Goal: Navigation & Orientation: Find specific page/section

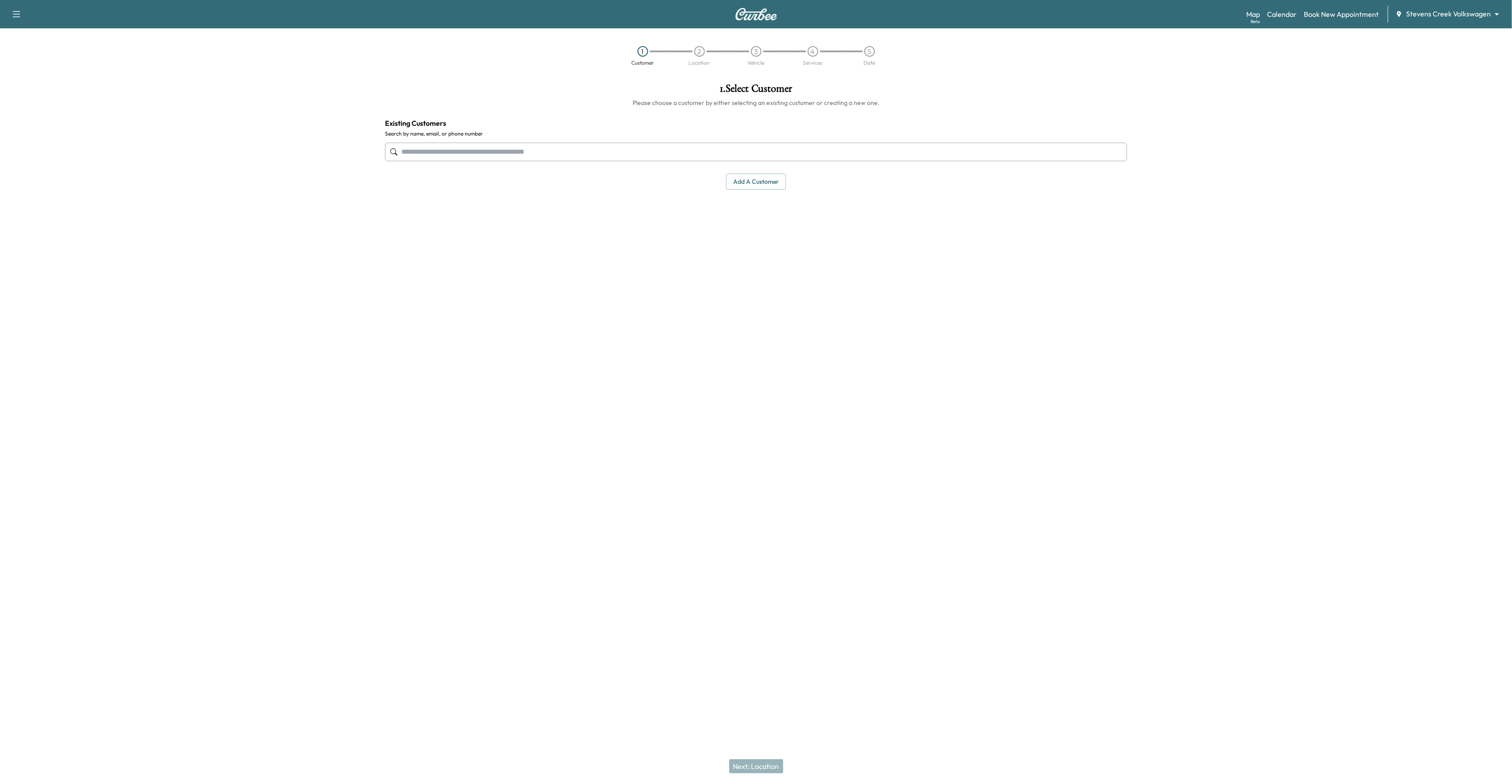
click at [1443, 17] on body "Support Log Out Map Beta Calendar Book New Appointment Stevens Creek Volkswagen…" at bounding box center [756, 392] width 1512 height 784
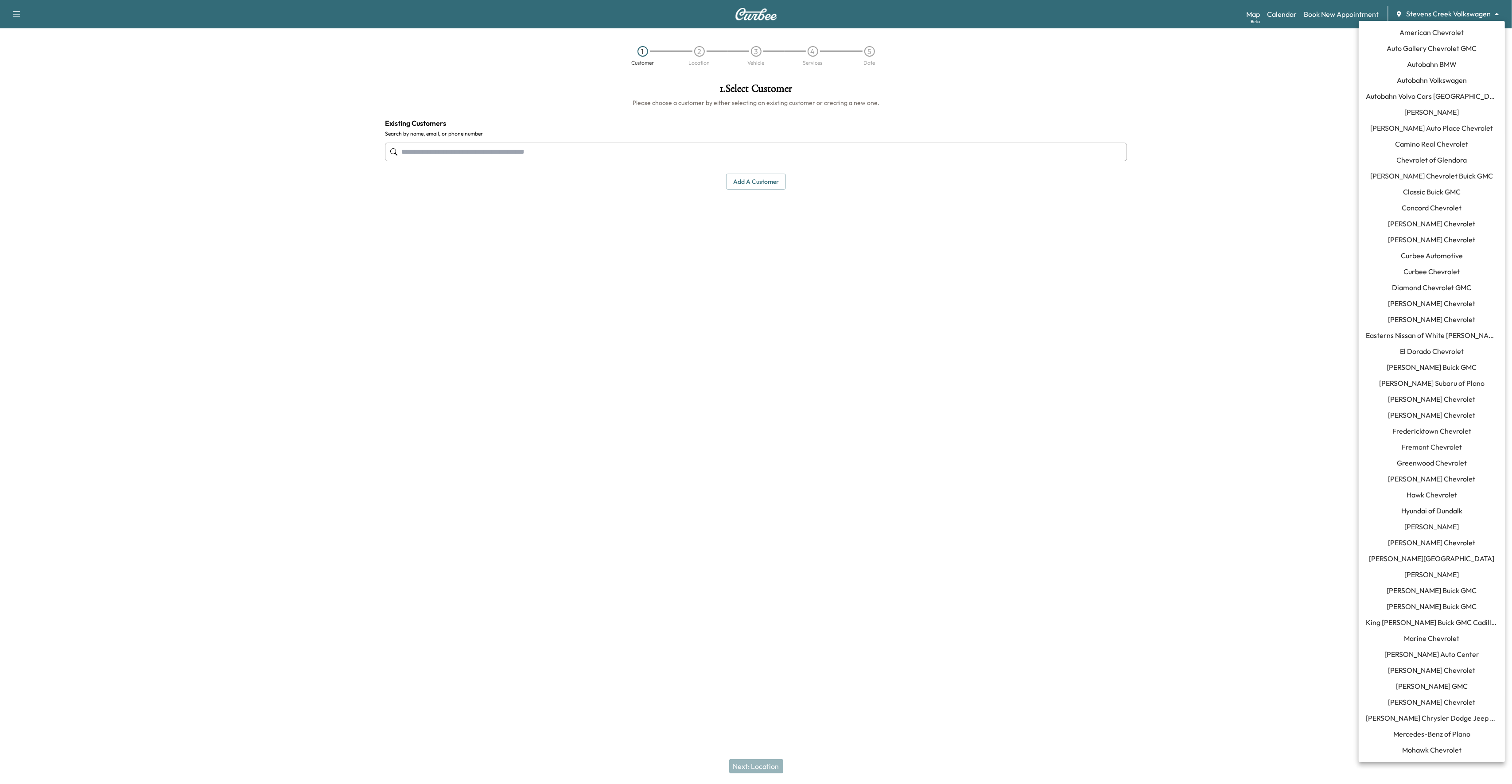
scroll to position [445, 0]
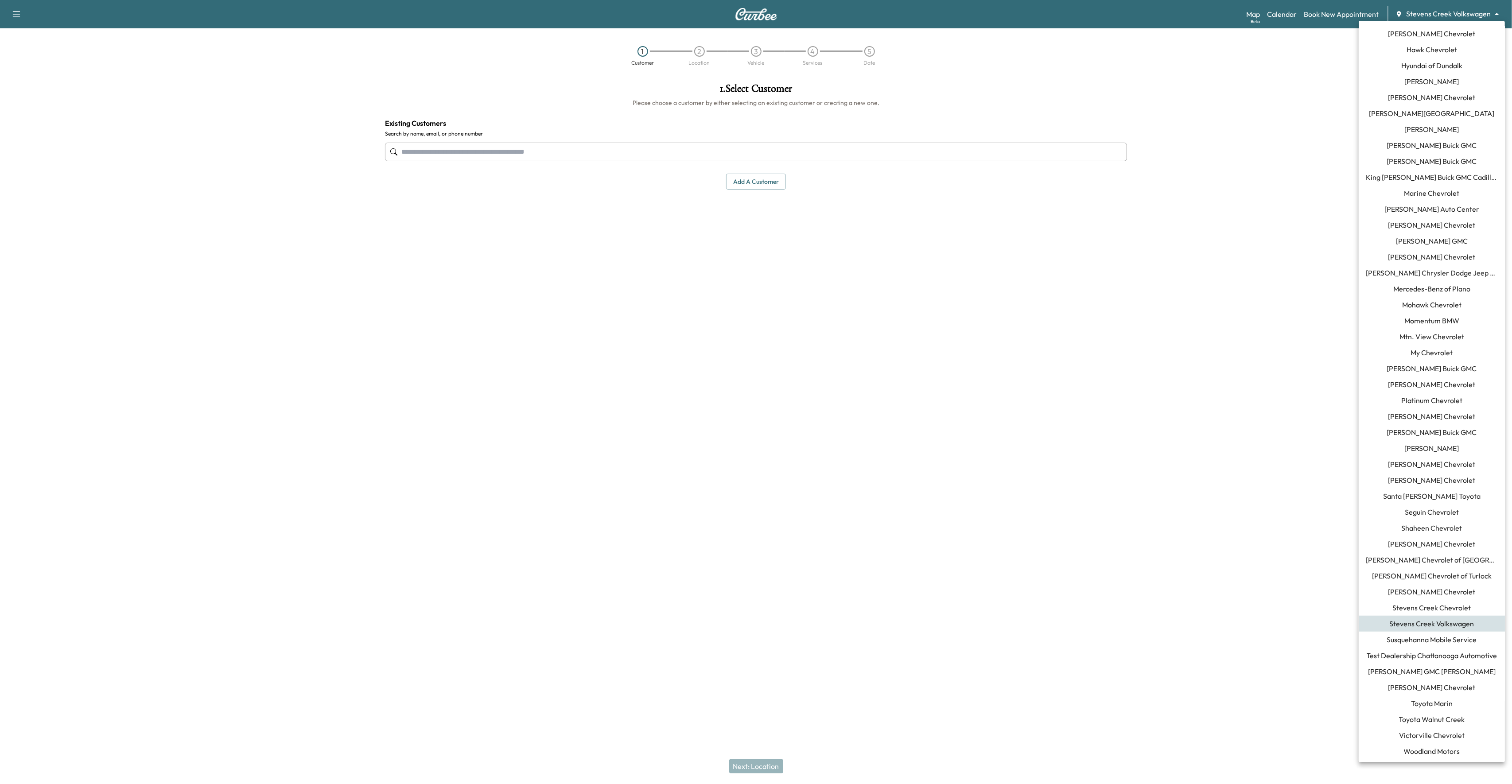
click at [1428, 319] on span "Momentum BMW" at bounding box center [1431, 320] width 55 height 10
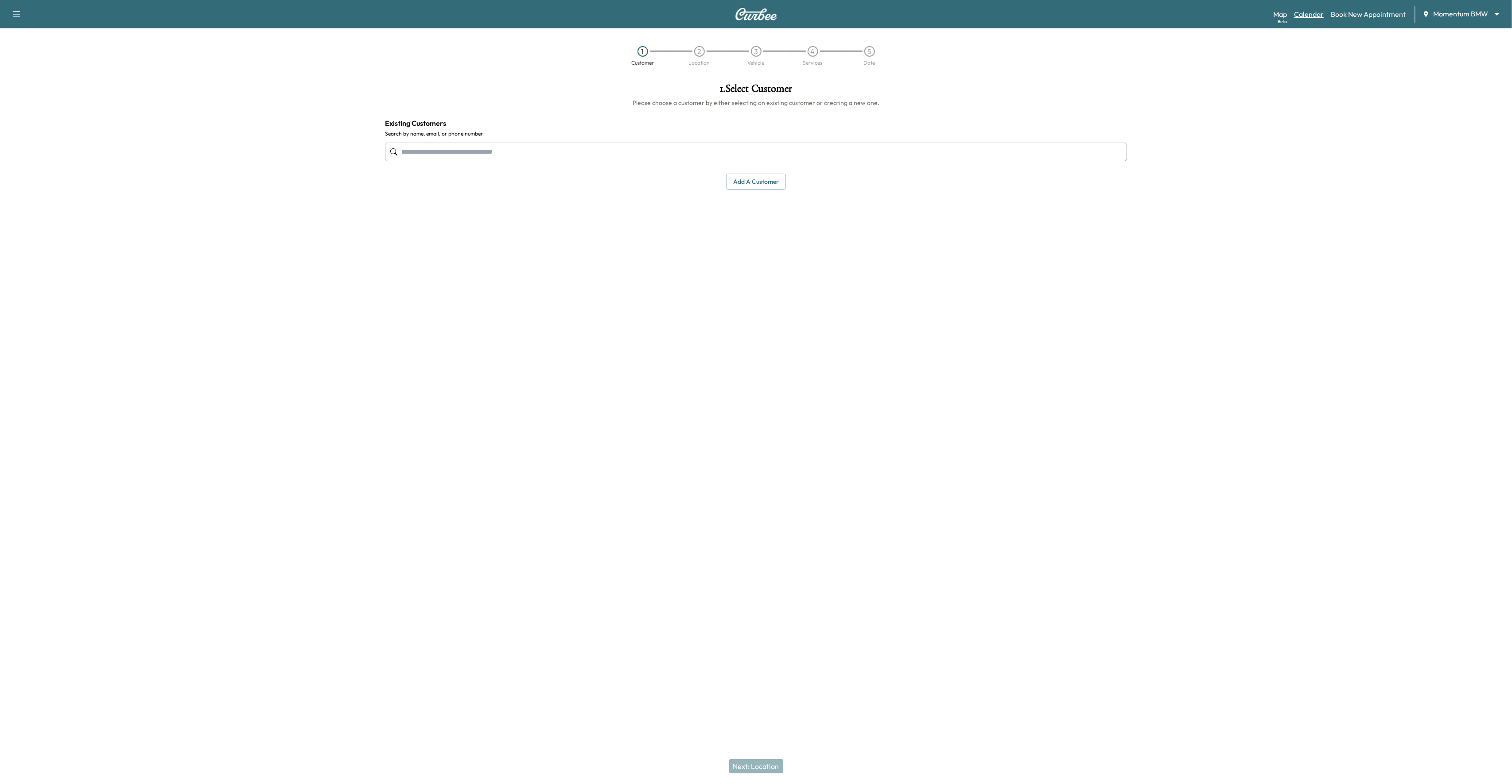
click at [1309, 19] on link "Calendar" at bounding box center [1308, 13] width 29 height 10
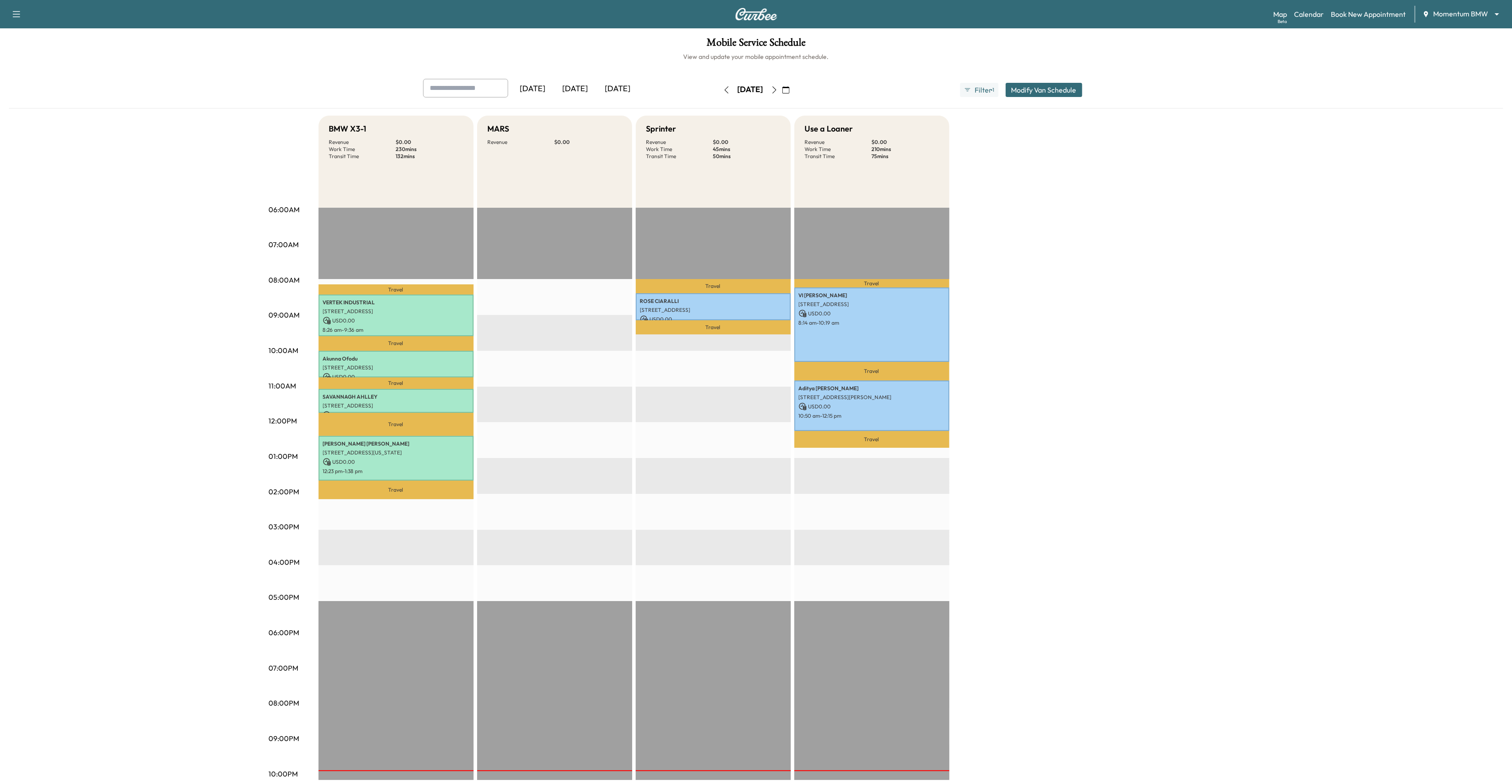
click at [794, 89] on button "button" at bounding box center [786, 89] width 15 height 14
click at [698, 122] on icon "button" at bounding box center [694, 124] width 7 height 7
click at [715, 153] on span "1" at bounding box center [708, 152] width 14 height 14
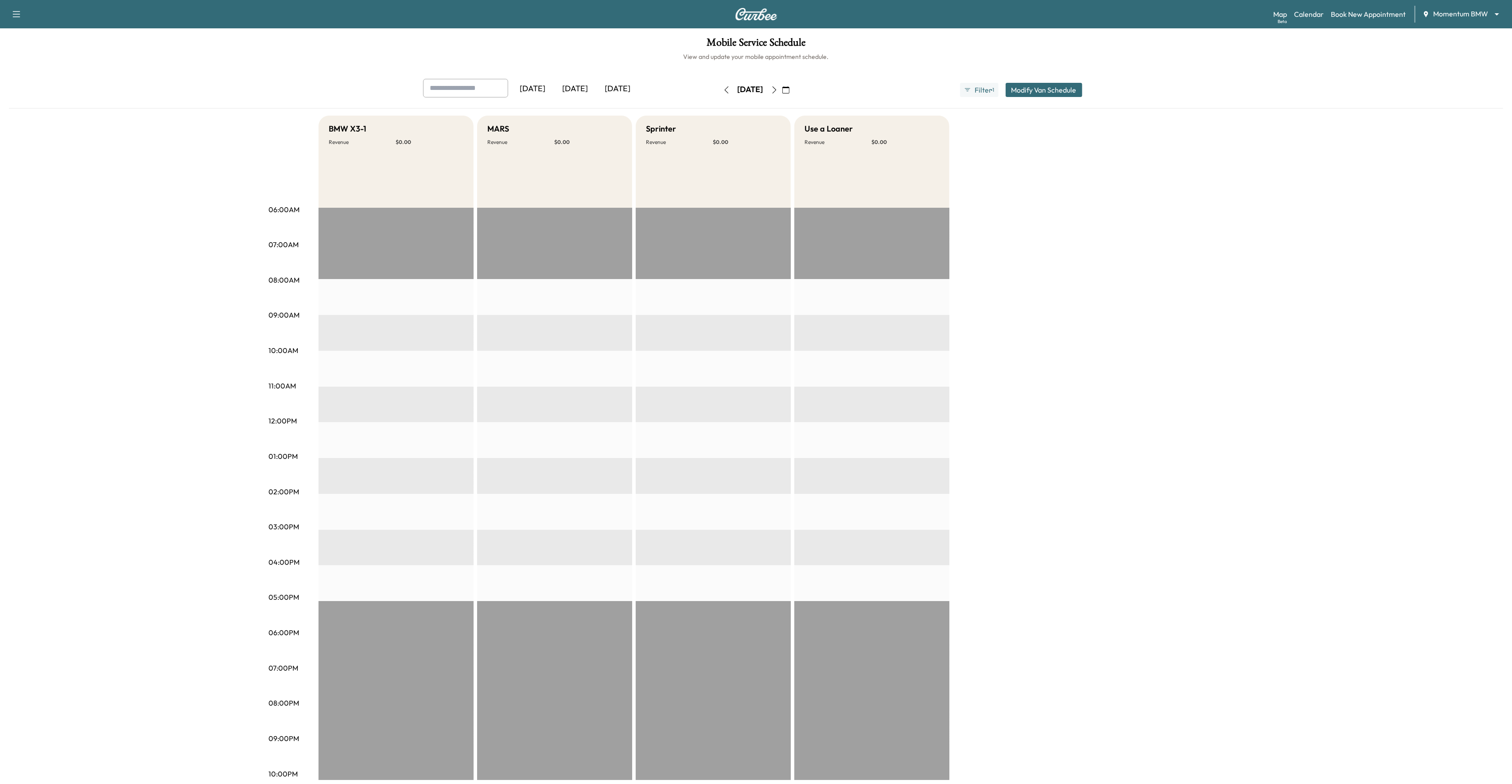
click at [778, 89] on icon "button" at bounding box center [774, 89] width 7 height 7
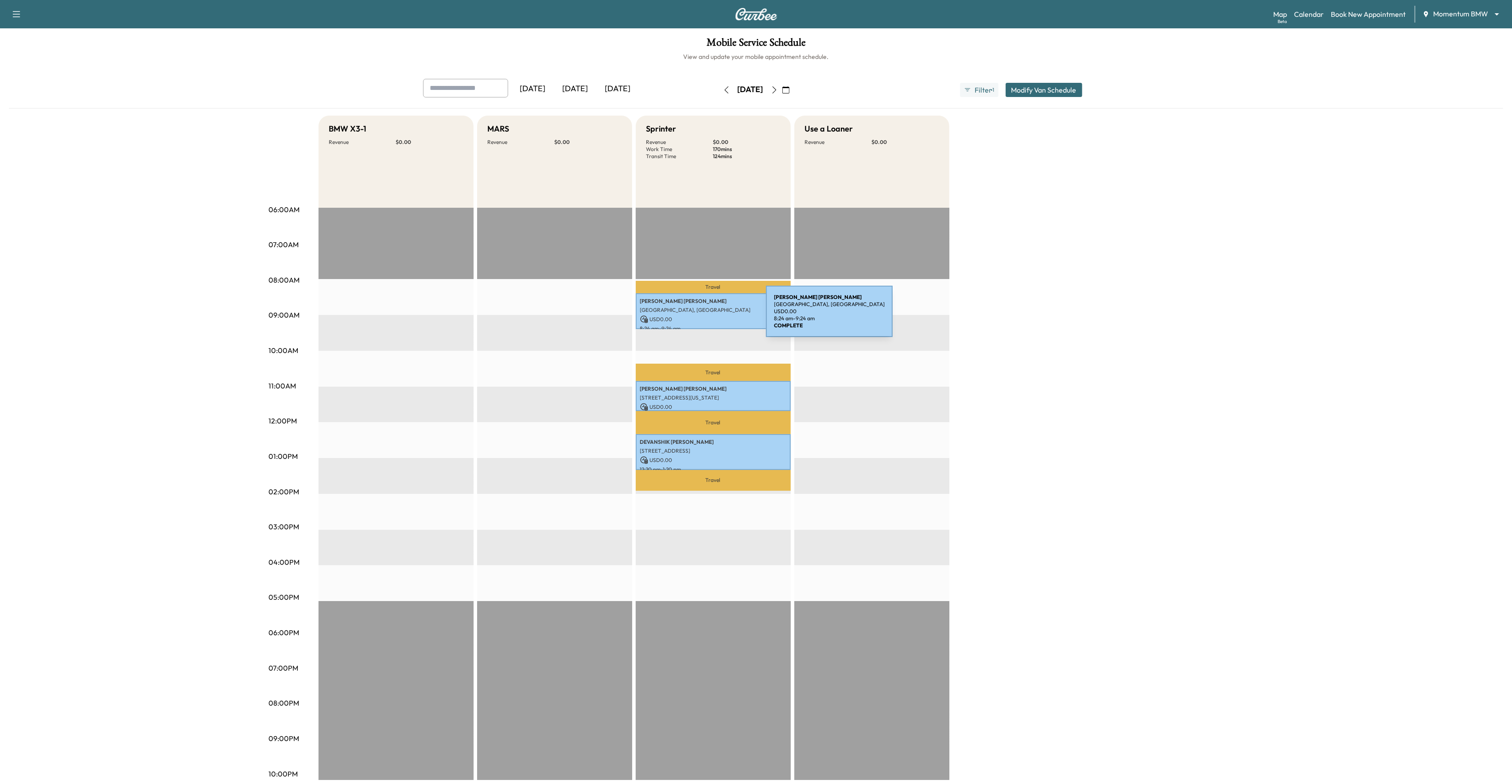
click at [699, 316] on p "USD 0.00" at bounding box center [713, 319] width 146 height 8
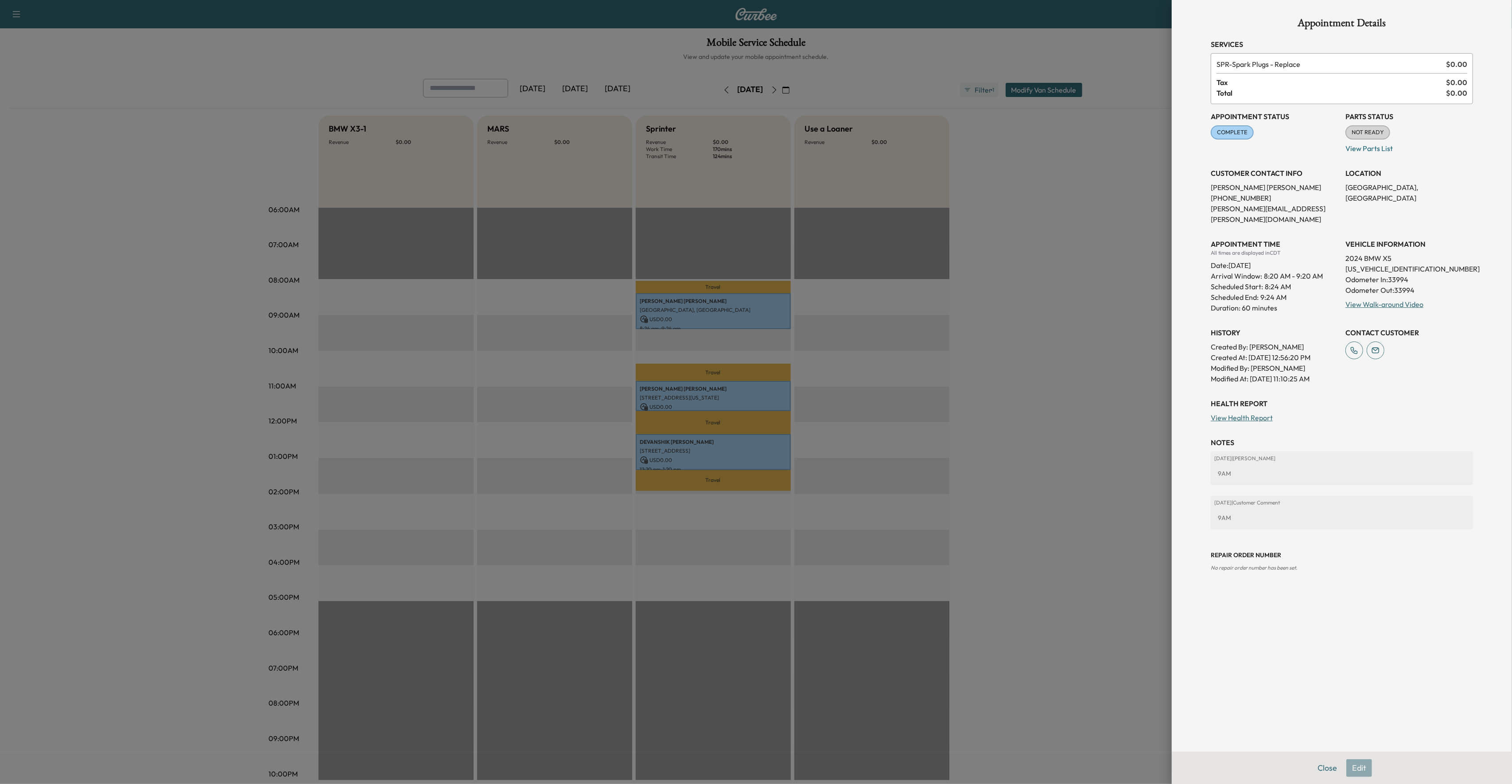
click at [897, 342] on div at bounding box center [756, 392] width 1512 height 784
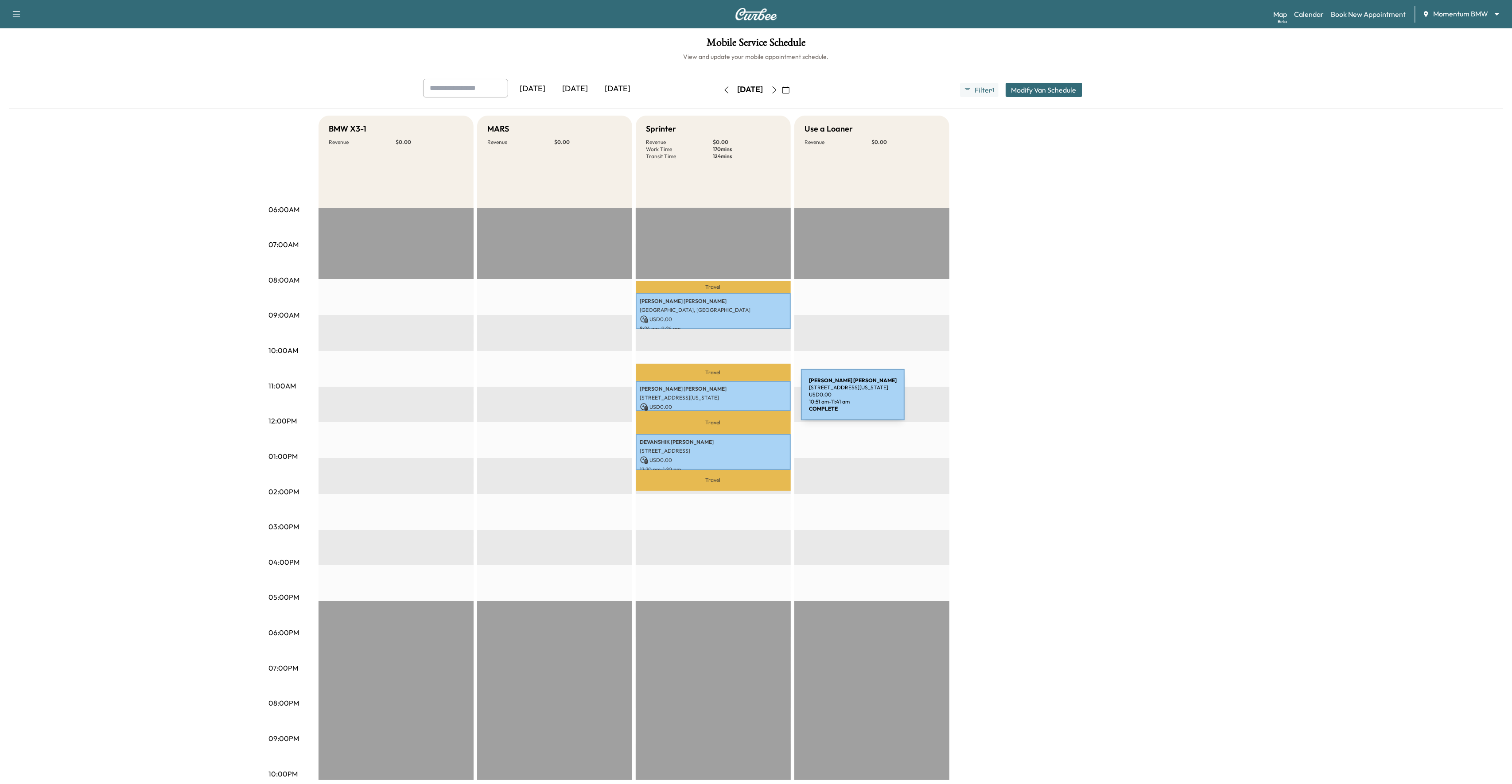
click at [734, 400] on p "[STREET_ADDRESS][US_STATE]" at bounding box center [713, 397] width 146 height 7
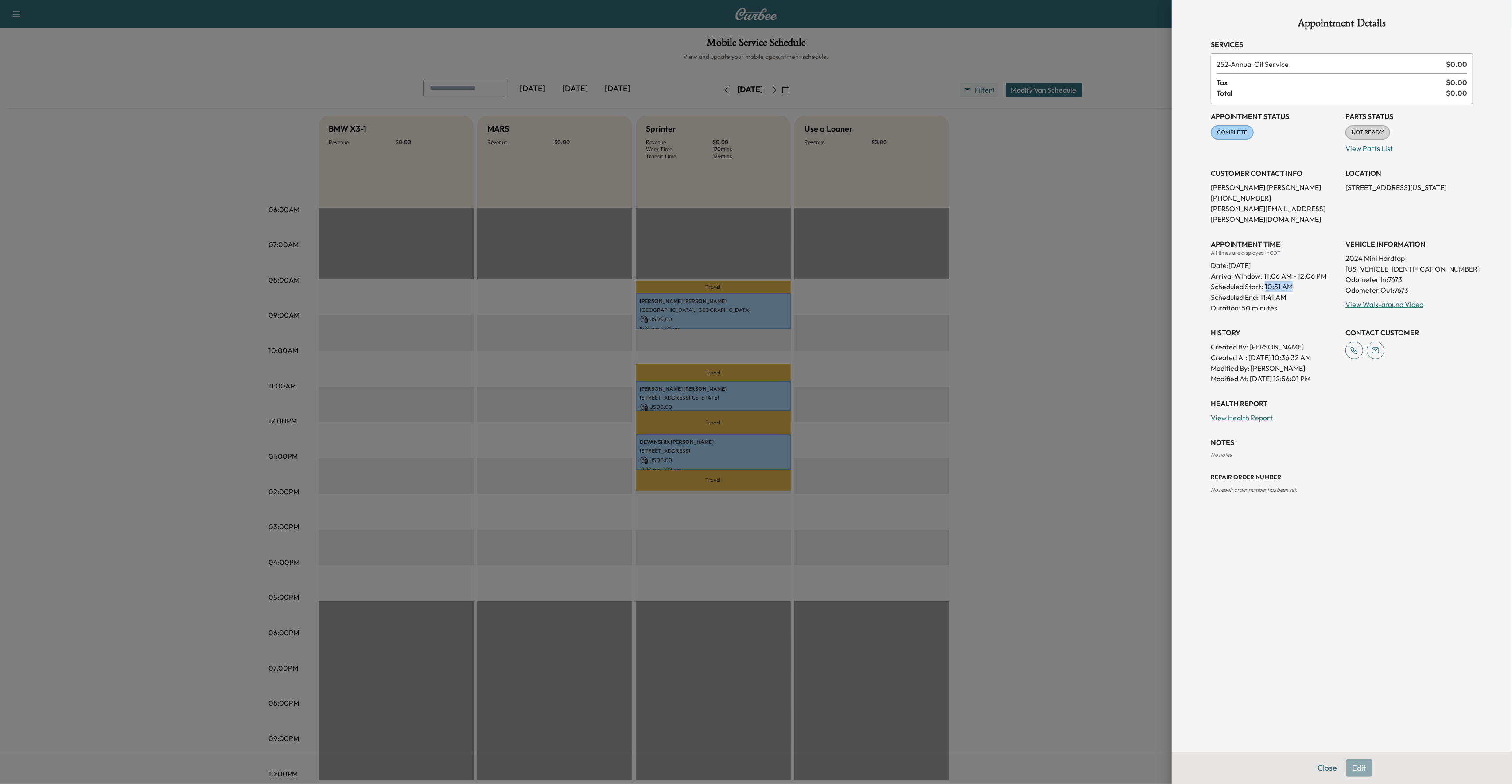
drag, startPoint x: 1266, startPoint y: 276, endPoint x: 1300, endPoint y: 278, distance: 34.1
click at [1300, 281] on div "Scheduled Start: 10:51 AM" at bounding box center [1274, 286] width 128 height 10
click at [854, 192] on div at bounding box center [756, 392] width 1512 height 784
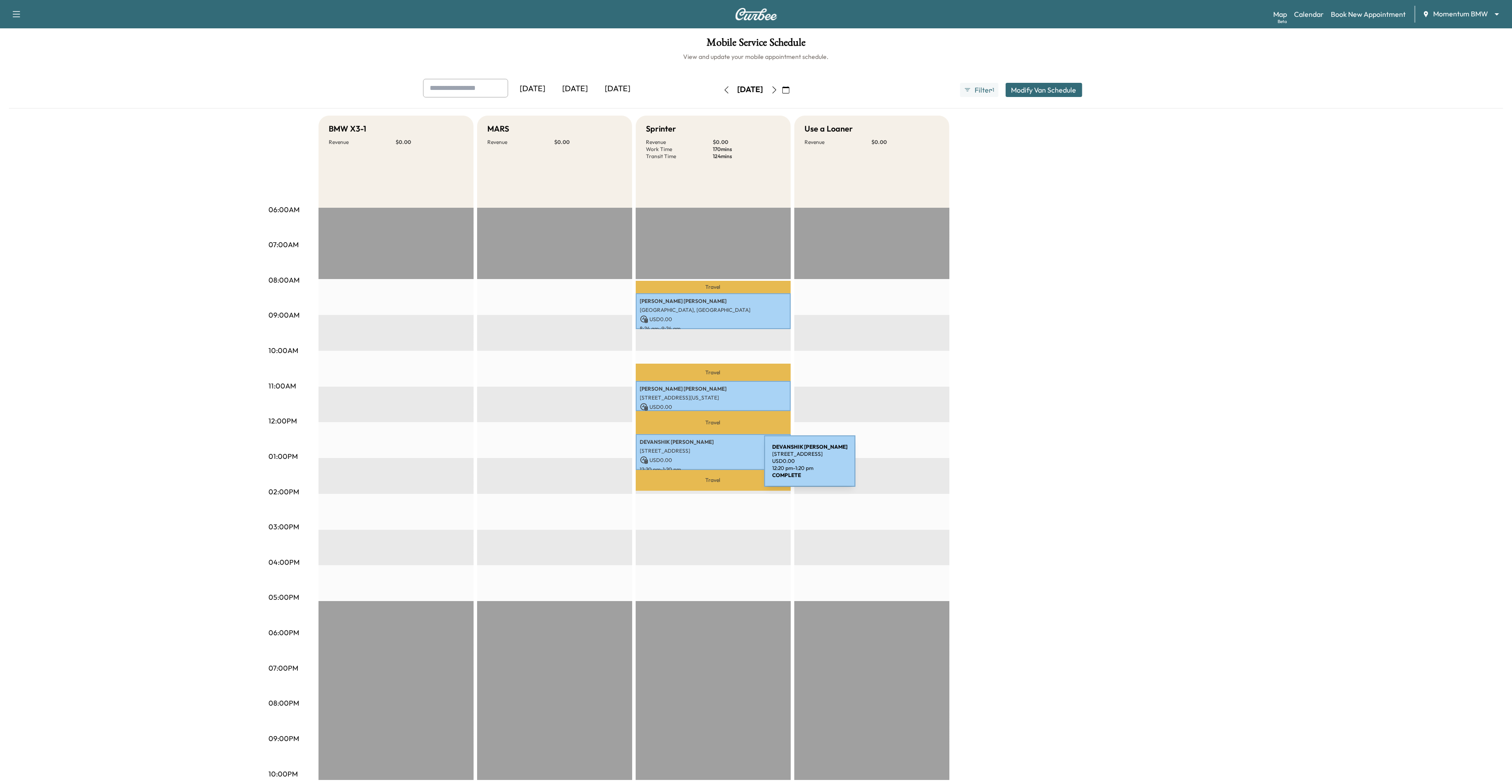
click at [698, 461] on p "USD 0.00" at bounding box center [713, 460] width 146 height 8
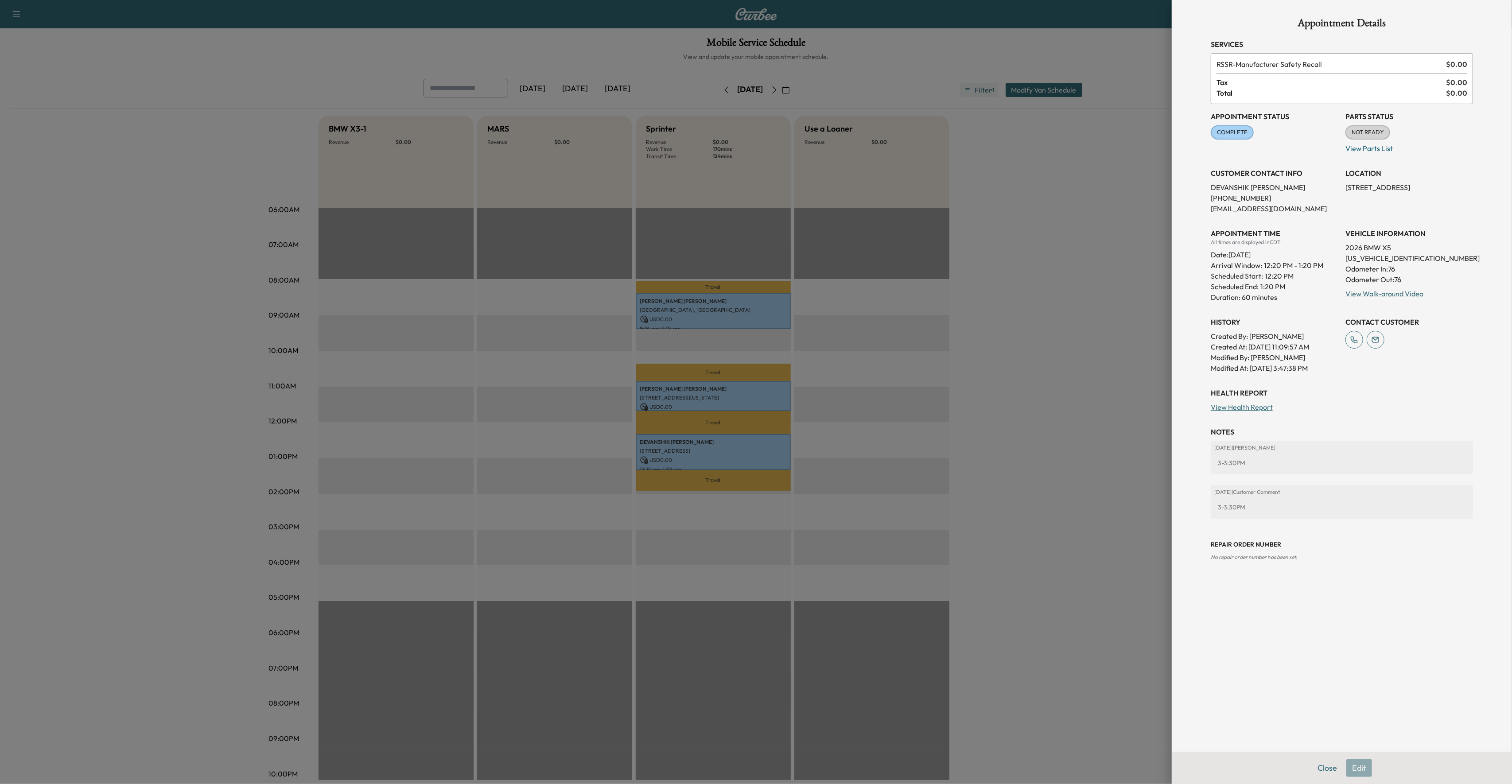
click at [1260, 299] on p "Duration: 60 minutes" at bounding box center [1274, 296] width 128 height 10
click at [939, 400] on div at bounding box center [756, 392] width 1512 height 784
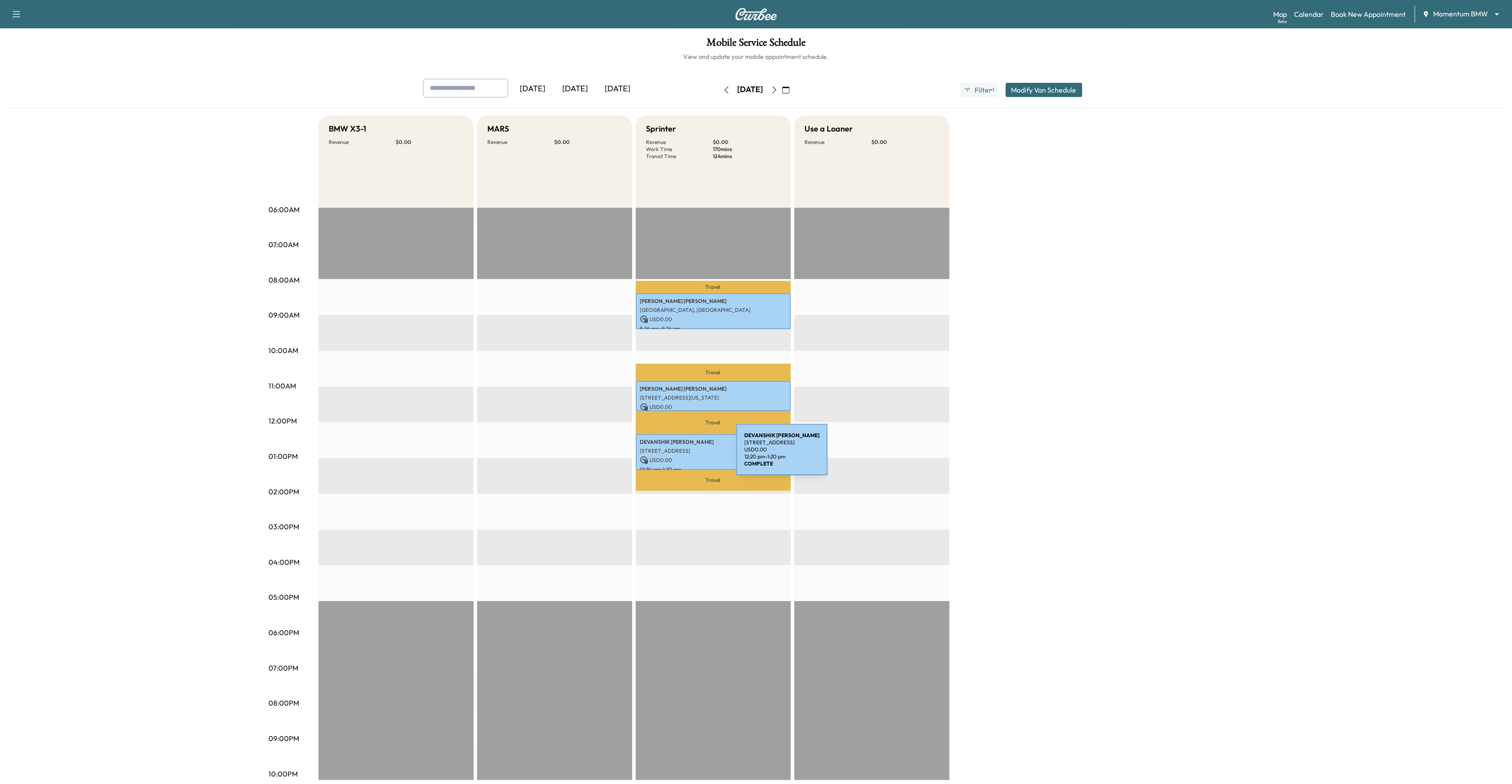
click at [670, 454] on div "[PERSON_NAME] [STREET_ADDRESS] USD 0.00 12:20 pm - 1:20 pm" at bounding box center [713, 452] width 155 height 36
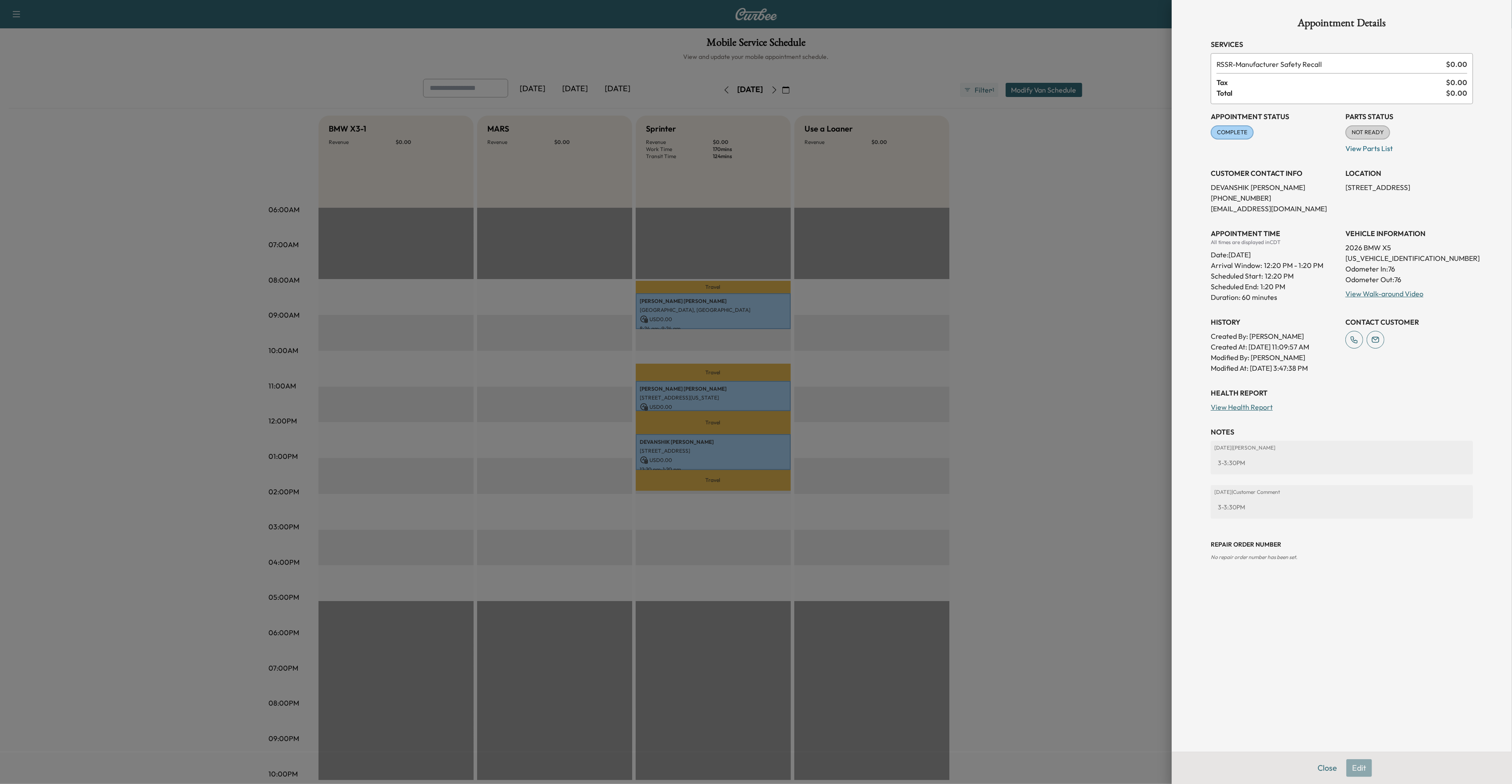
click at [672, 402] on div at bounding box center [756, 392] width 1512 height 784
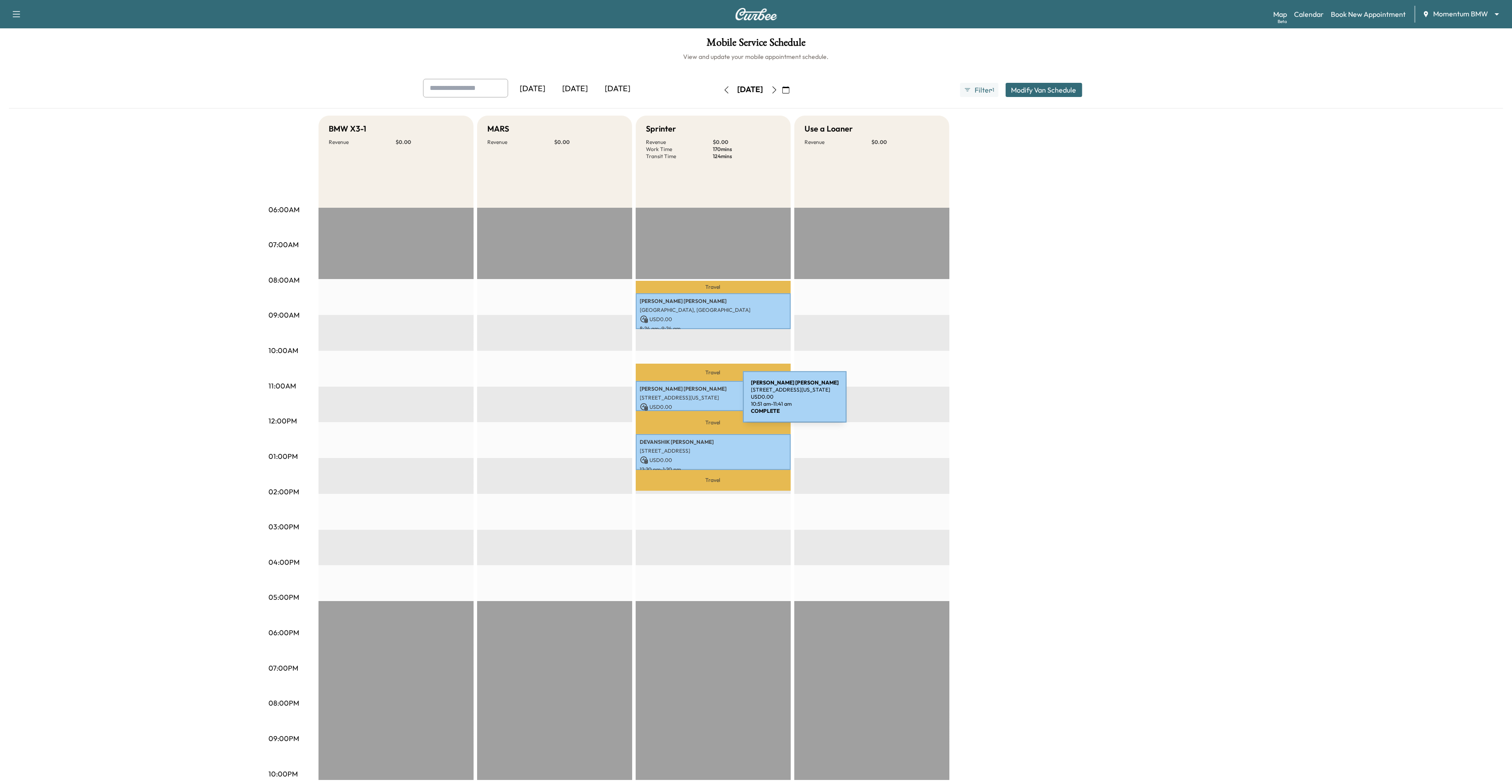
click at [676, 402] on div "[PERSON_NAME] [STREET_ADDRESS][US_STATE] USD 0.00 10:51 am - 11:41 am" at bounding box center [713, 395] width 155 height 29
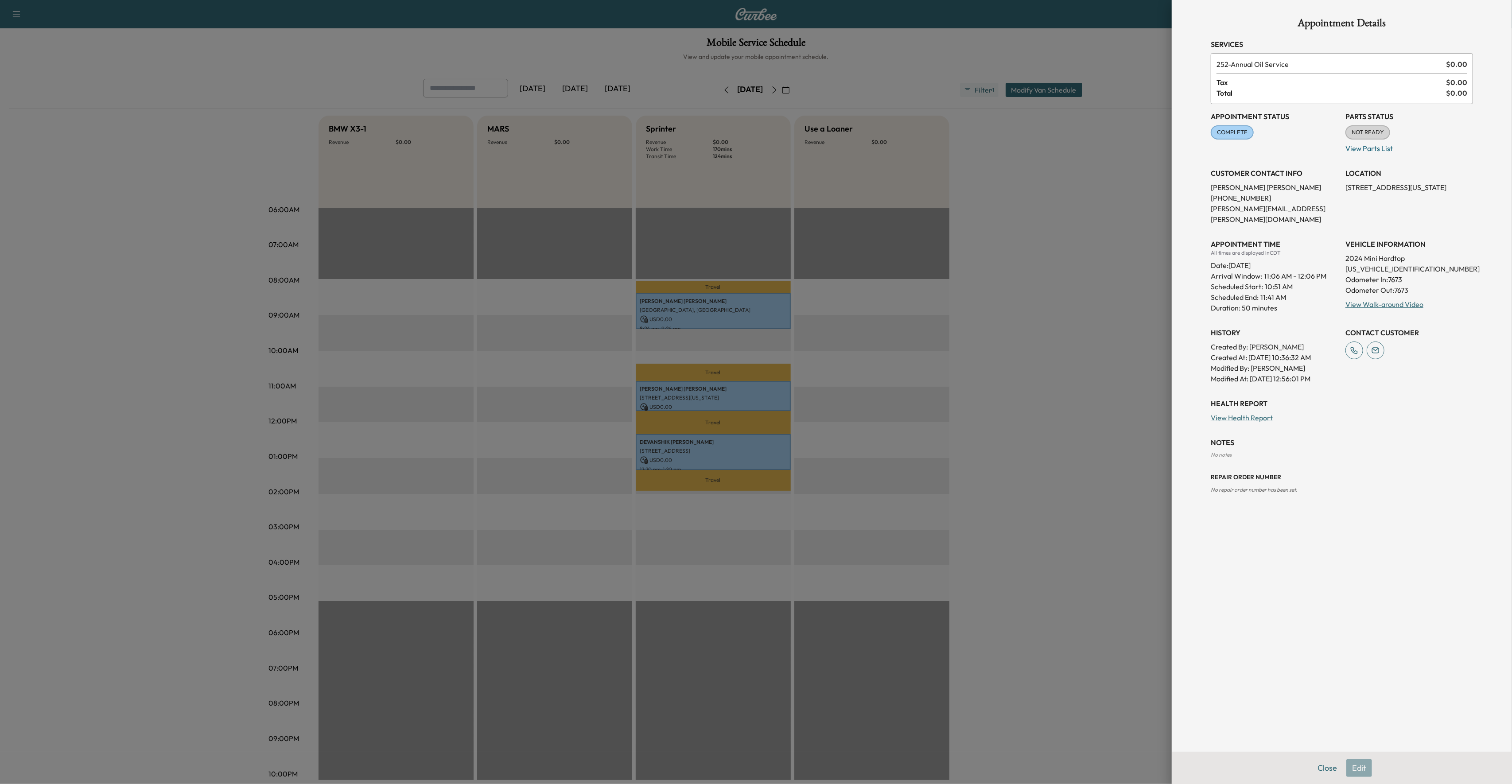
click at [693, 317] on div at bounding box center [756, 392] width 1512 height 784
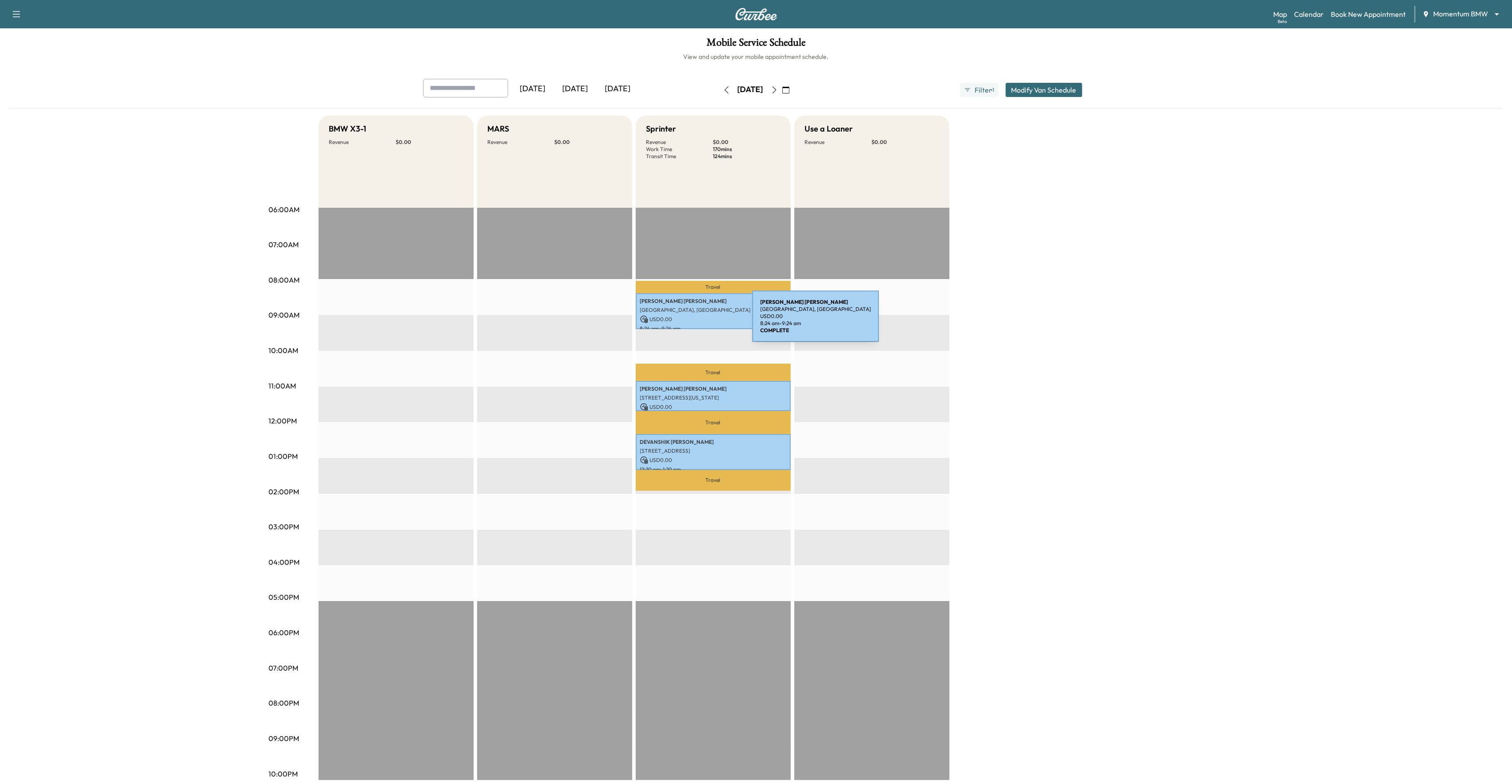
click at [686, 322] on p "USD 0.00" at bounding box center [713, 319] width 146 height 8
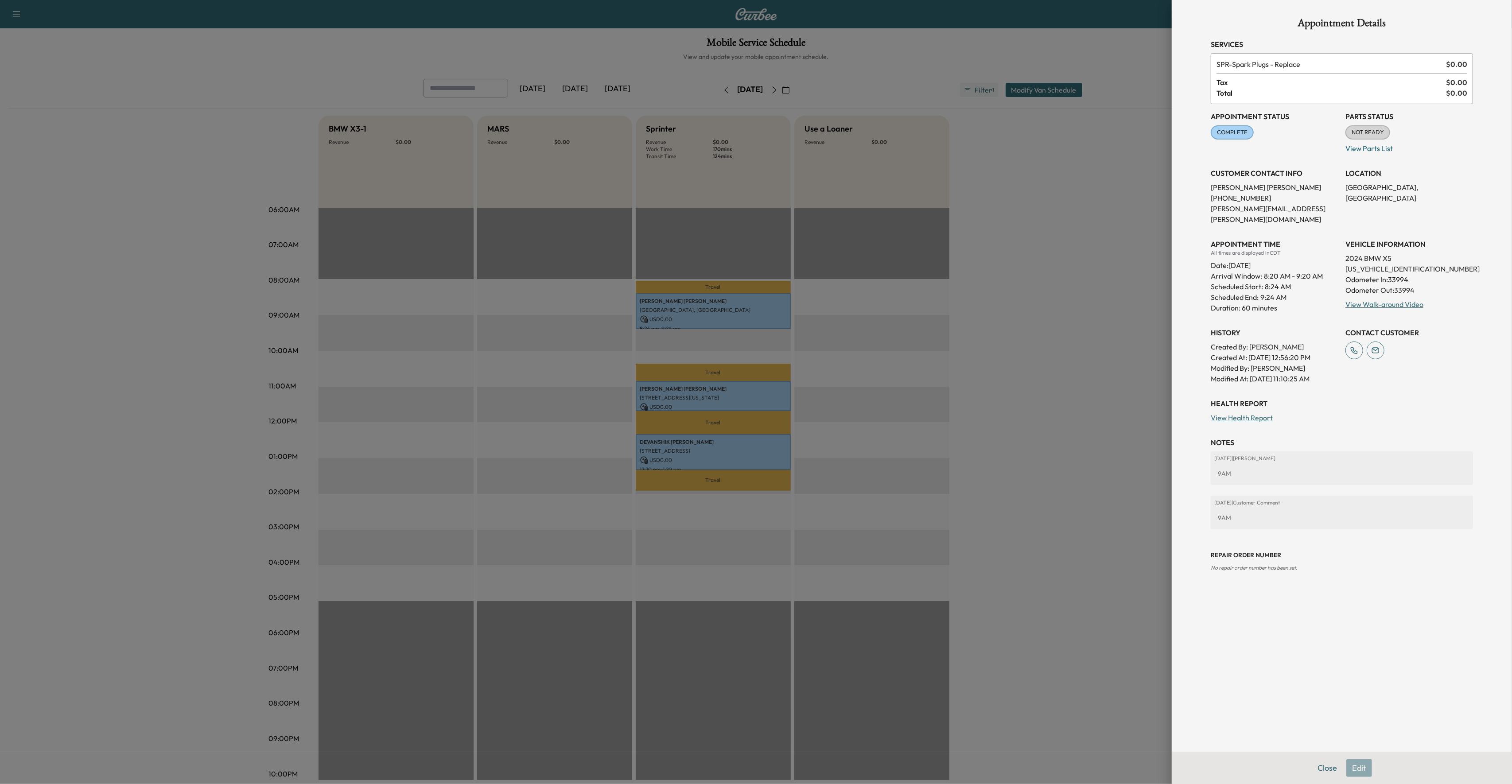
click at [1086, 443] on div at bounding box center [756, 392] width 1512 height 784
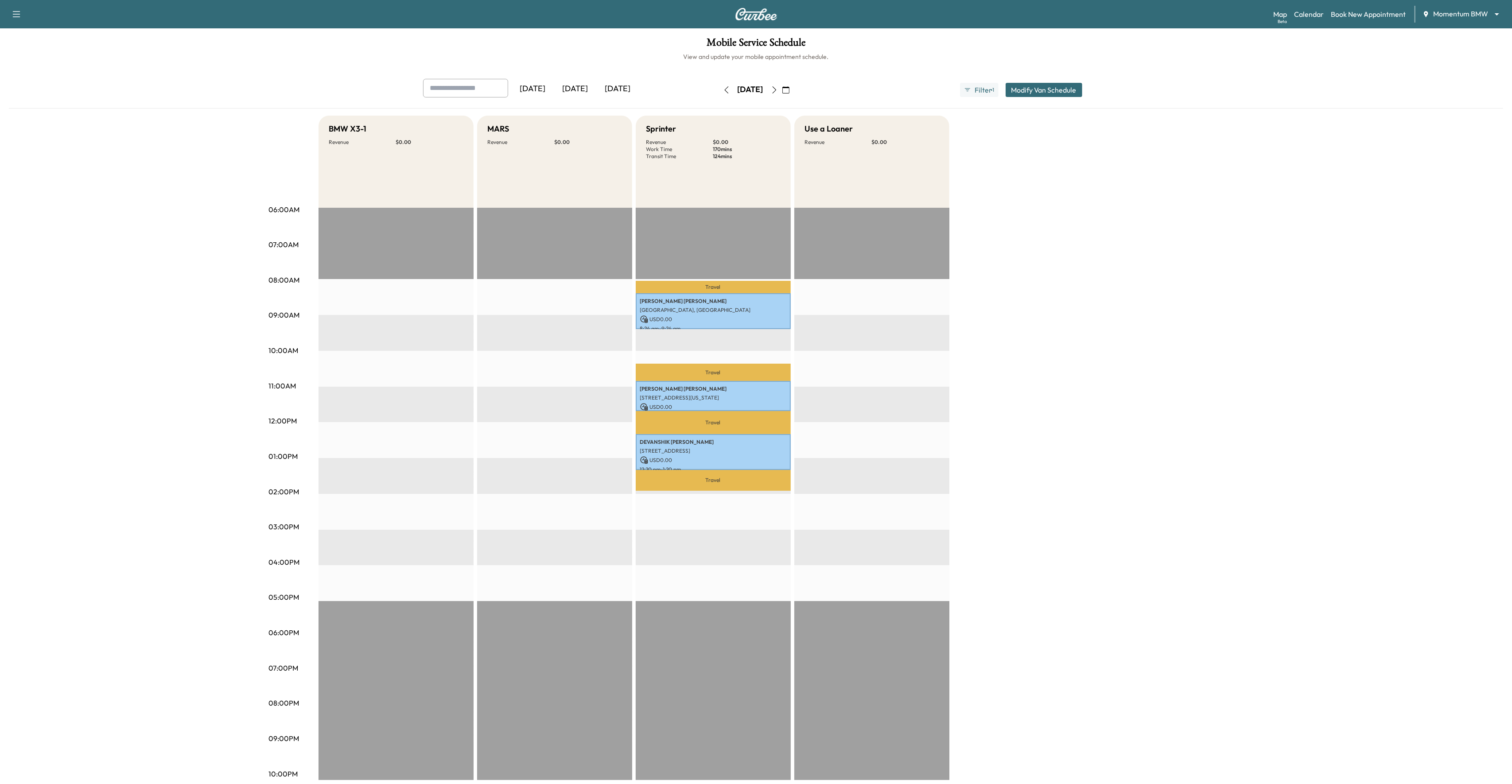
click at [778, 92] on icon "button" at bounding box center [774, 89] width 7 height 7
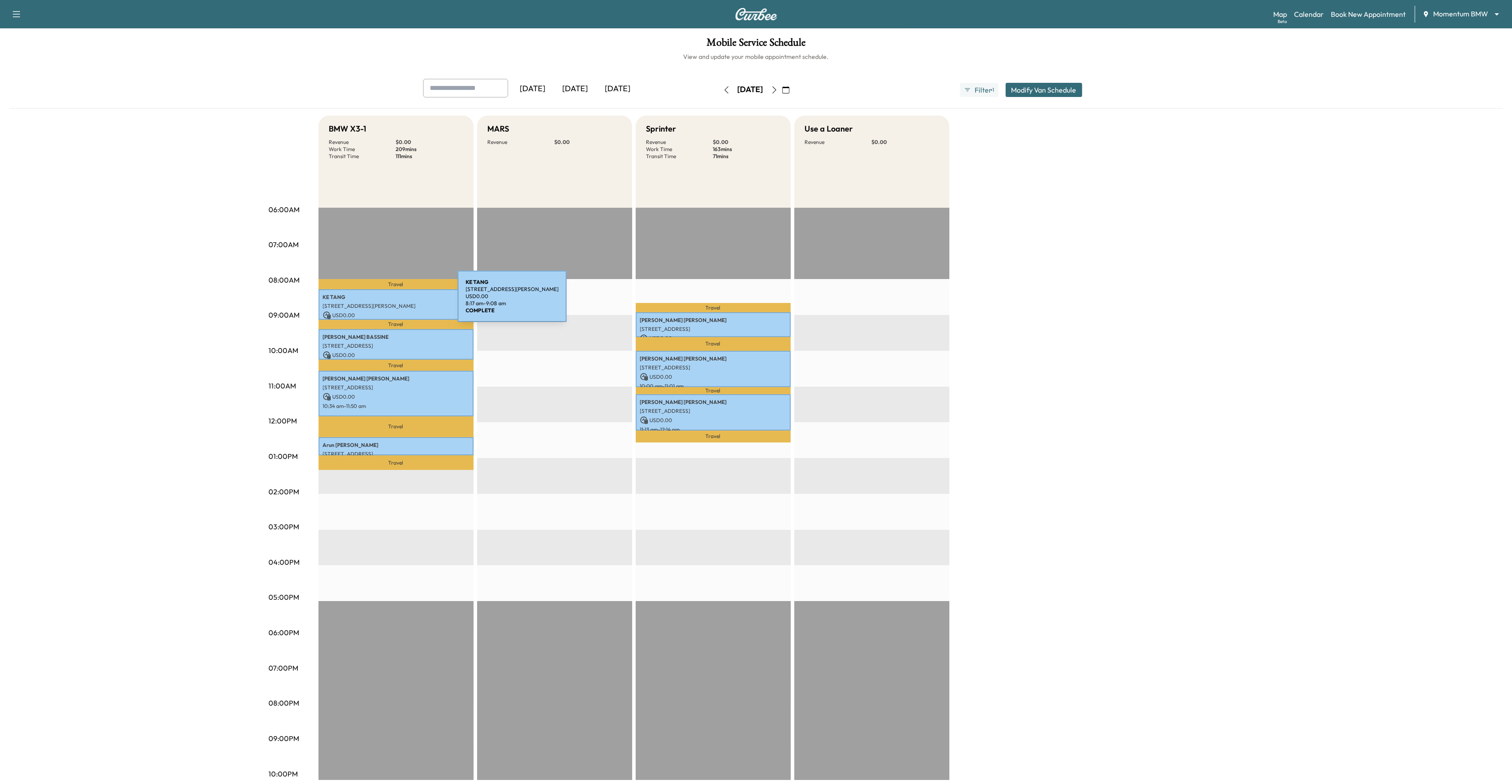
click at [391, 301] on div "[PERSON_NAME] [STREET_ADDRESS][PERSON_NAME] USD 0.00 8:17 am - 9:08 am" at bounding box center [396, 304] width 155 height 30
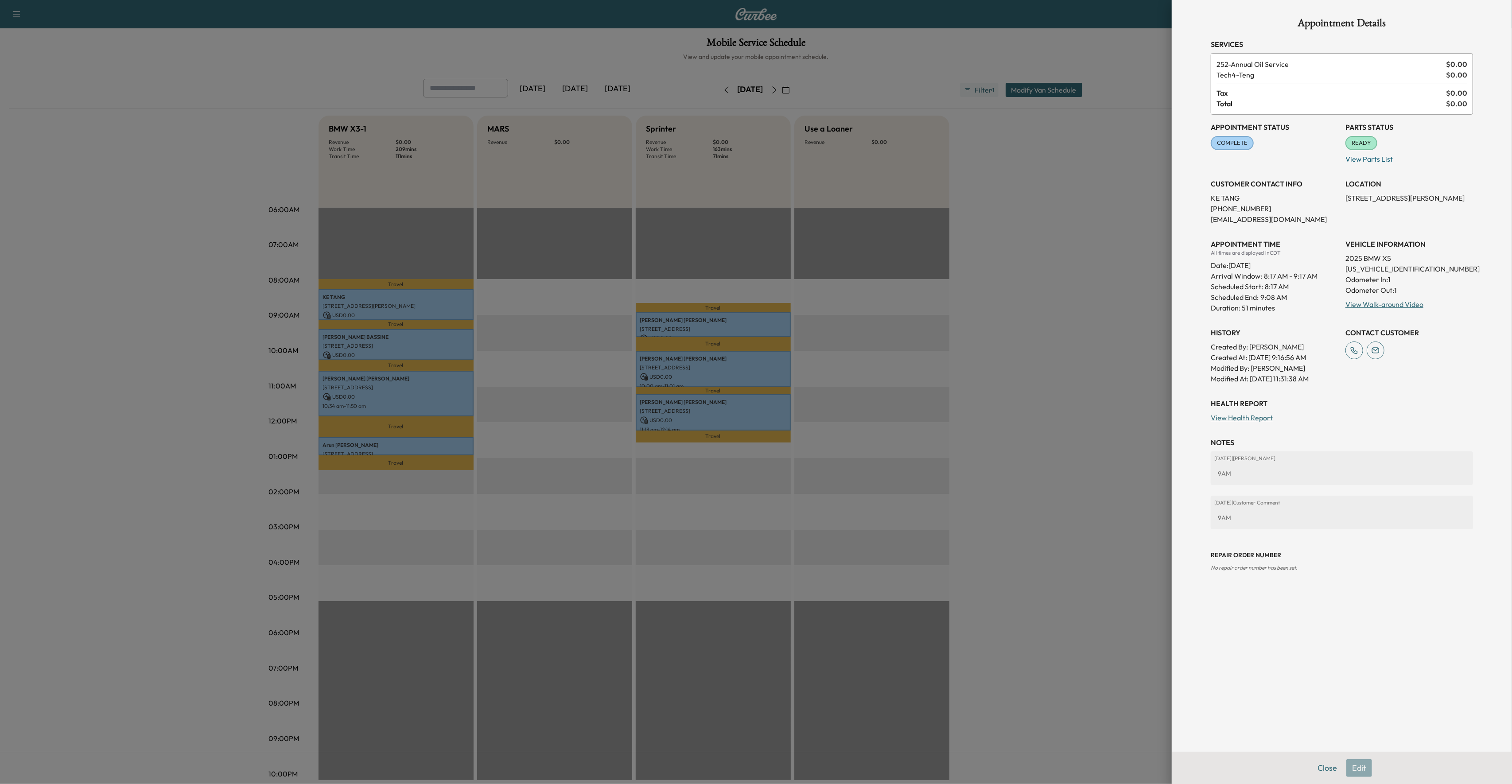
click at [405, 354] on div at bounding box center [756, 392] width 1512 height 784
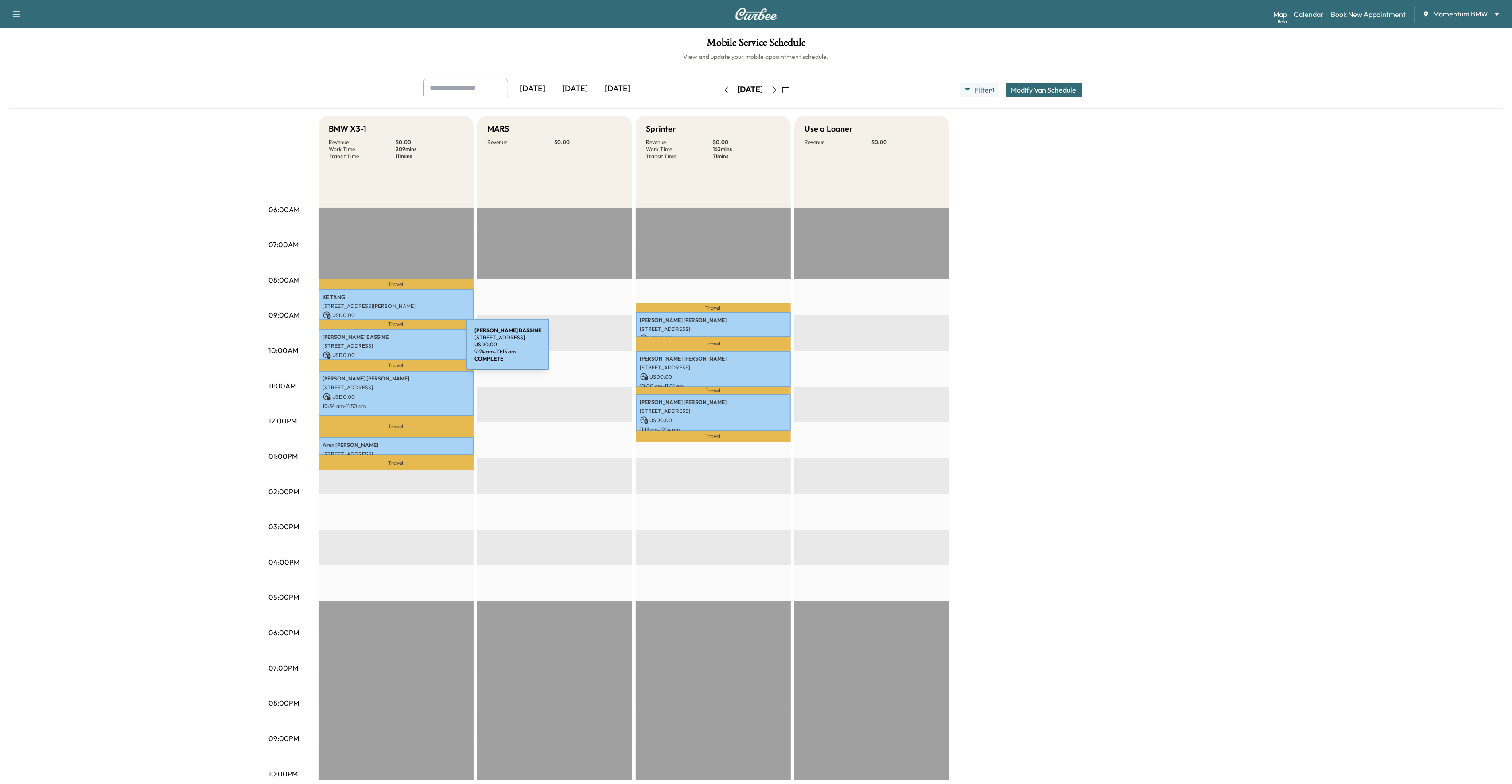
click at [400, 349] on div "[PERSON_NAME] [STREET_ADDRESS] USD 0.00 9:24 am - 10:15 am" at bounding box center [396, 344] width 155 height 30
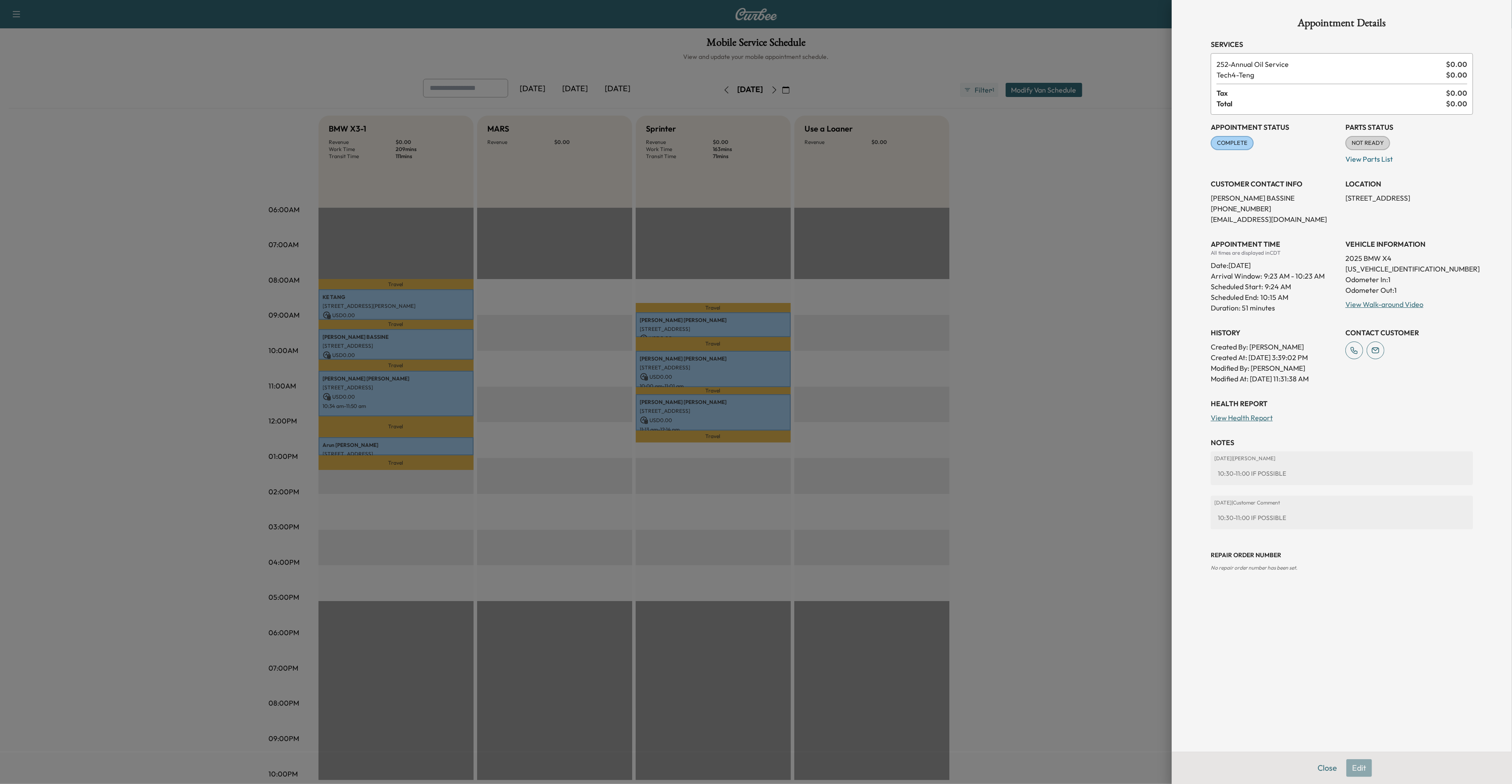
click at [405, 378] on div at bounding box center [756, 392] width 1512 height 784
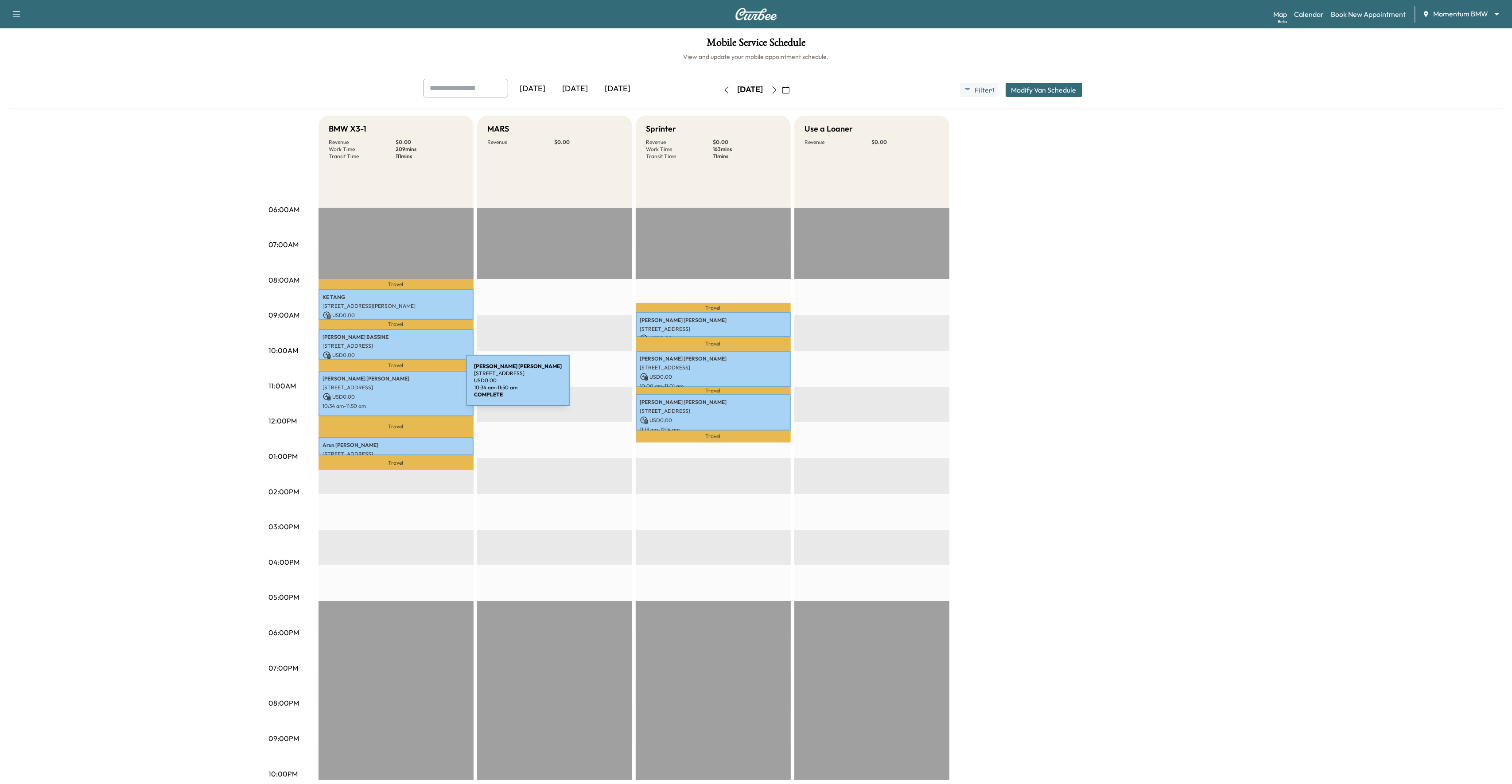
click at [400, 385] on p "[STREET_ADDRESS]" at bounding box center [396, 386] width 146 height 7
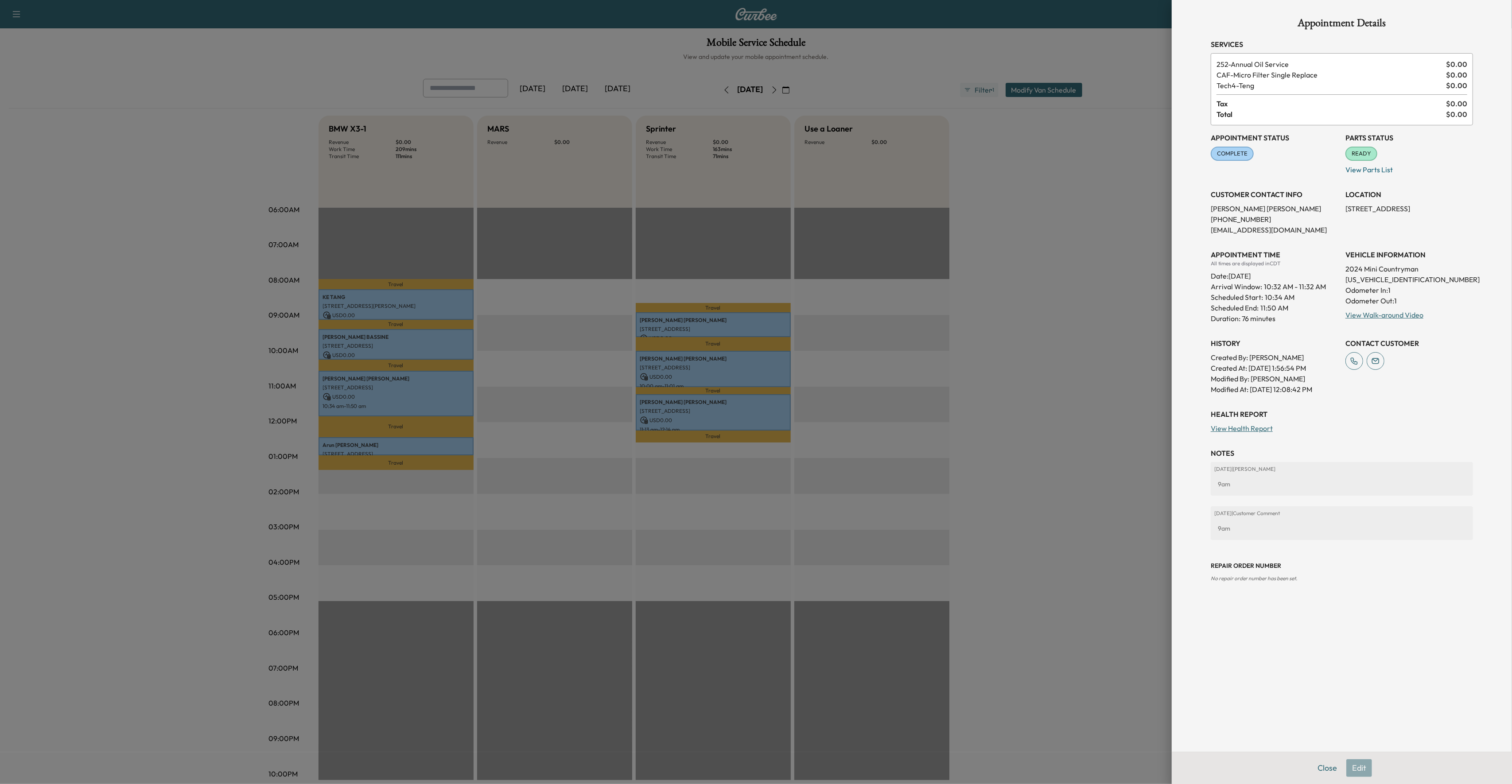
click at [406, 452] on div at bounding box center [756, 392] width 1512 height 784
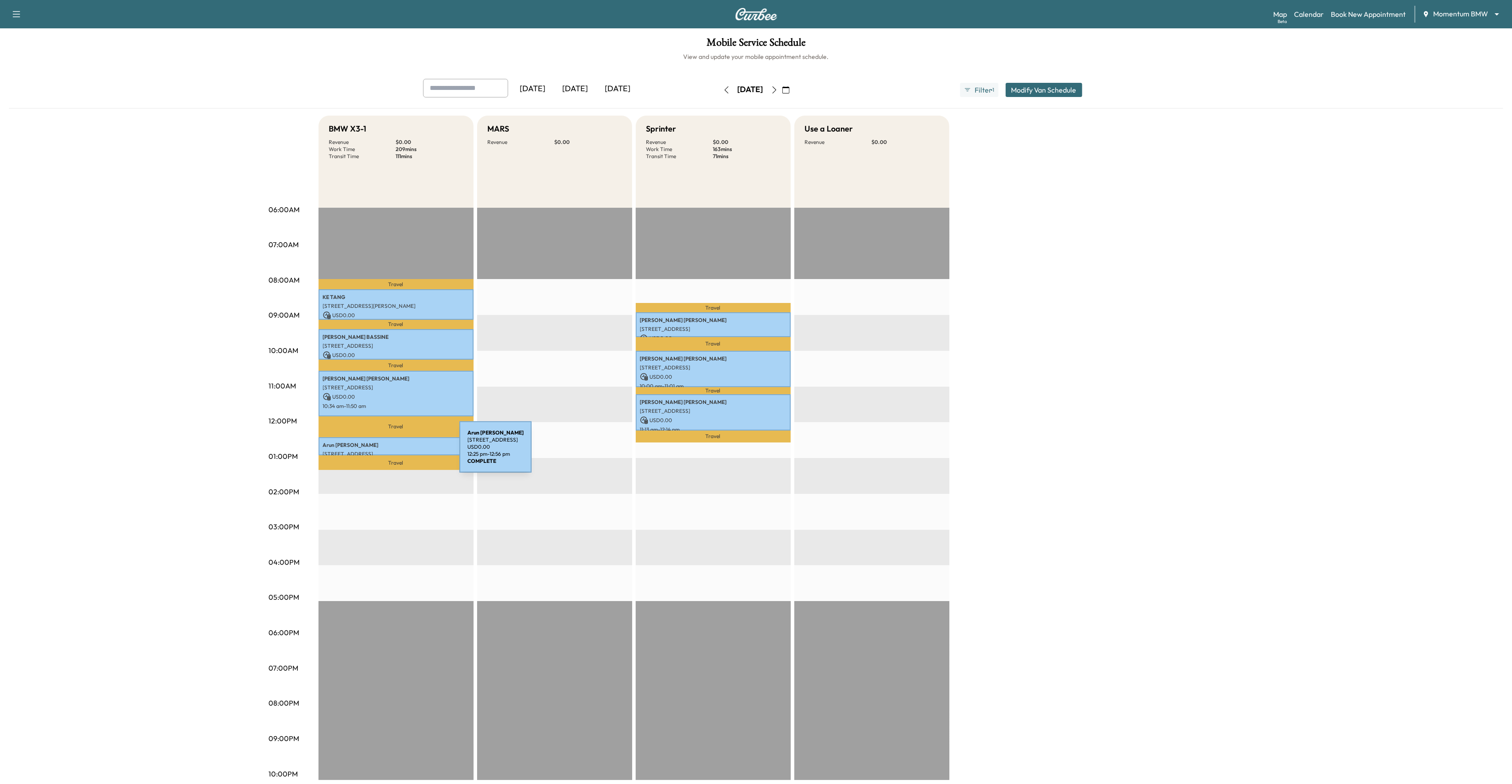
click at [393, 452] on p "[STREET_ADDRESS]" at bounding box center [396, 454] width 146 height 7
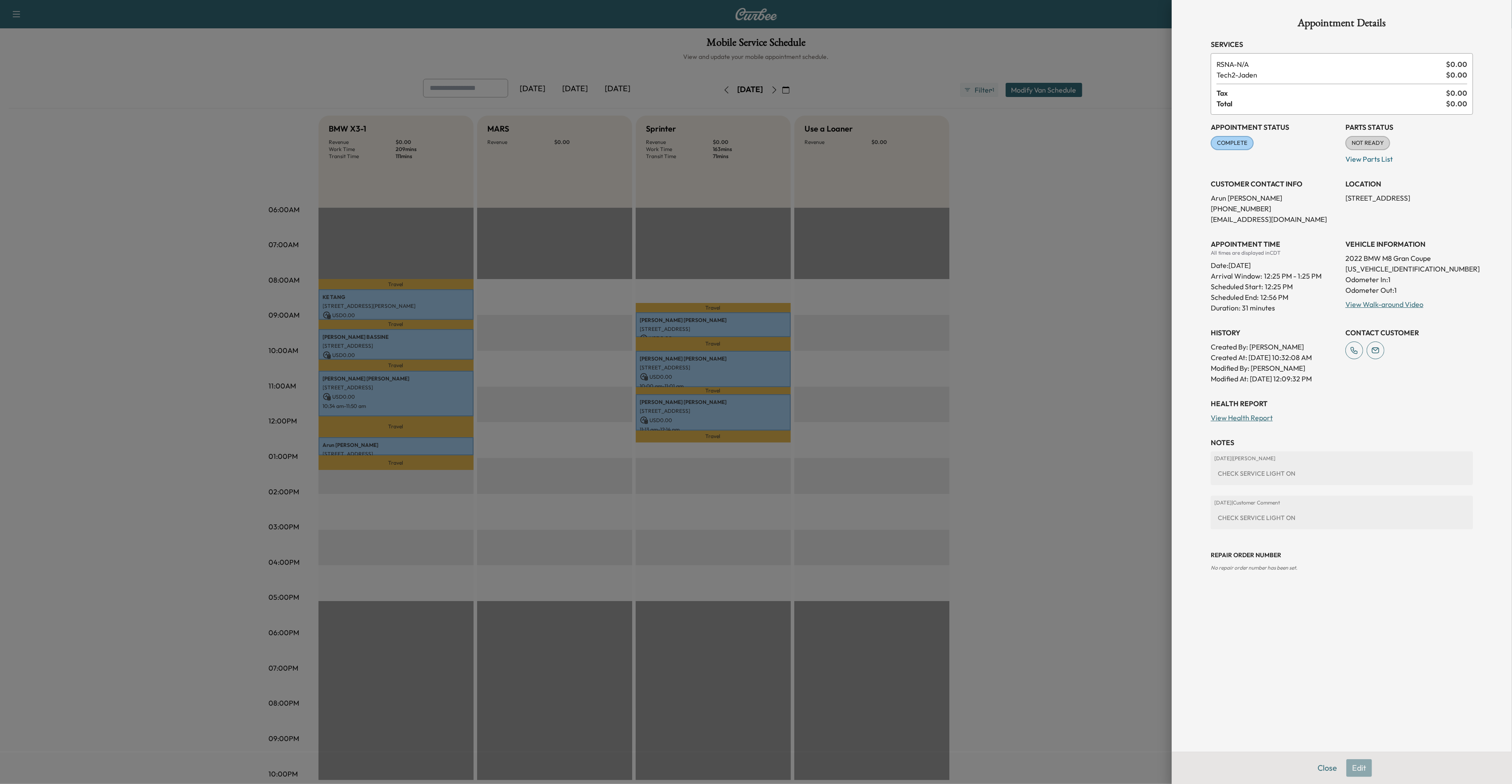
click at [560, 451] on div at bounding box center [756, 392] width 1512 height 784
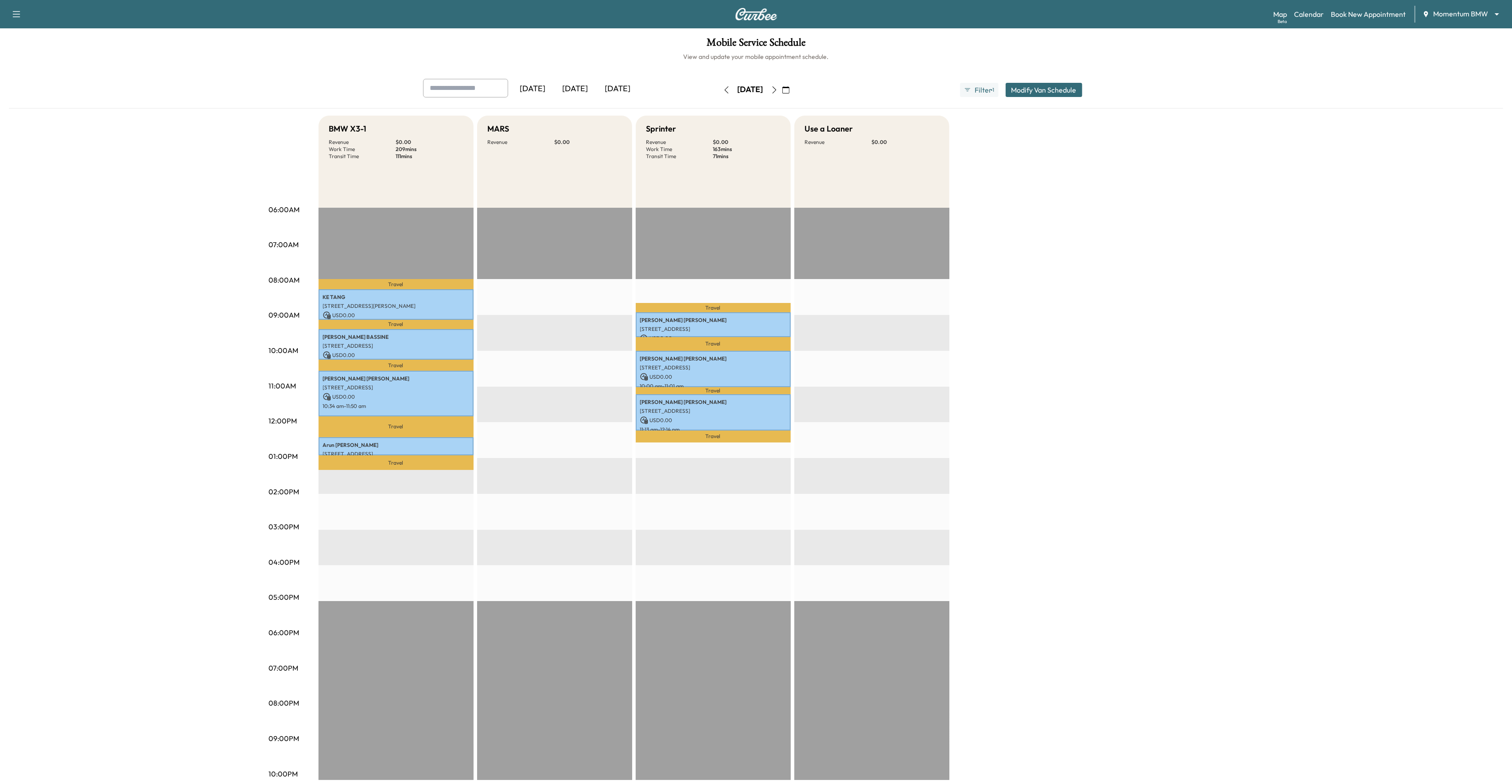
click at [778, 93] on icon "button" at bounding box center [774, 89] width 7 height 7
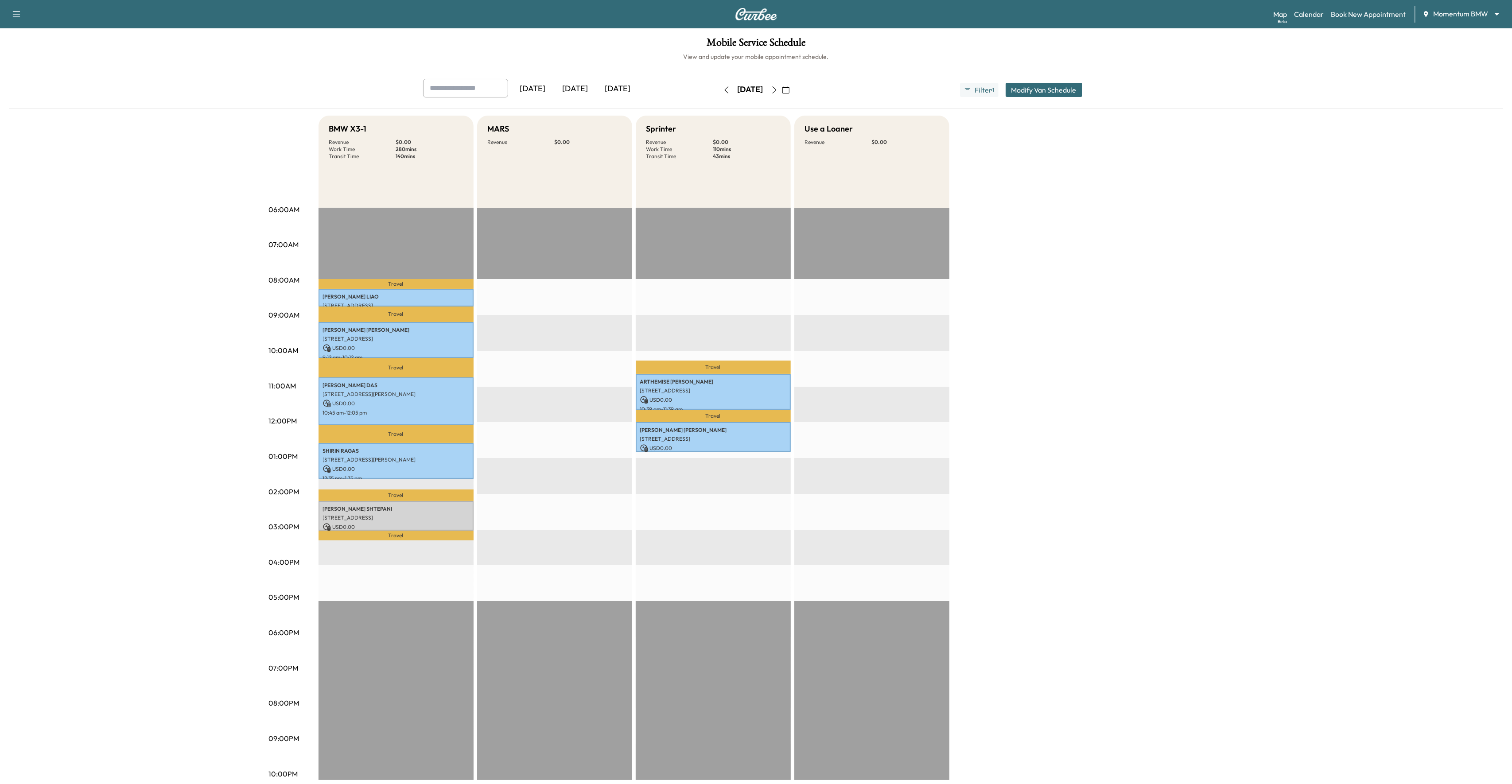
click at [778, 86] on icon "button" at bounding box center [774, 89] width 7 height 7
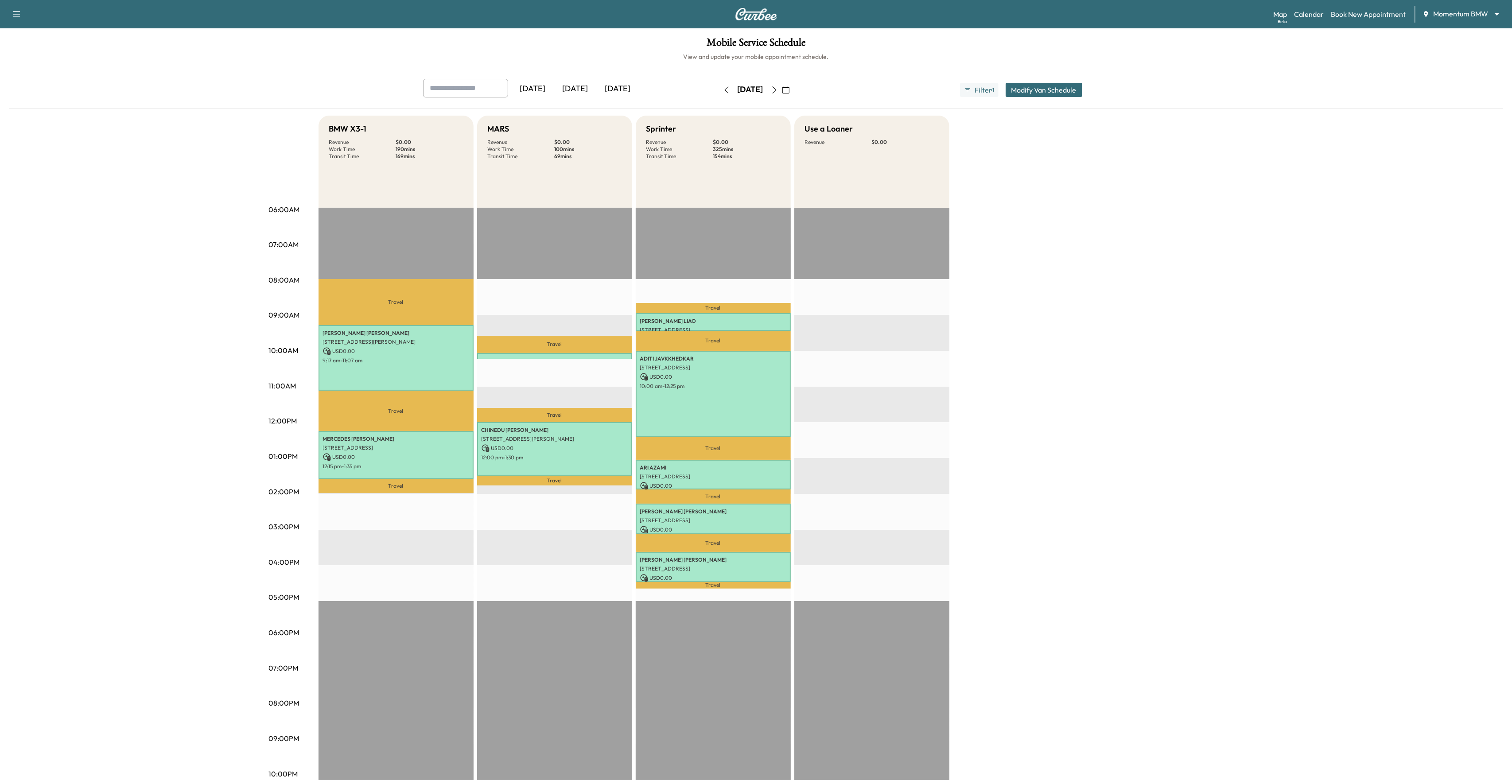
click at [778, 86] on icon "button" at bounding box center [774, 89] width 7 height 7
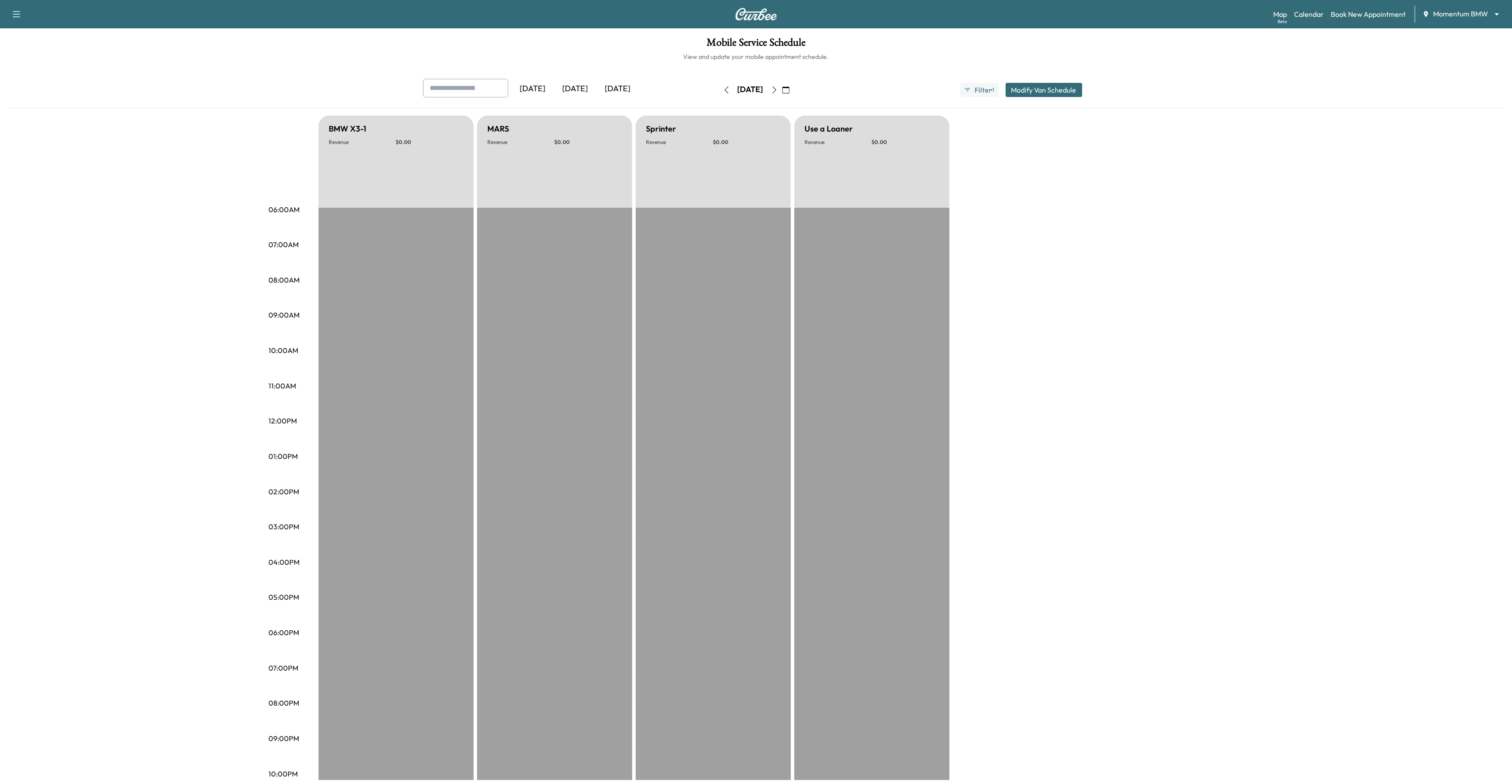
click at [778, 88] on icon "button" at bounding box center [774, 89] width 7 height 7
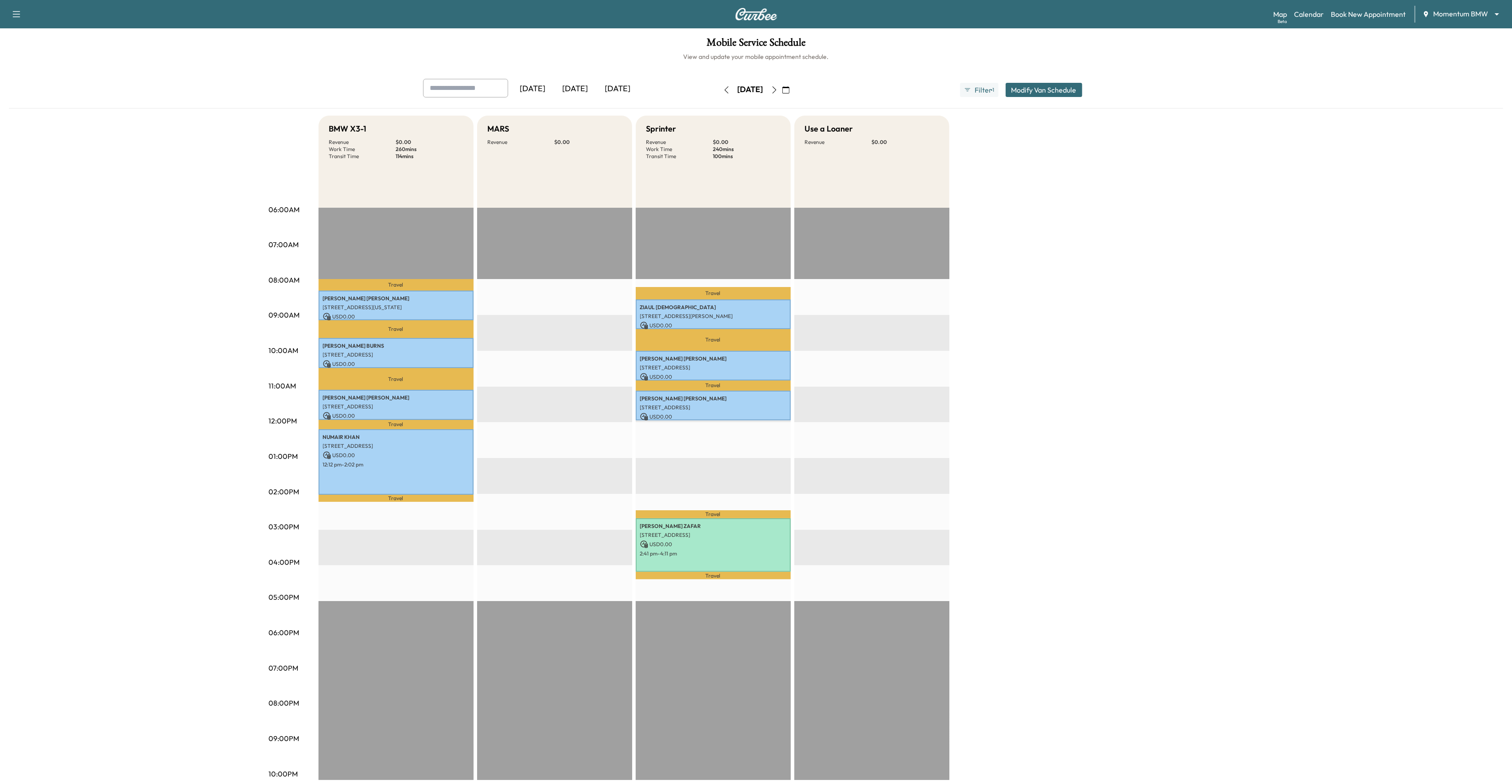
click at [778, 93] on icon "button" at bounding box center [774, 89] width 7 height 7
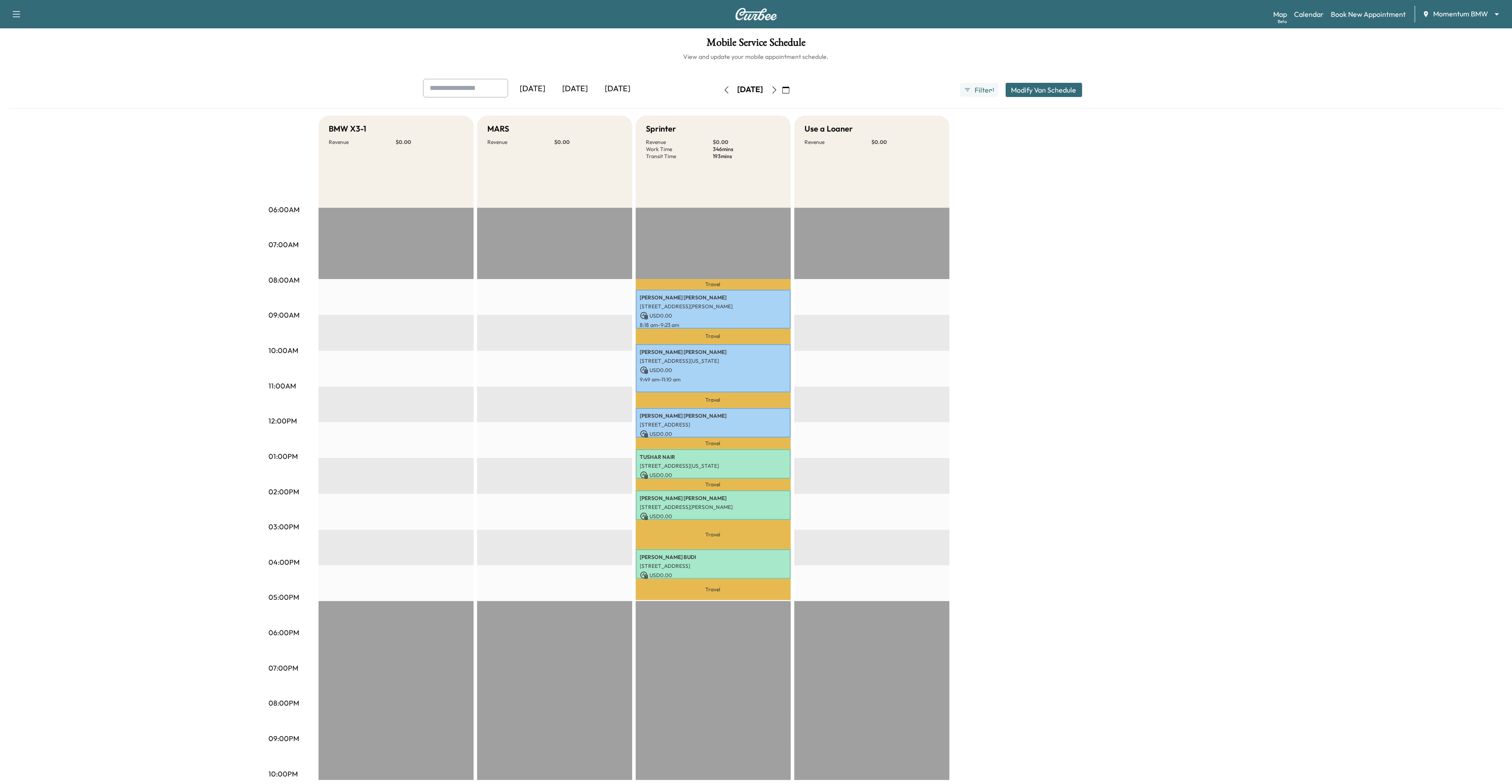
click at [778, 90] on icon "button" at bounding box center [774, 89] width 7 height 7
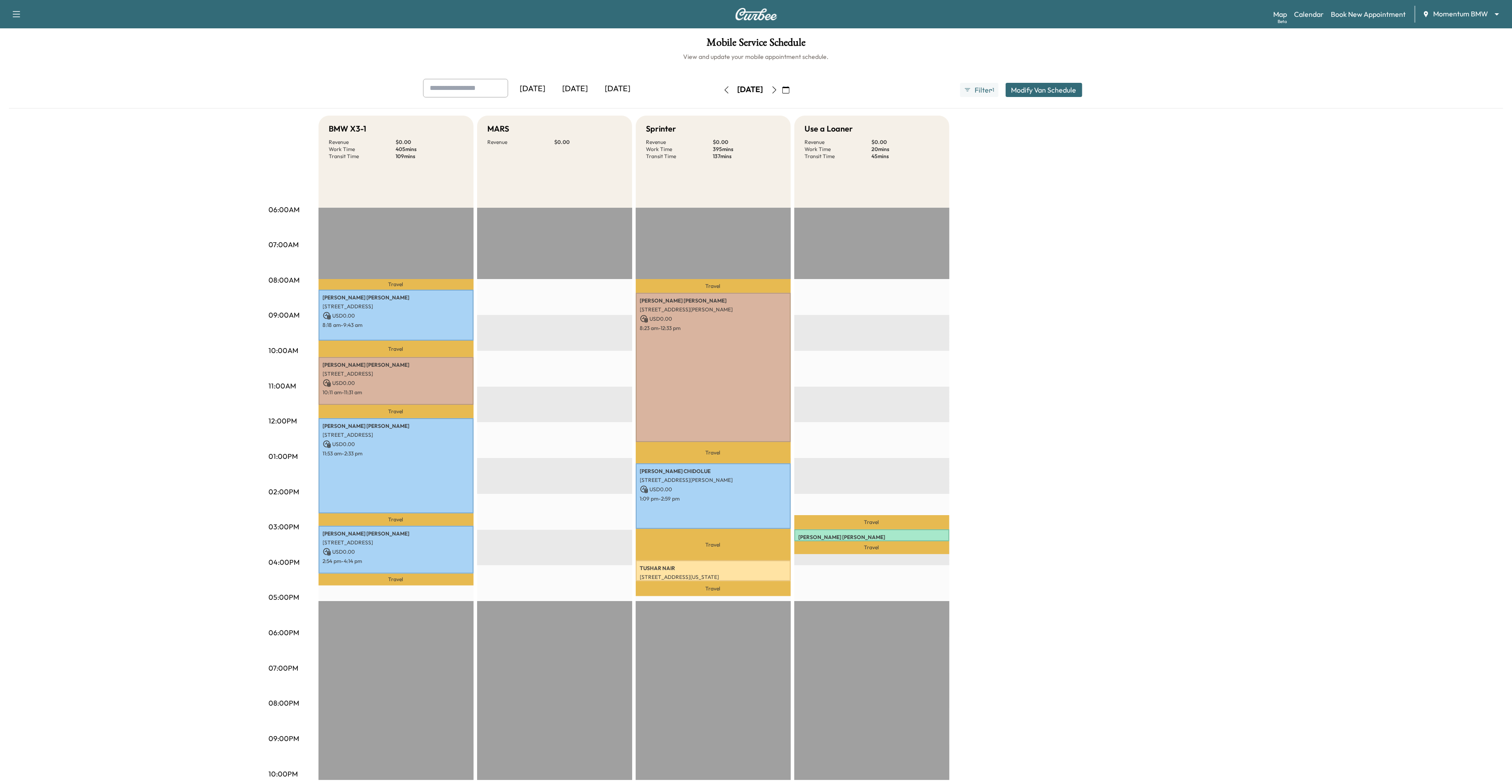
click at [778, 89] on icon "button" at bounding box center [774, 89] width 7 height 7
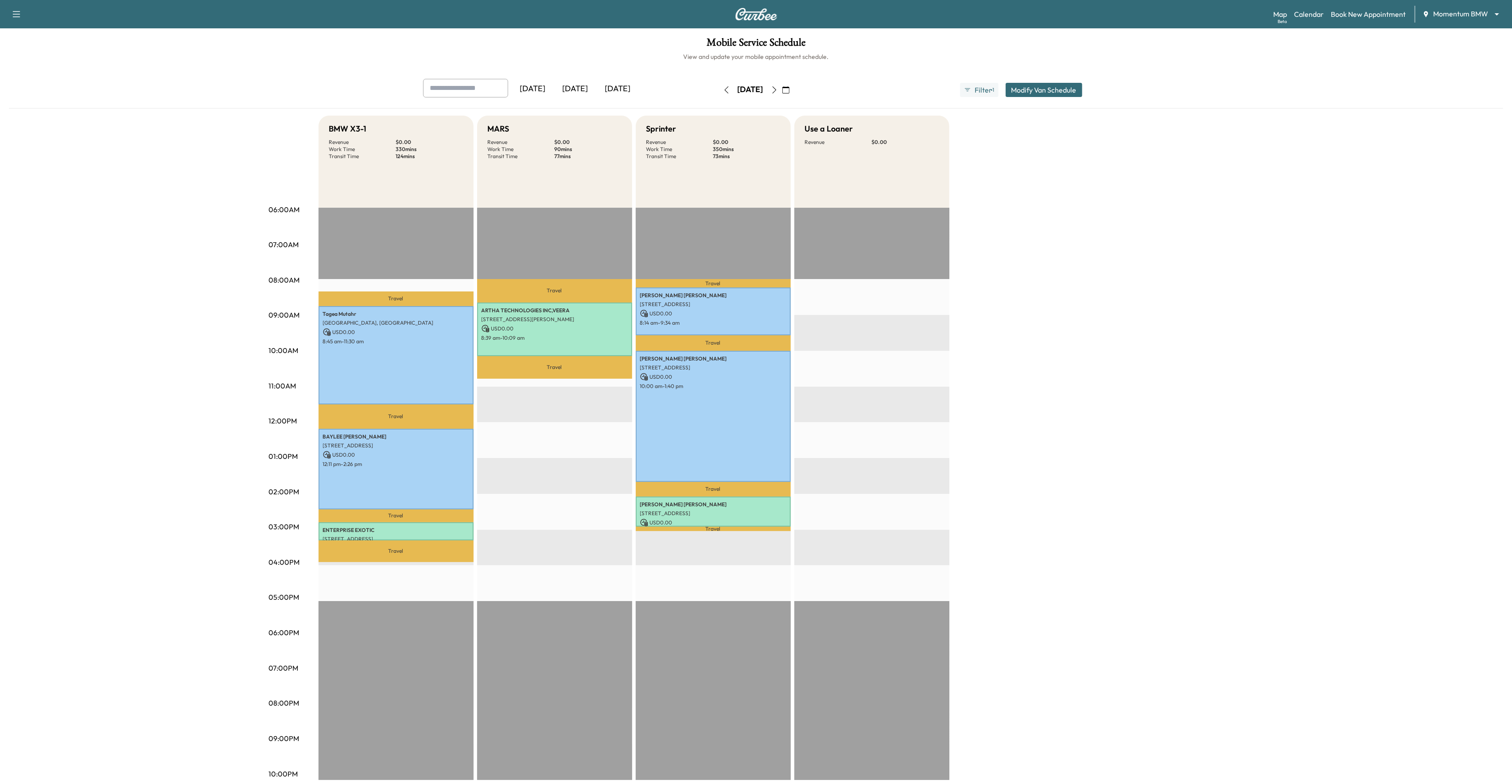
click at [778, 87] on icon "button" at bounding box center [774, 89] width 7 height 7
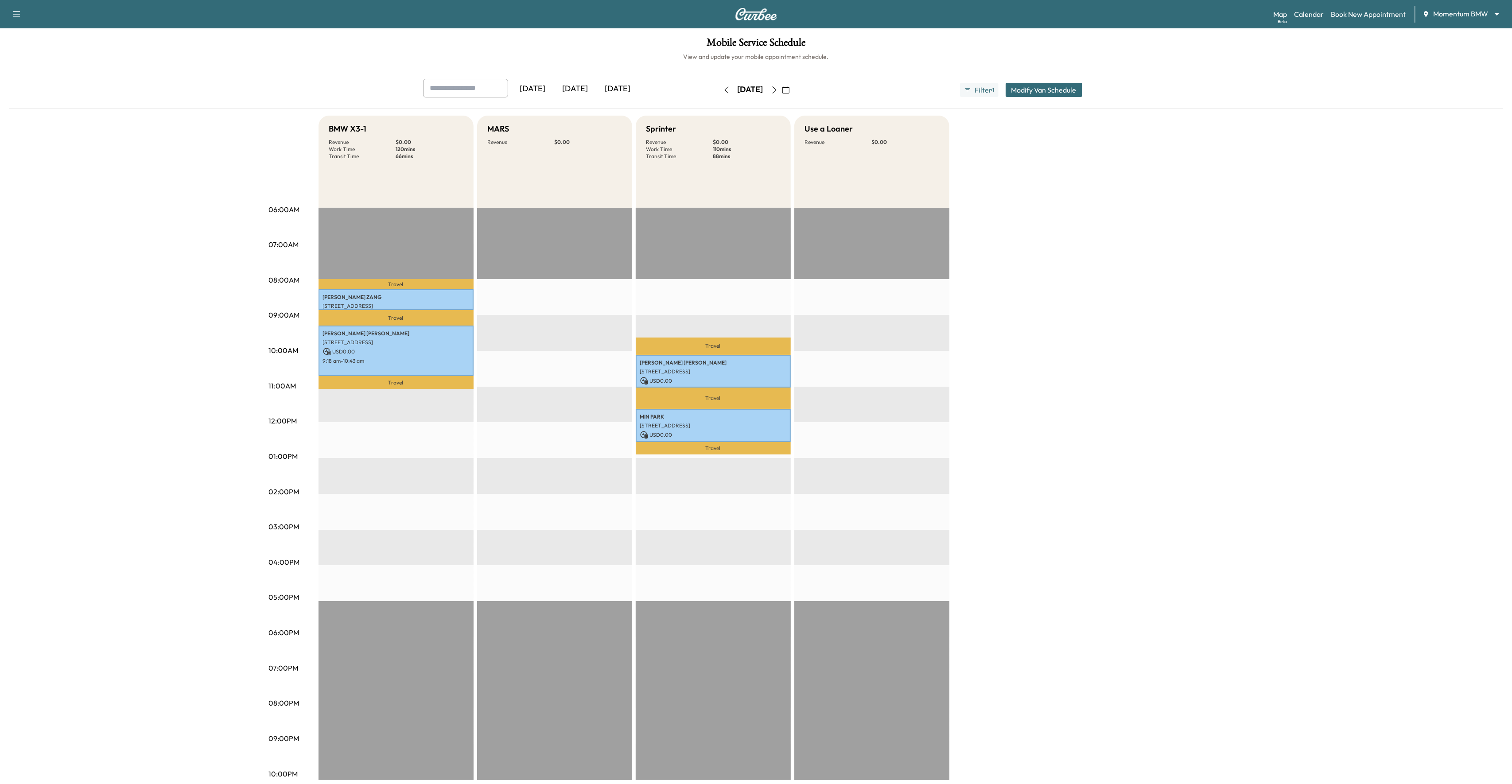
click at [782, 85] on button "button" at bounding box center [775, 89] width 15 height 14
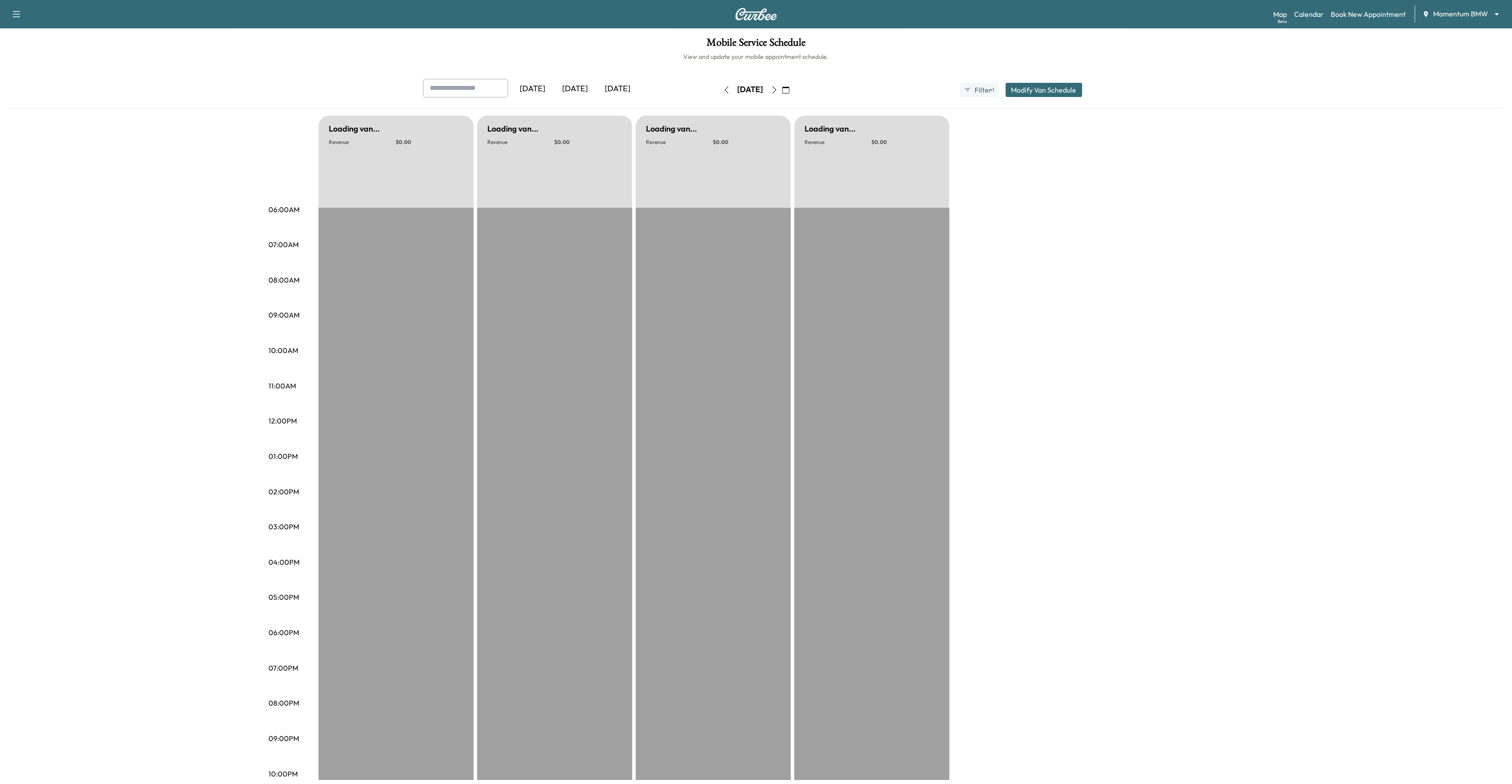
click at [778, 87] on icon "button" at bounding box center [774, 89] width 7 height 7
click at [778, 89] on icon "button" at bounding box center [774, 89] width 7 height 7
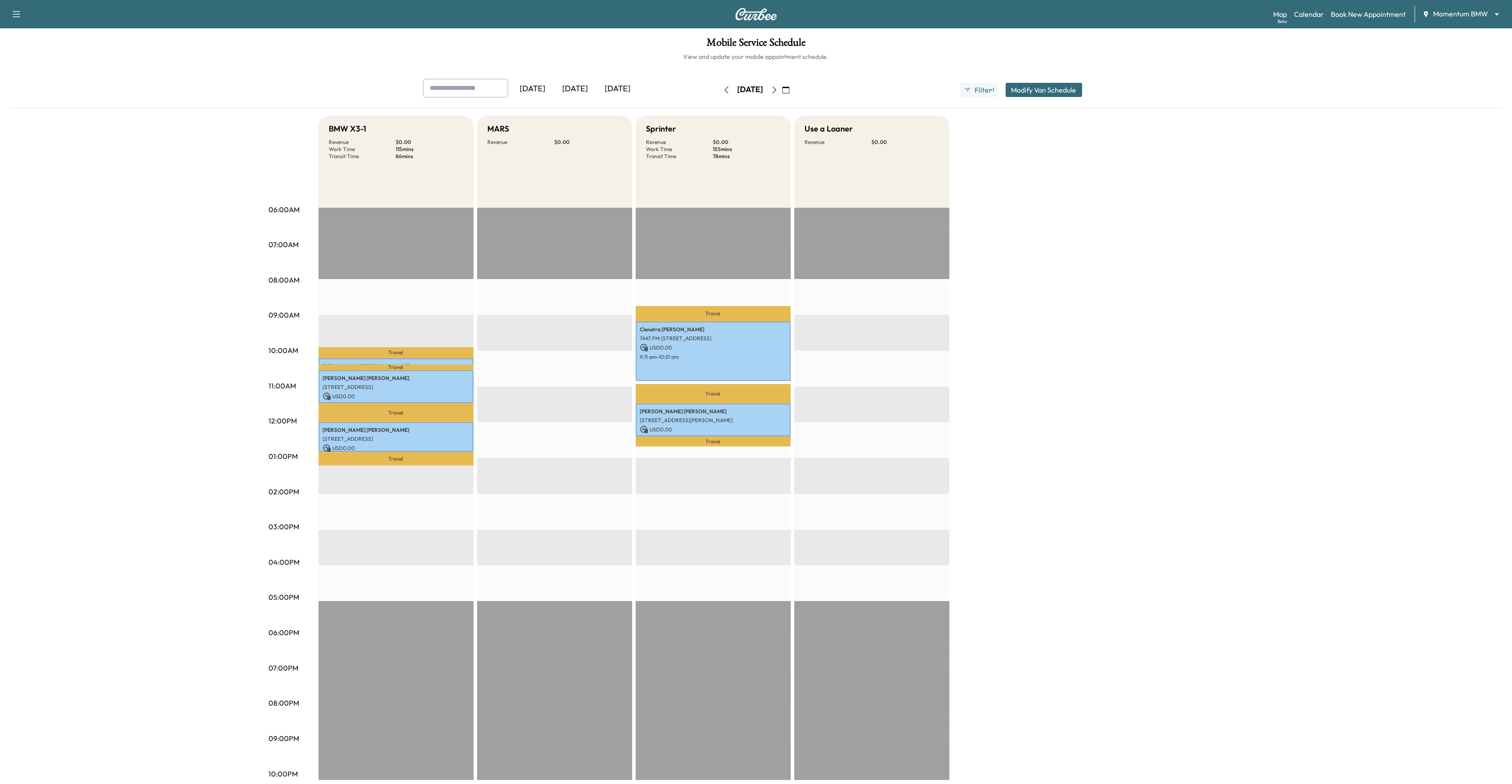
click at [778, 91] on icon "button" at bounding box center [774, 89] width 7 height 7
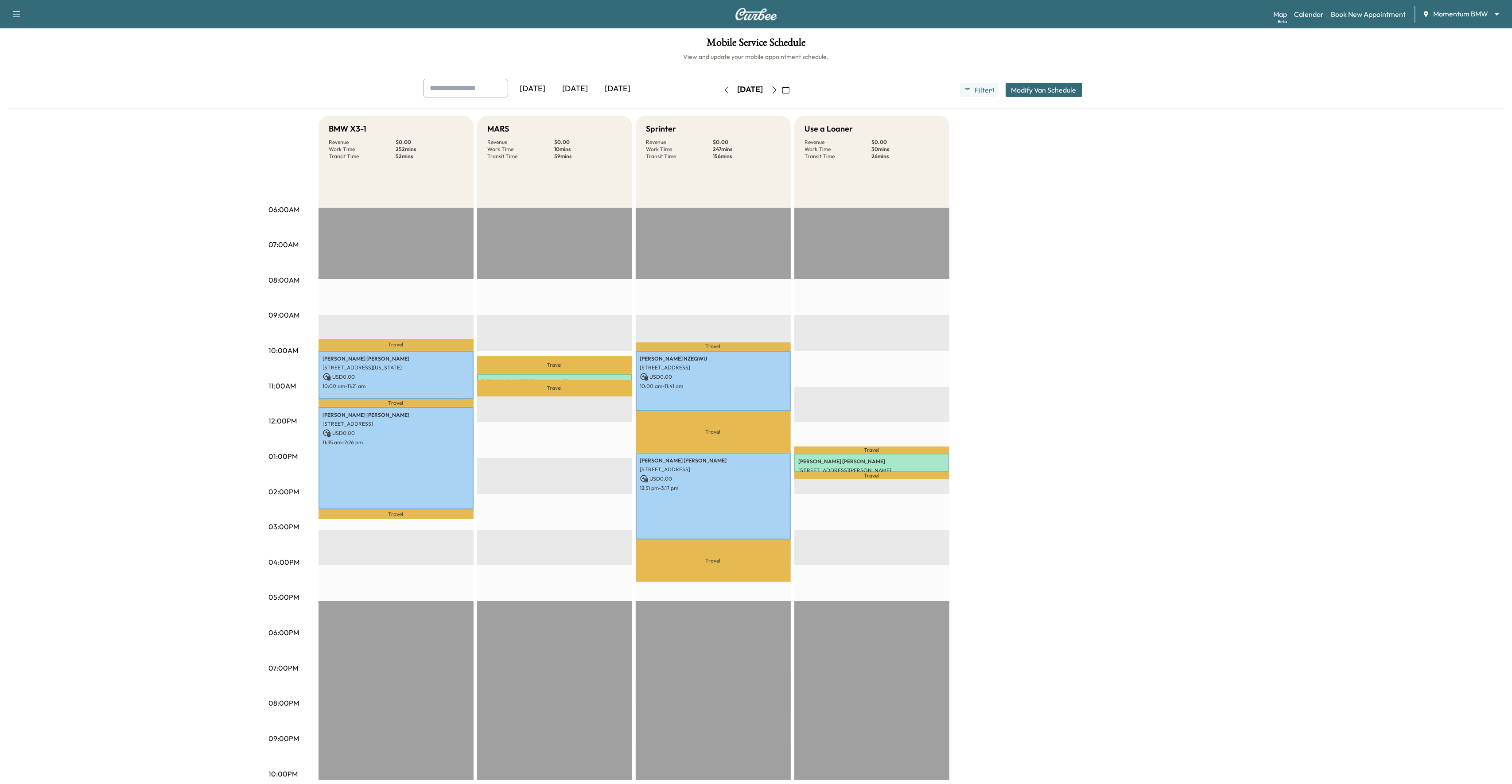
click at [789, 88] on icon "button" at bounding box center [785, 89] width 7 height 7
click at [710, 151] on span "1" at bounding box center [708, 152] width 3 height 10
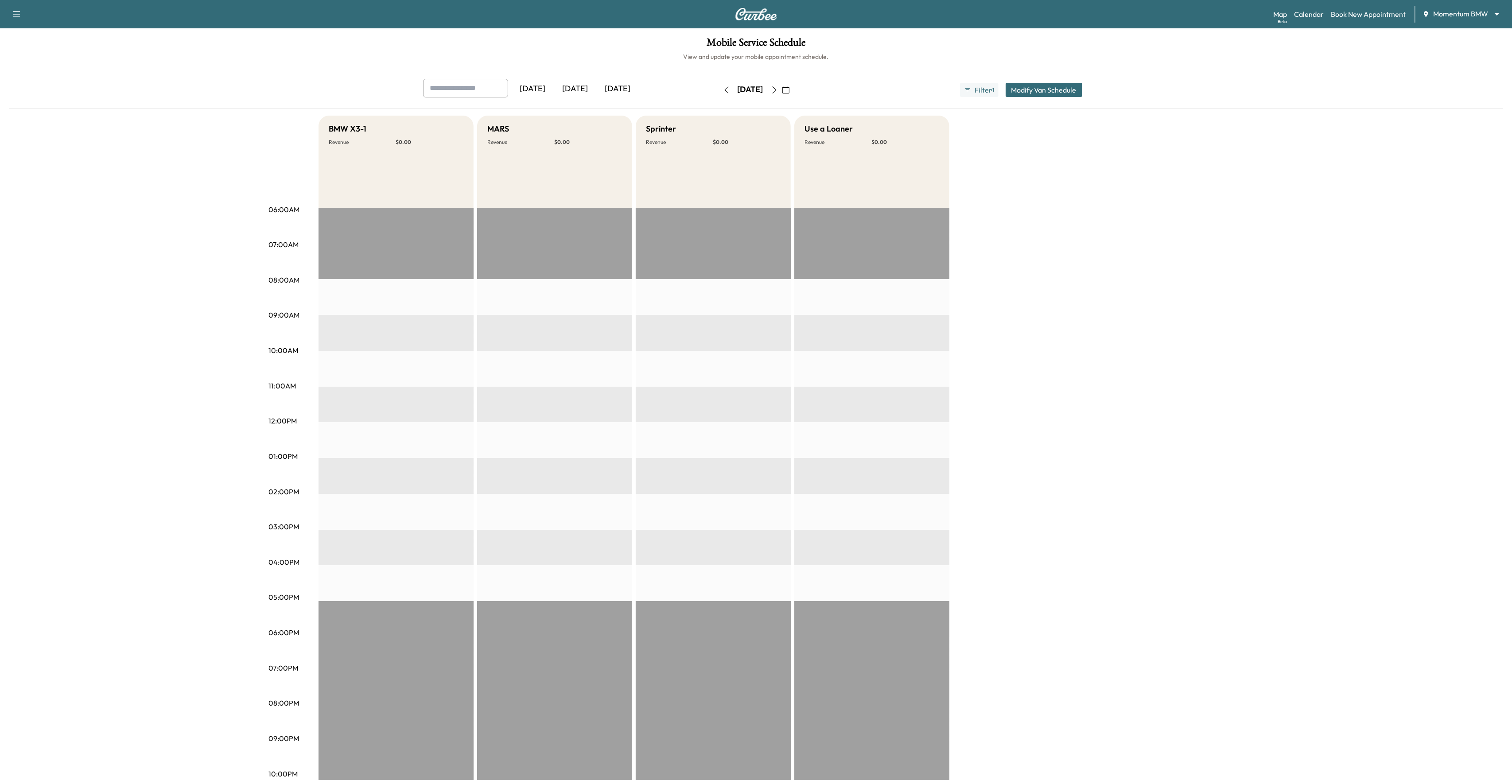
click at [723, 88] on icon "button" at bounding box center [726, 89] width 7 height 7
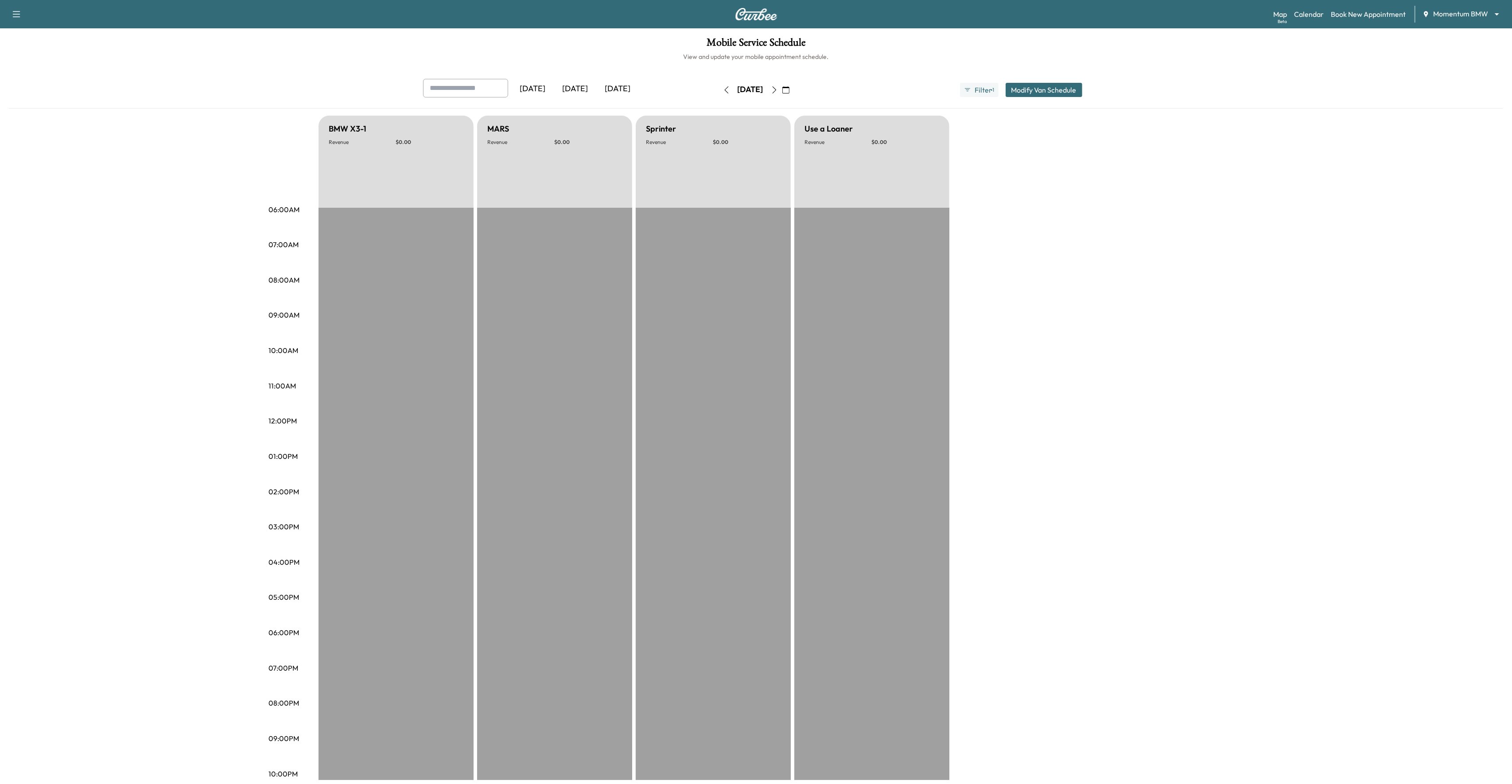
click at [778, 88] on icon "button" at bounding box center [774, 89] width 7 height 7
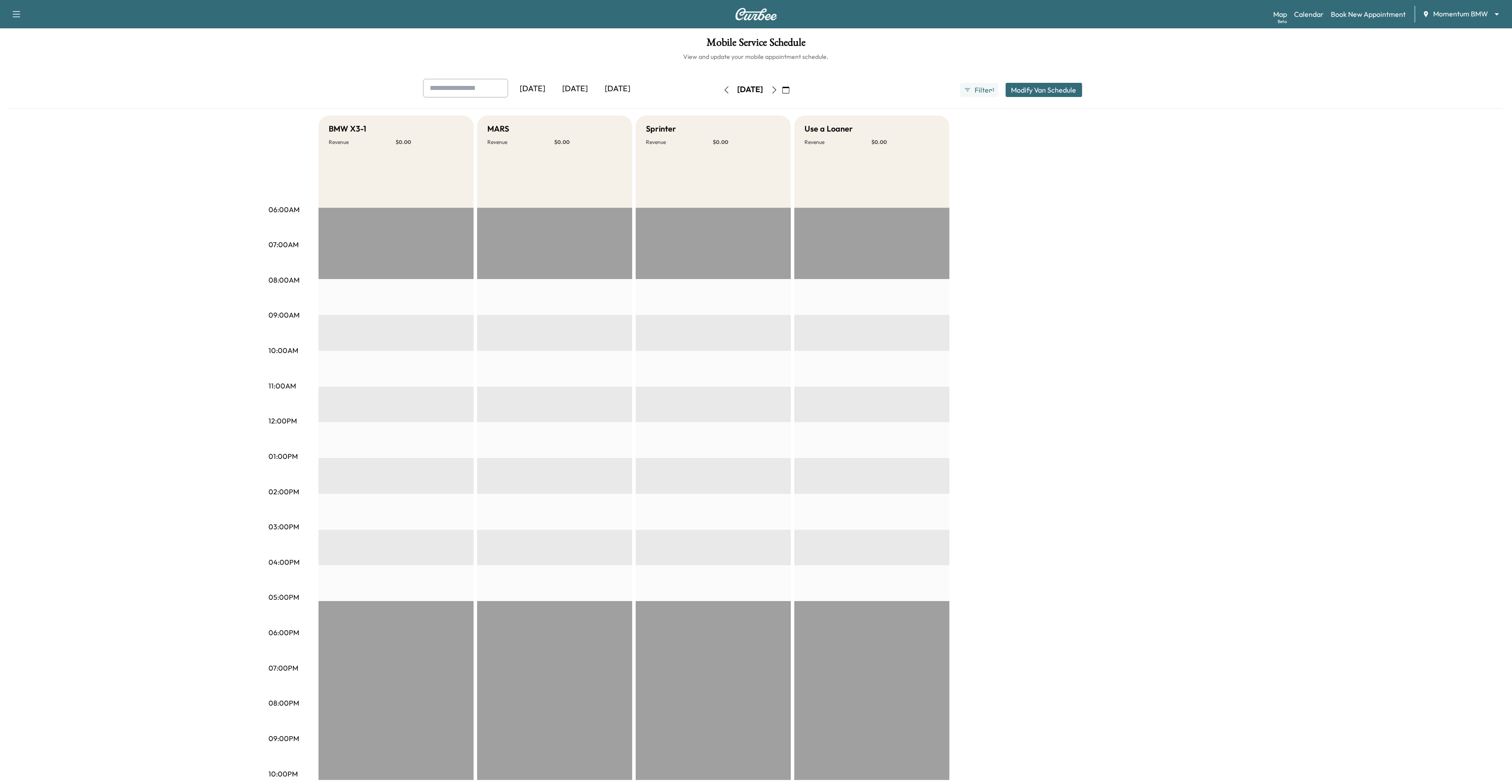
click at [778, 88] on icon "button" at bounding box center [774, 89] width 7 height 7
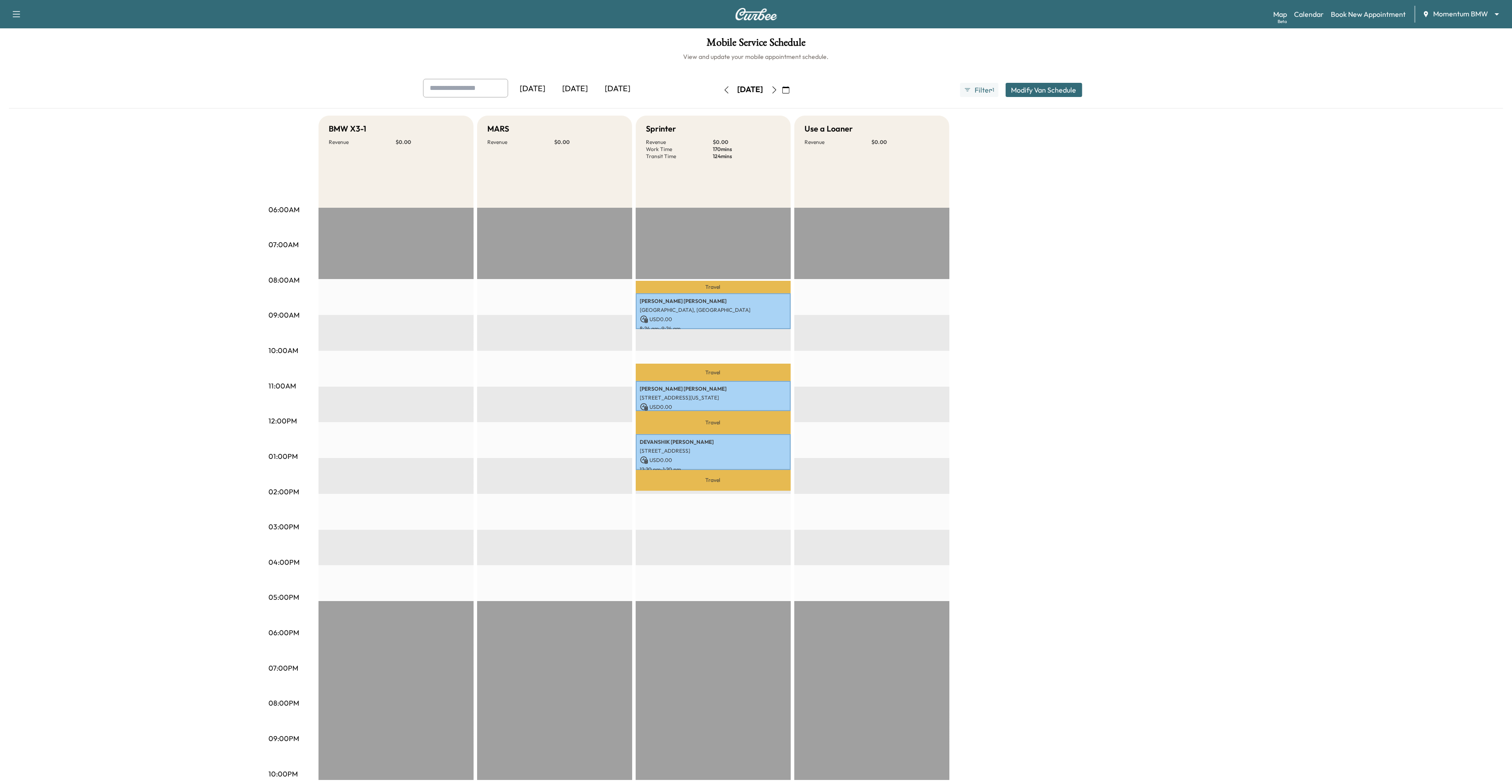
click at [778, 91] on icon "button" at bounding box center [774, 89] width 7 height 7
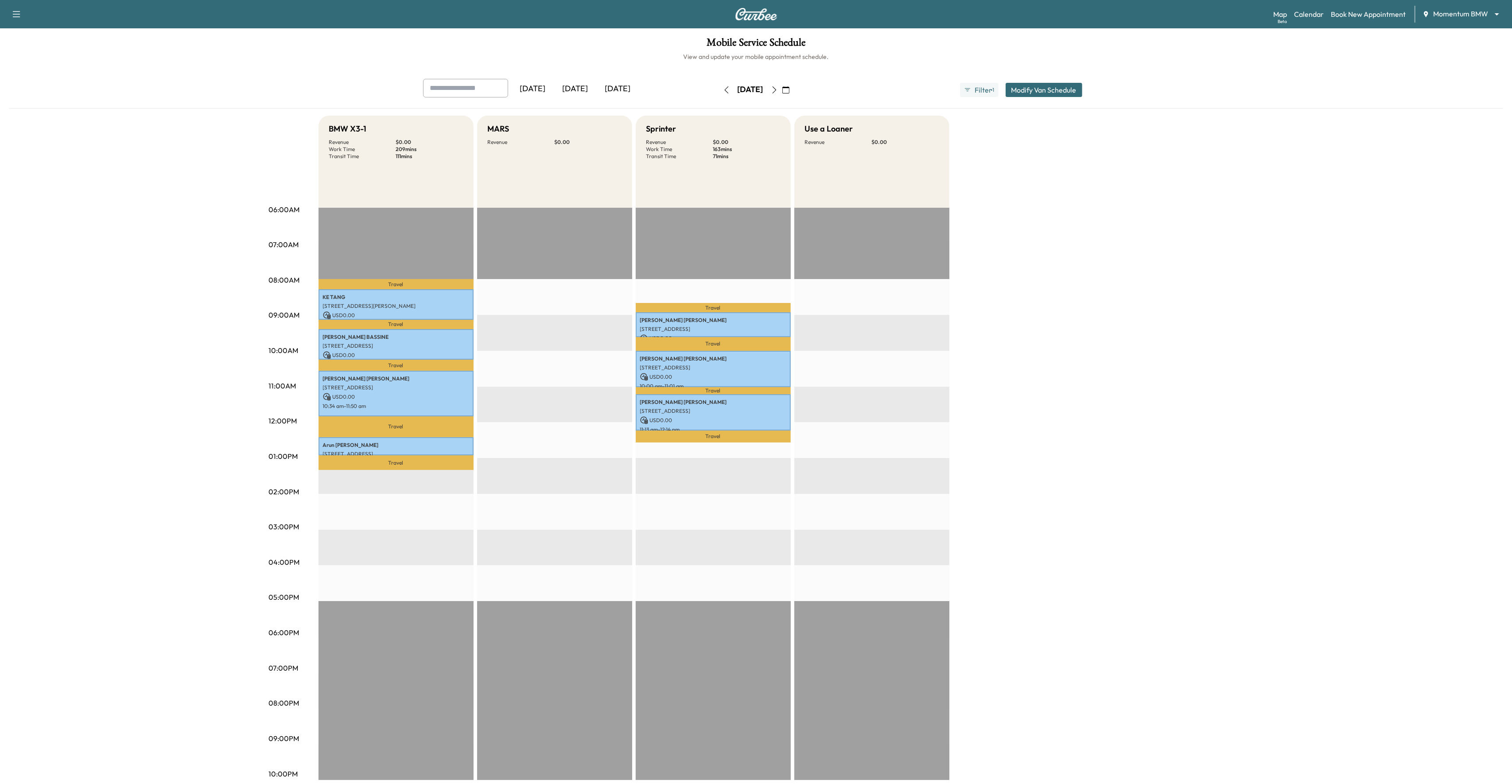
click at [778, 92] on icon "button" at bounding box center [774, 89] width 7 height 7
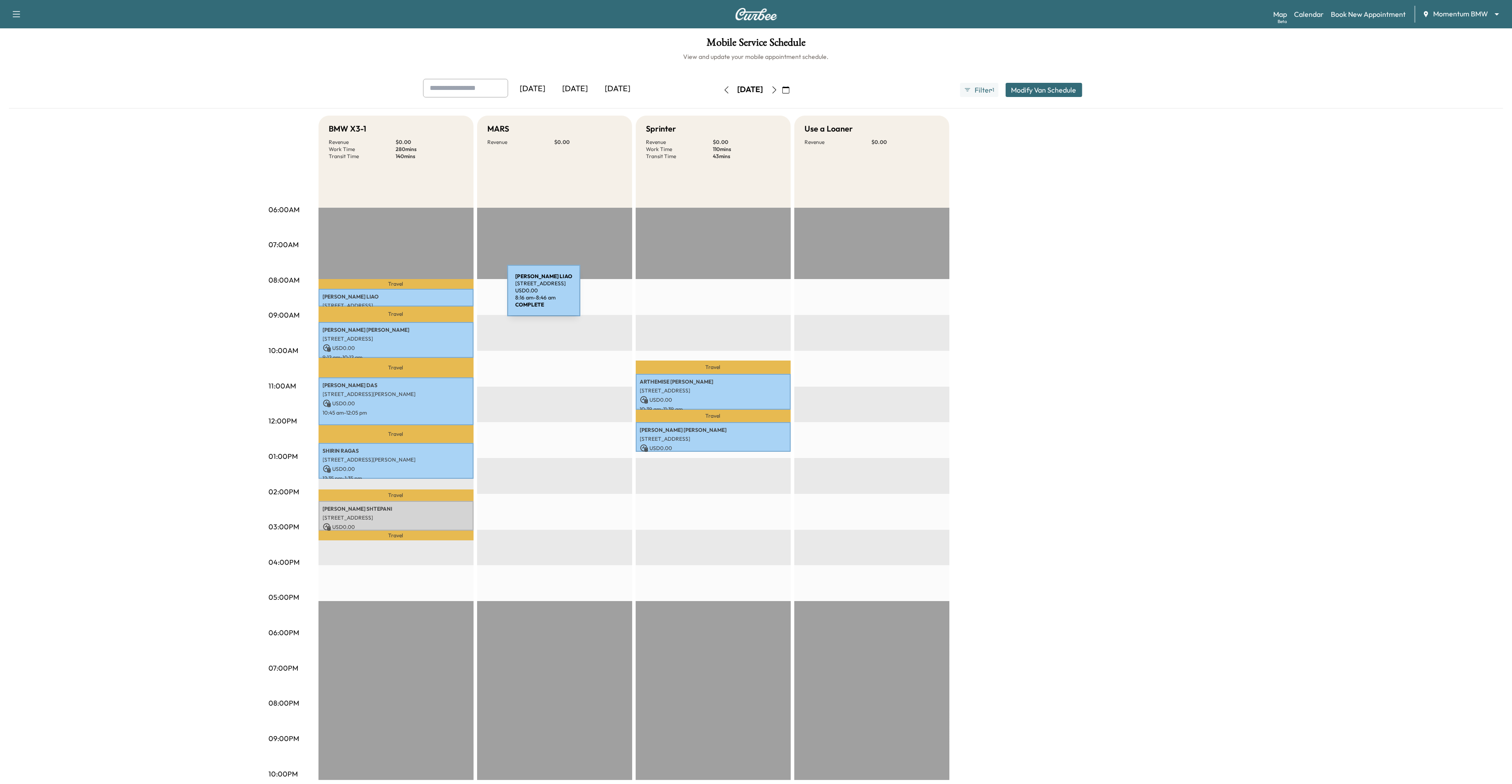
click at [441, 295] on p "[PERSON_NAME]" at bounding box center [396, 296] width 146 height 7
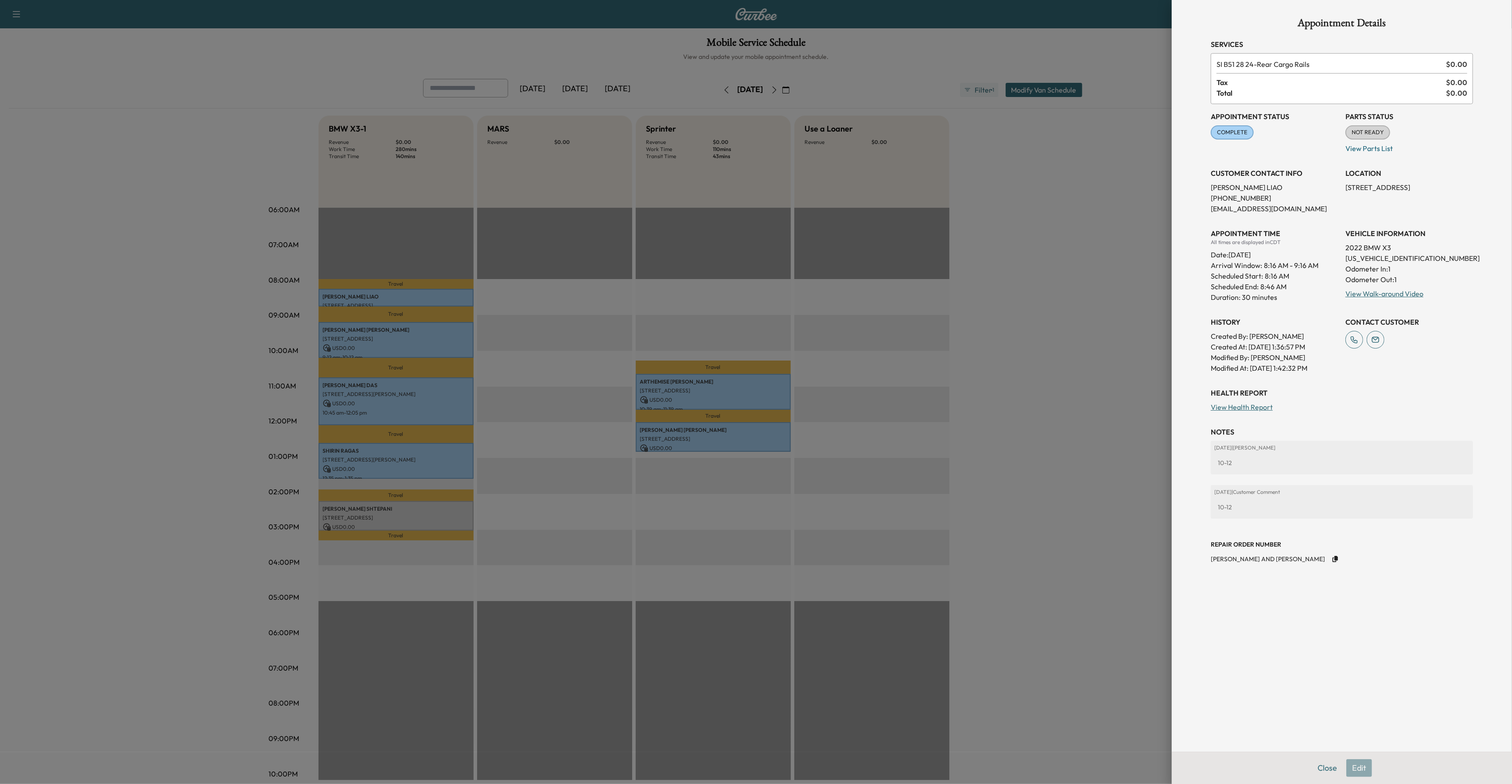
click at [425, 333] on div at bounding box center [756, 392] width 1512 height 784
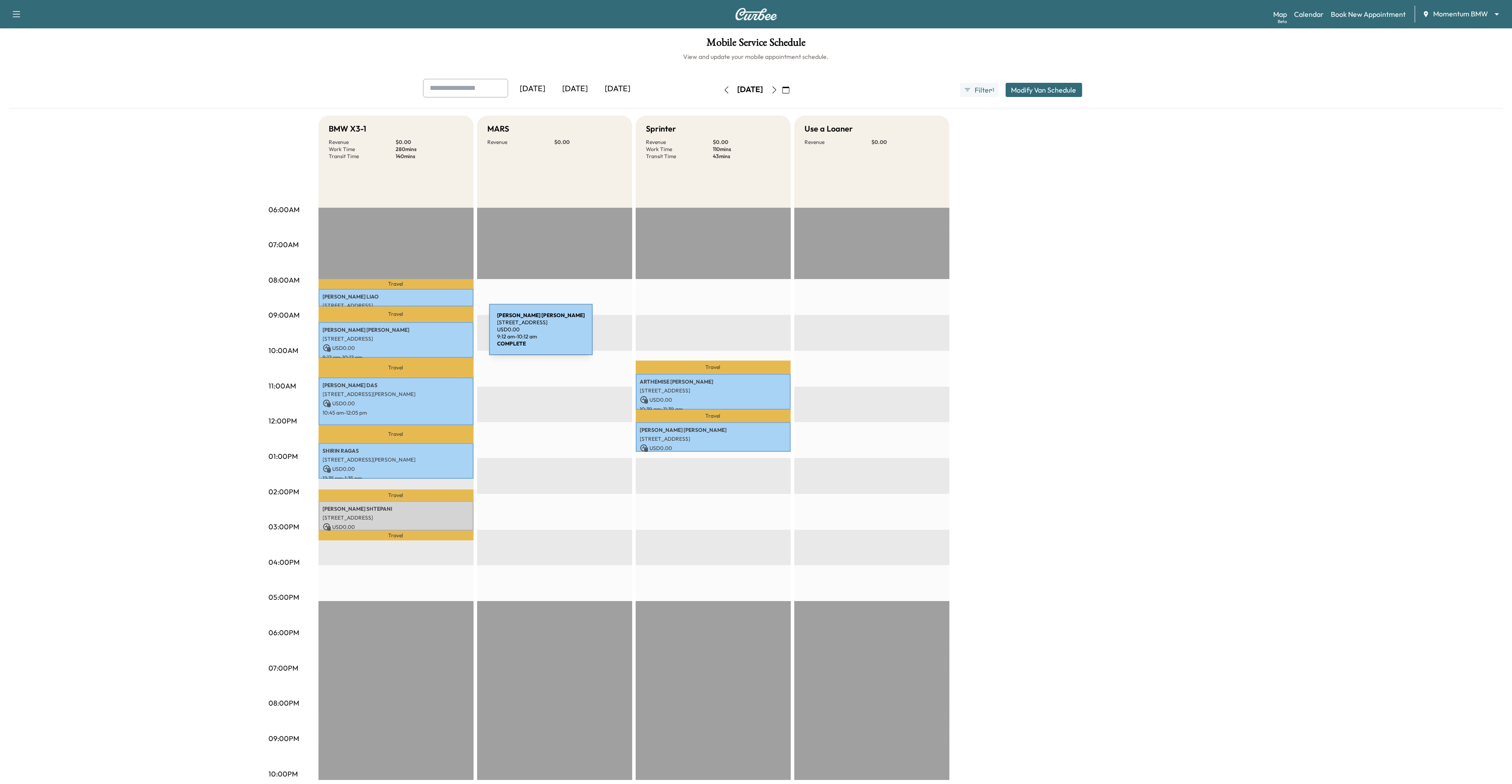
click at [423, 335] on p "[STREET_ADDRESS]" at bounding box center [396, 338] width 146 height 7
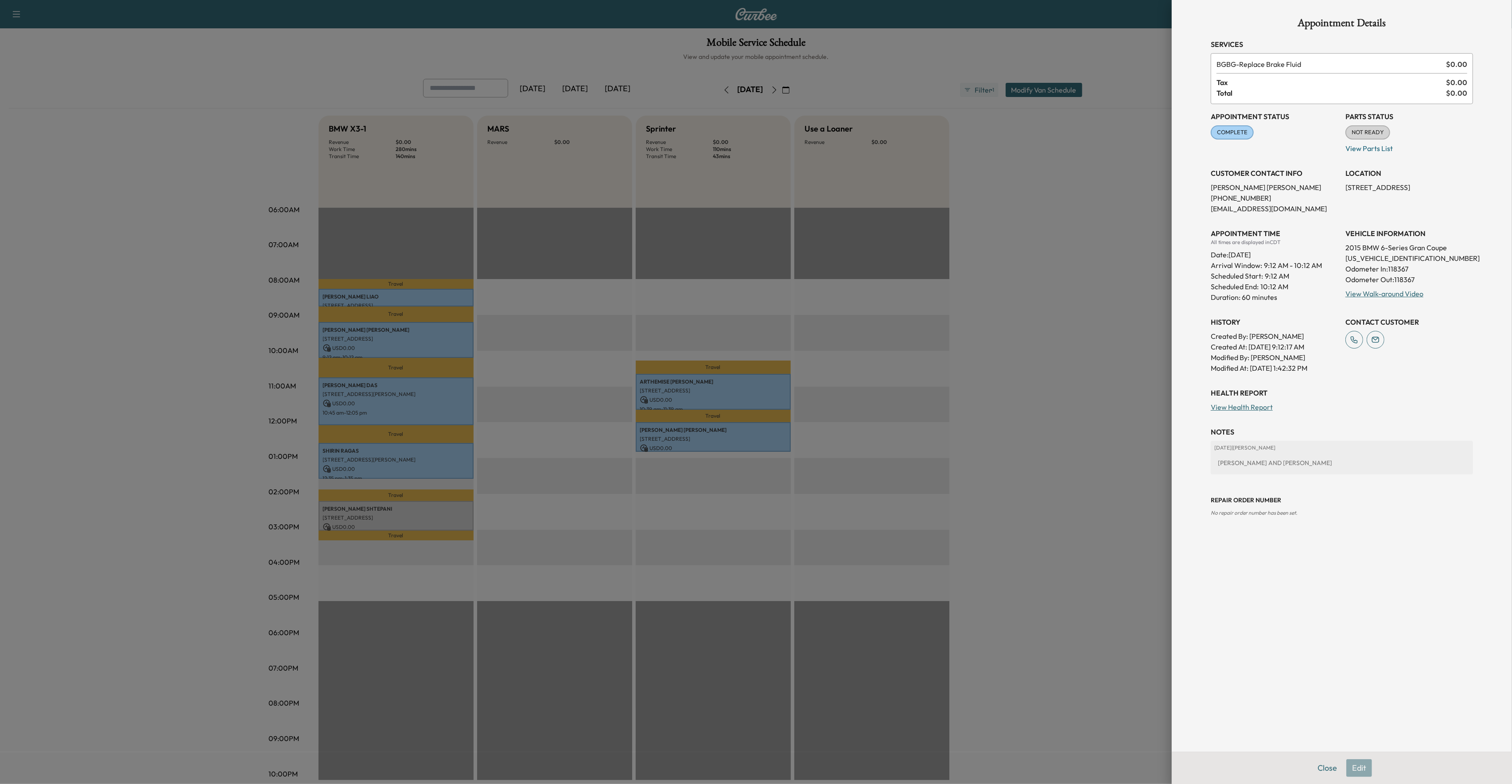
click at [482, 350] on div at bounding box center [756, 392] width 1512 height 784
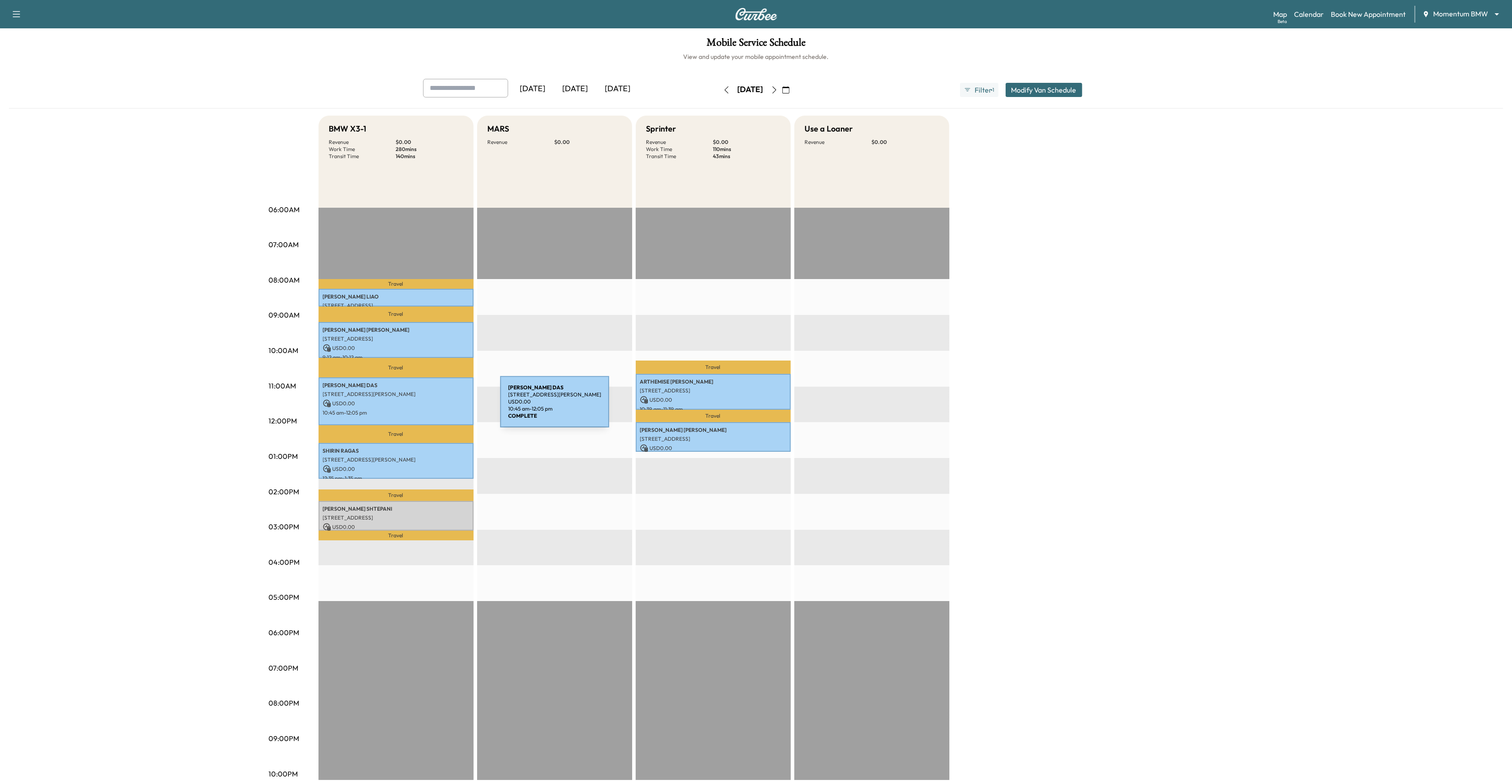
click at [434, 407] on p "USD 0.00" at bounding box center [396, 403] width 146 height 8
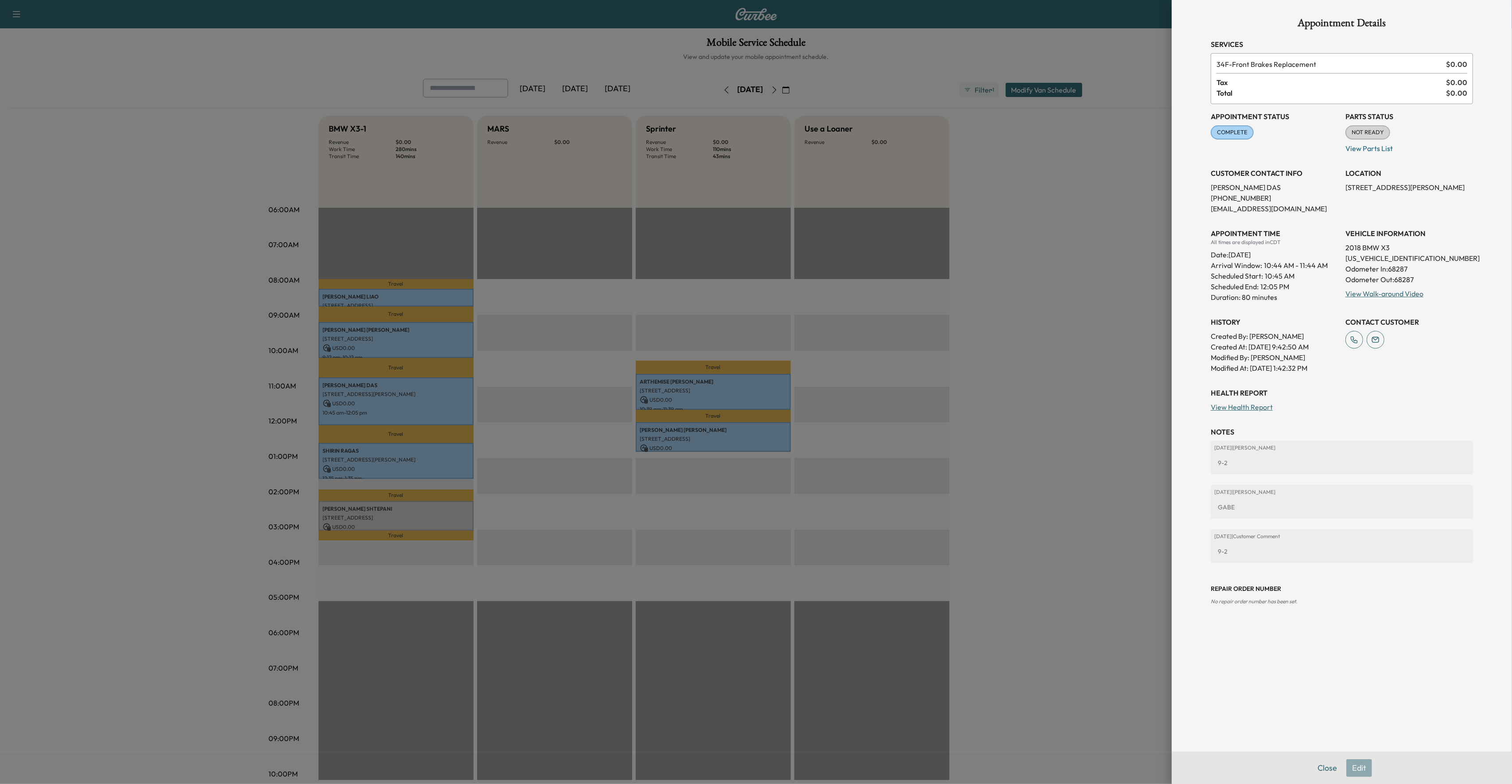
click at [481, 442] on div at bounding box center [756, 392] width 1512 height 784
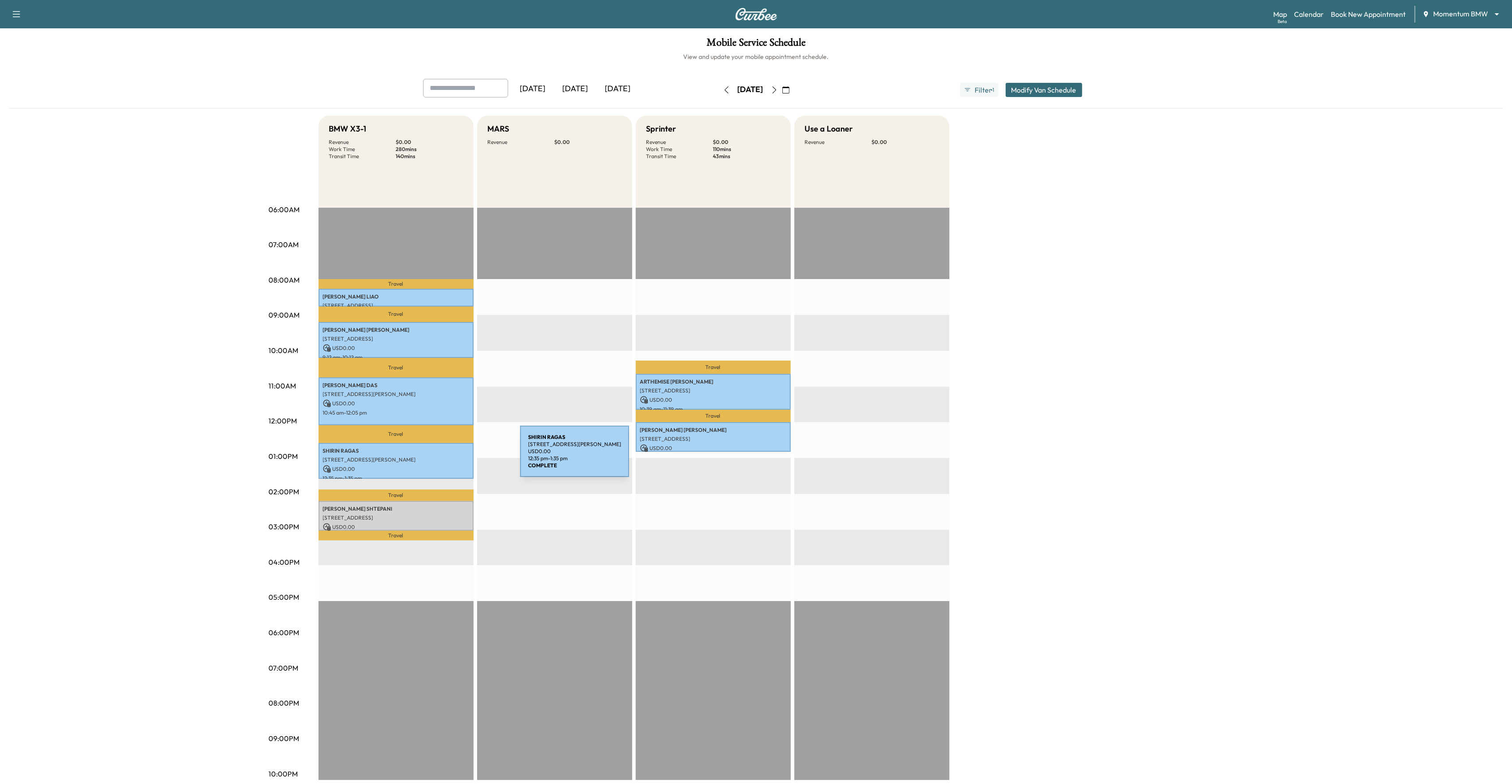
click at [454, 456] on p "[STREET_ADDRESS][PERSON_NAME]" at bounding box center [396, 459] width 146 height 7
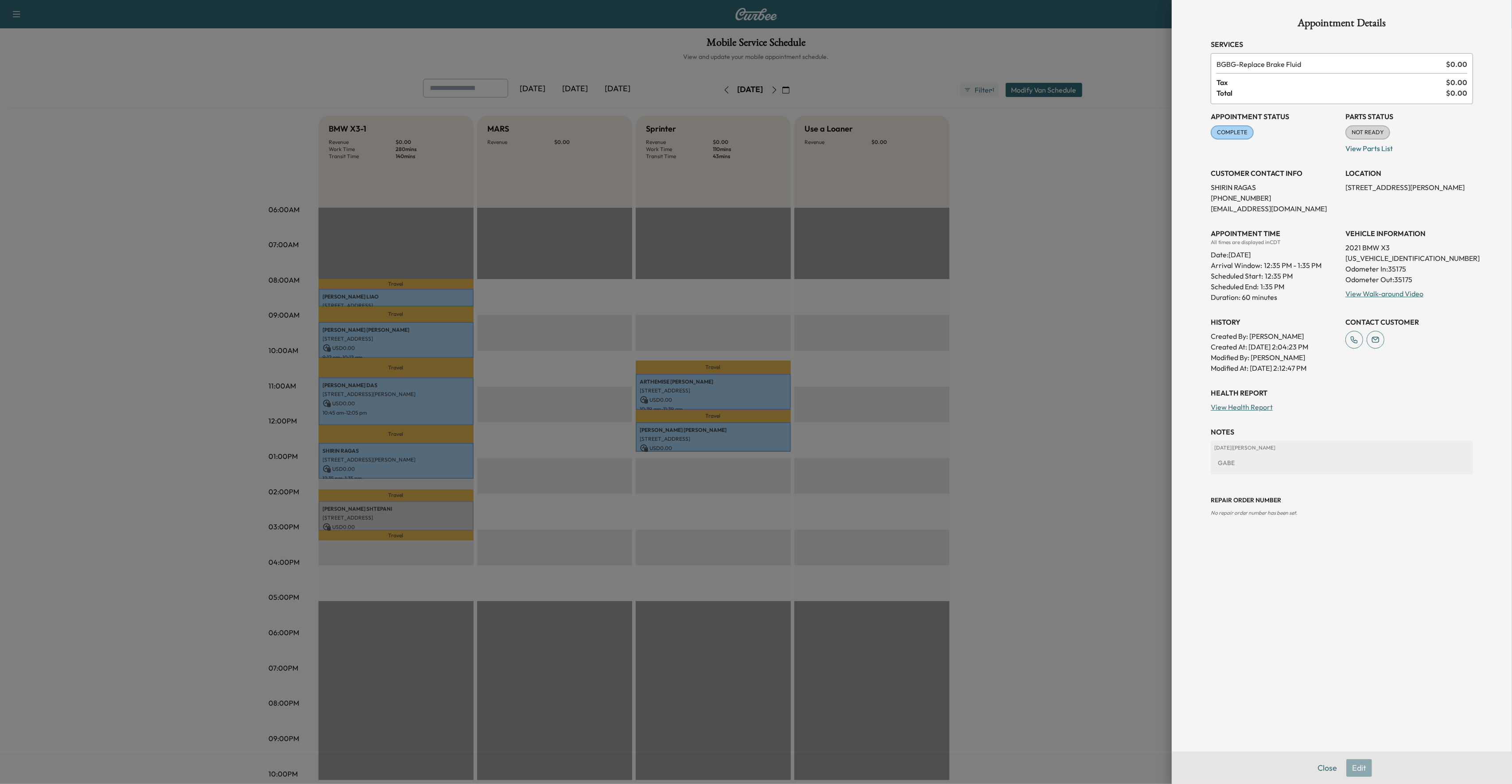
click at [530, 447] on div at bounding box center [756, 392] width 1512 height 784
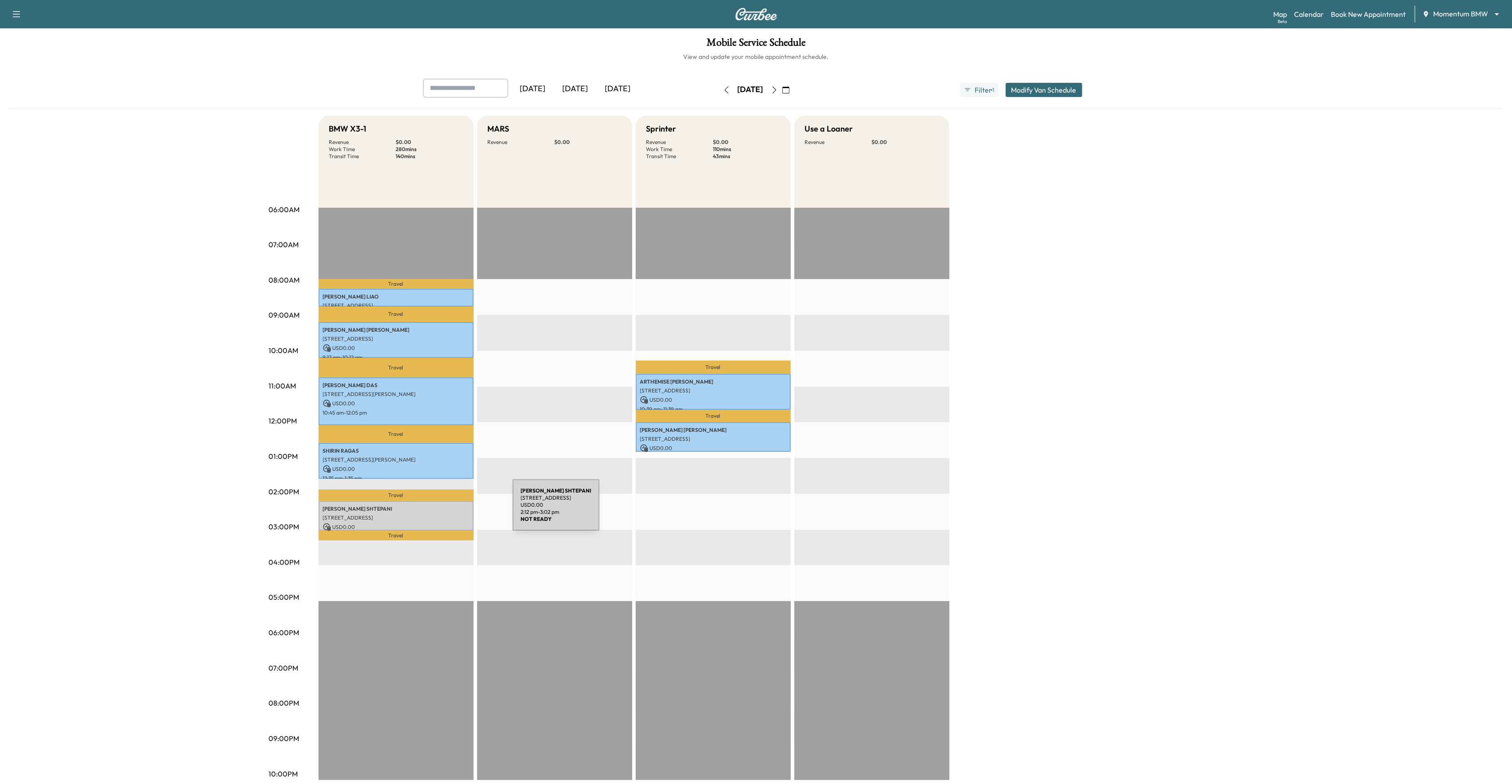
click at [438, 518] on p "[STREET_ADDRESS]" at bounding box center [396, 517] width 146 height 7
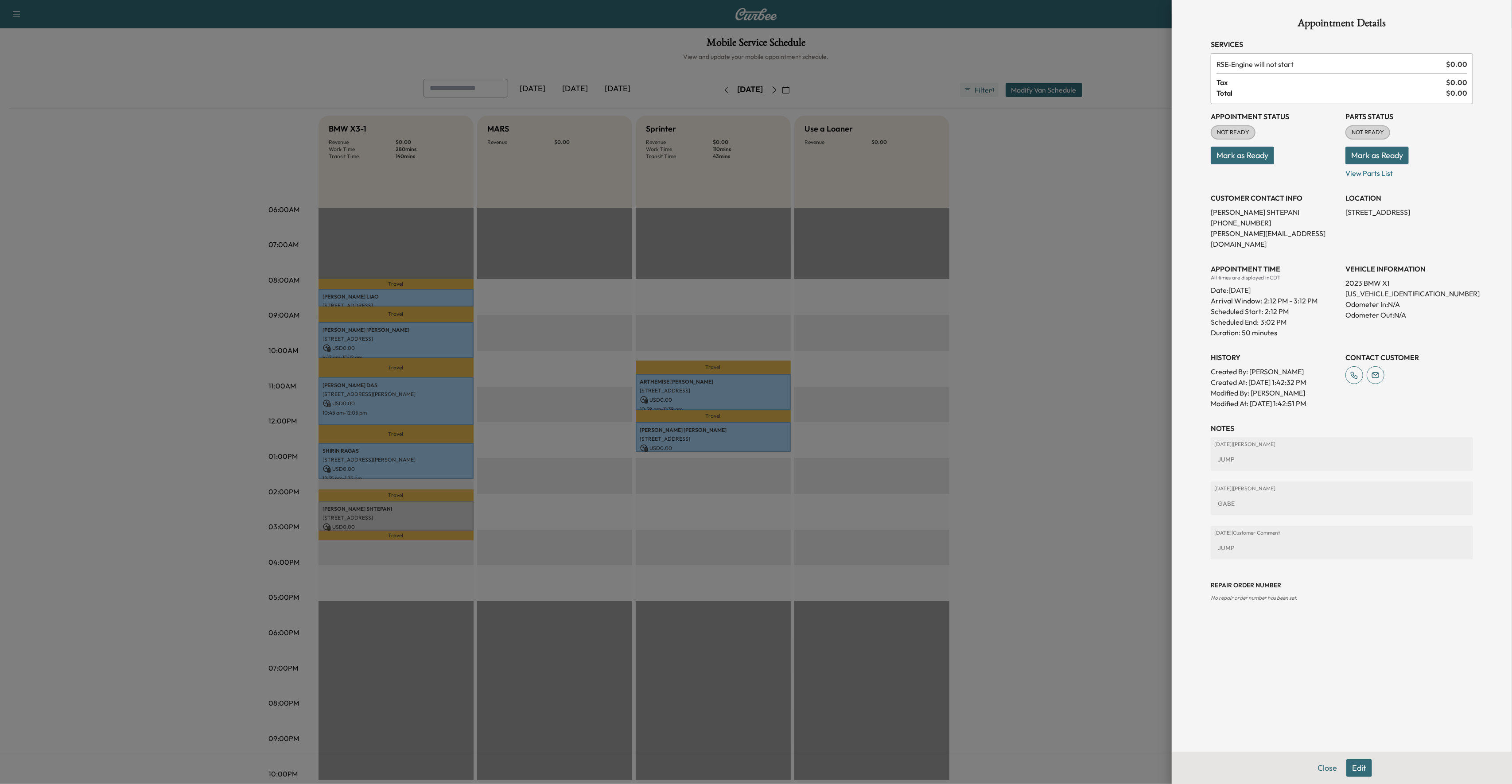
click at [513, 486] on div at bounding box center [756, 392] width 1512 height 784
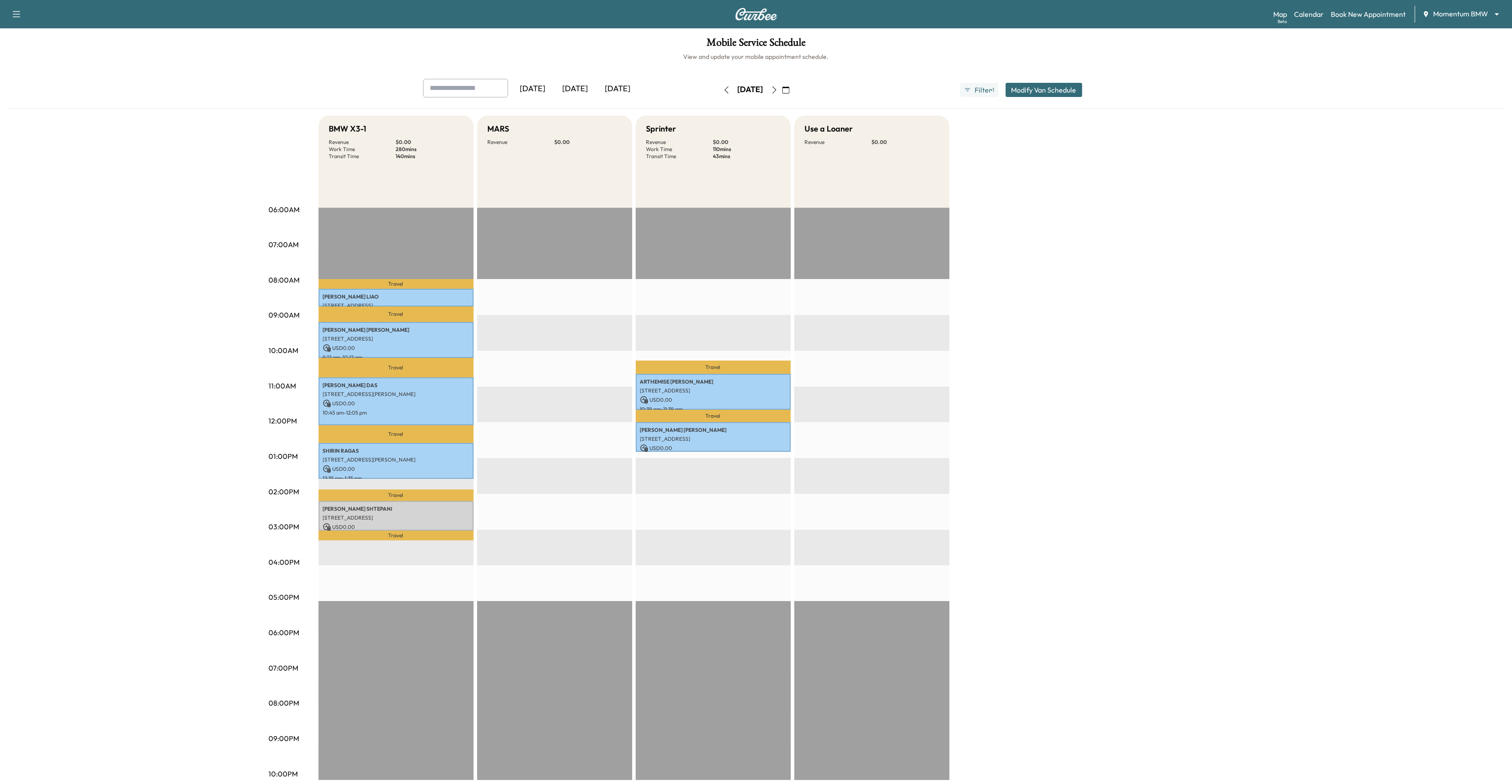
click at [778, 90] on icon "button" at bounding box center [774, 89] width 7 height 7
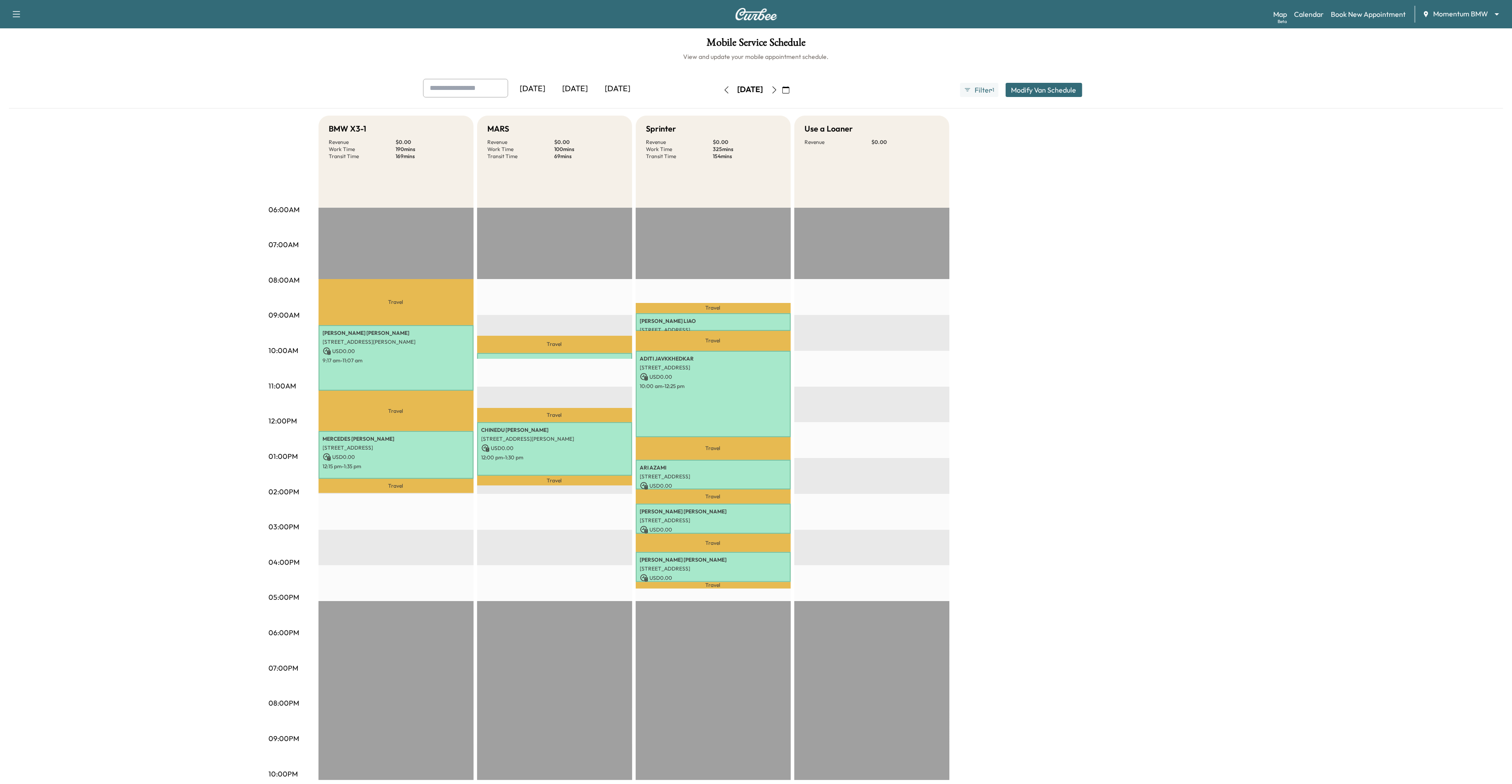
click at [778, 89] on icon "button" at bounding box center [774, 89] width 7 height 7
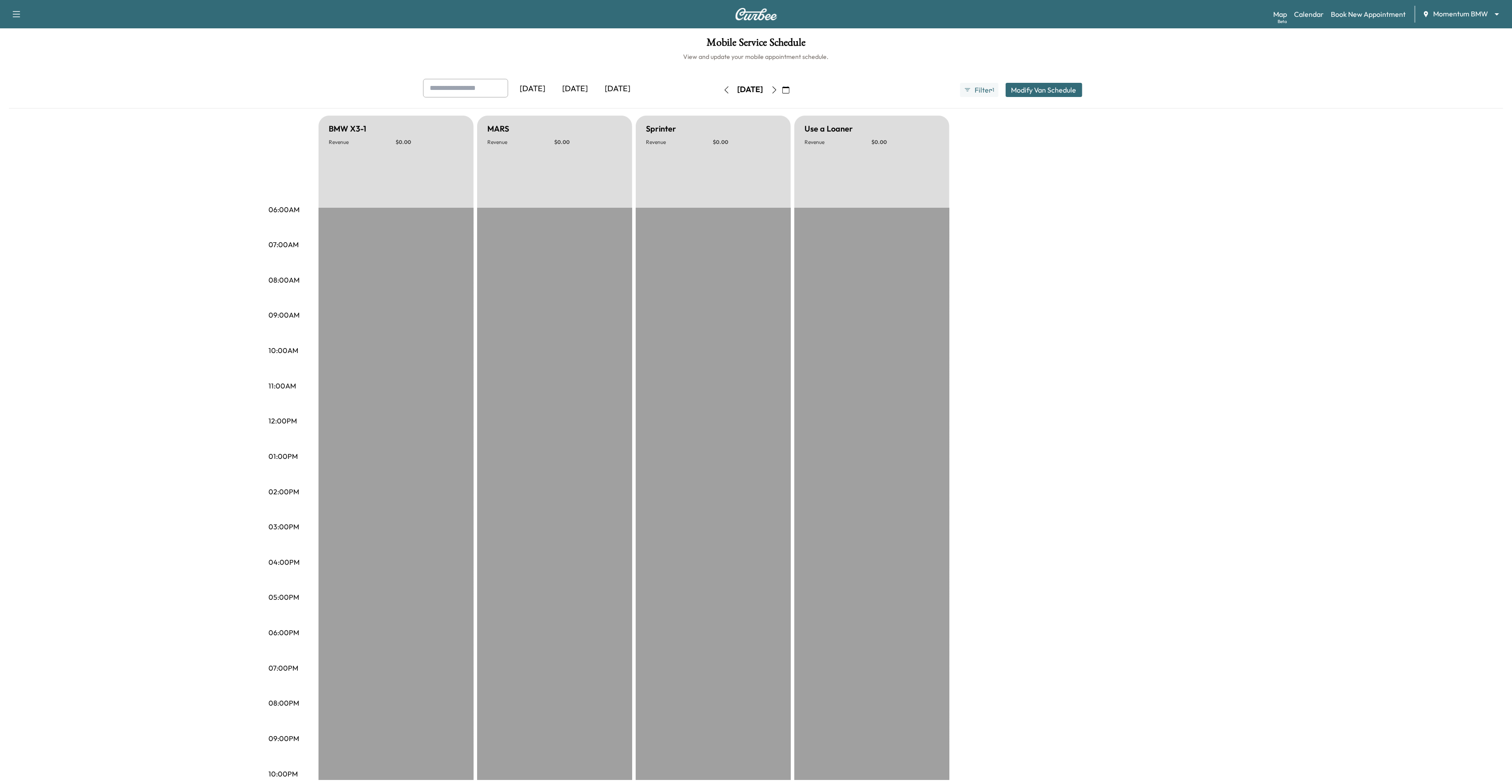
click at [782, 90] on button "button" at bounding box center [775, 89] width 15 height 14
click at [778, 90] on icon "button" at bounding box center [774, 89] width 7 height 7
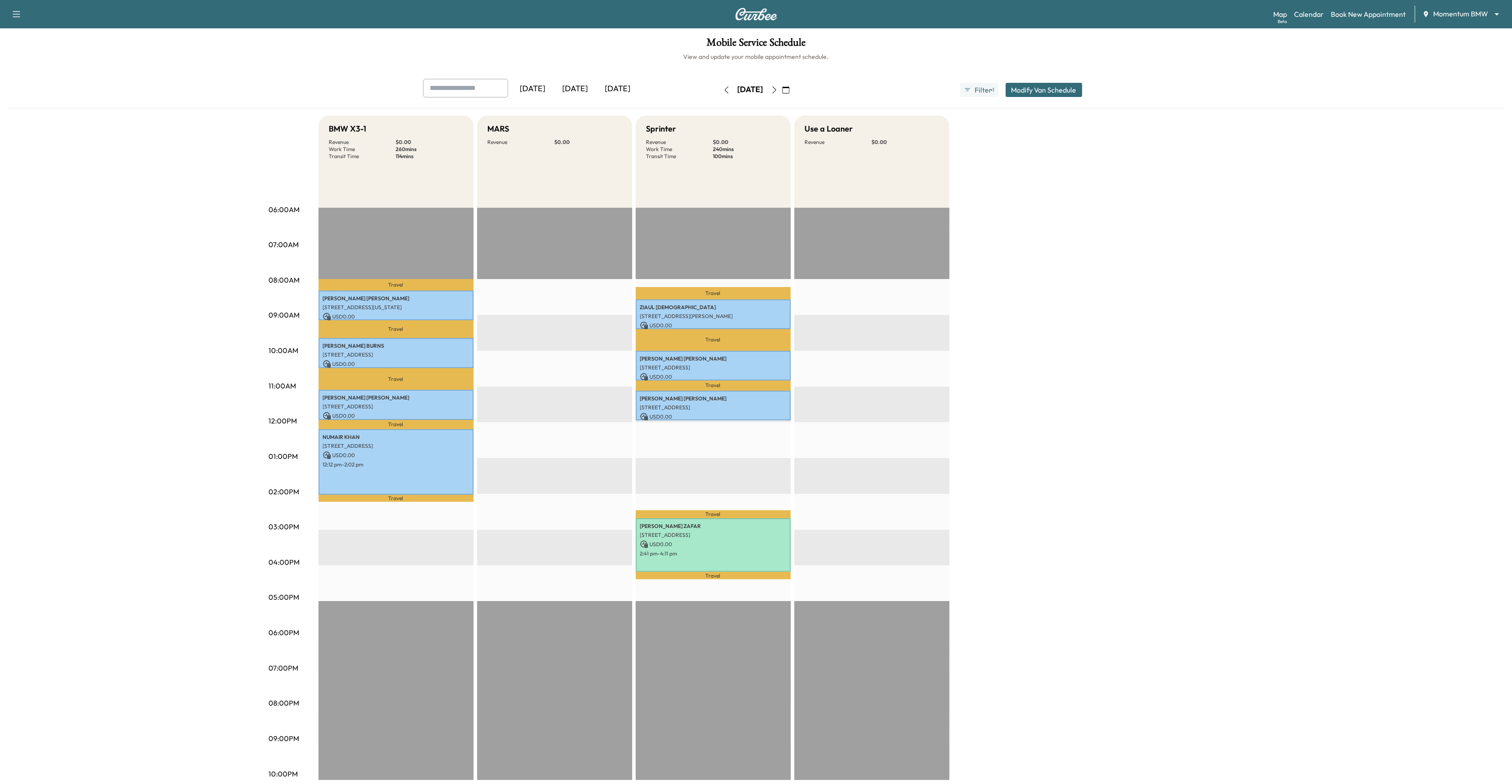
click at [687, 578] on p "Travel" at bounding box center [713, 576] width 155 height 8
click at [688, 560] on div "[PERSON_NAME] [STREET_ADDRESS] USD 0.00 2:41 pm - 4:11 pm" at bounding box center [713, 544] width 155 height 54
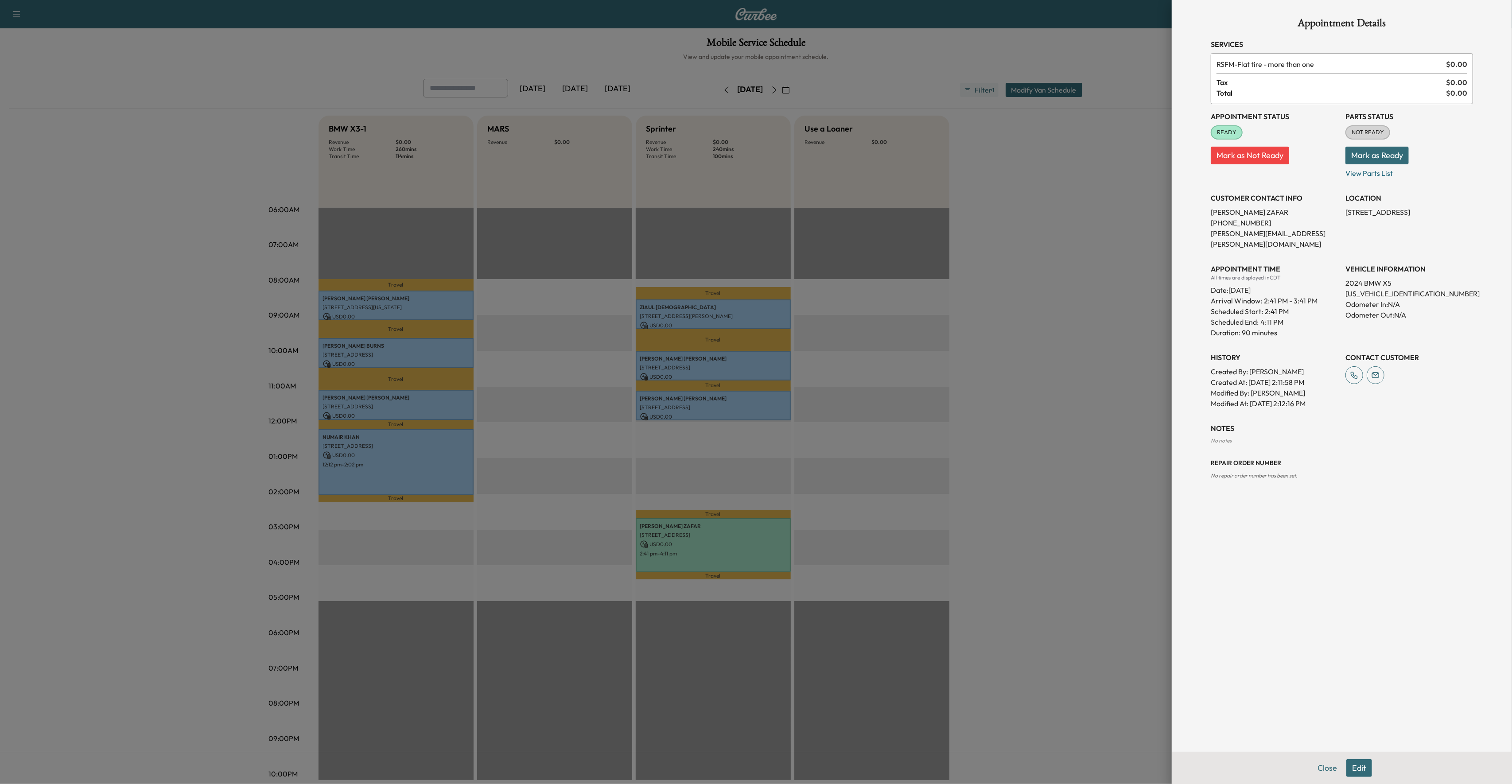
click at [718, 490] on div at bounding box center [756, 392] width 1512 height 784
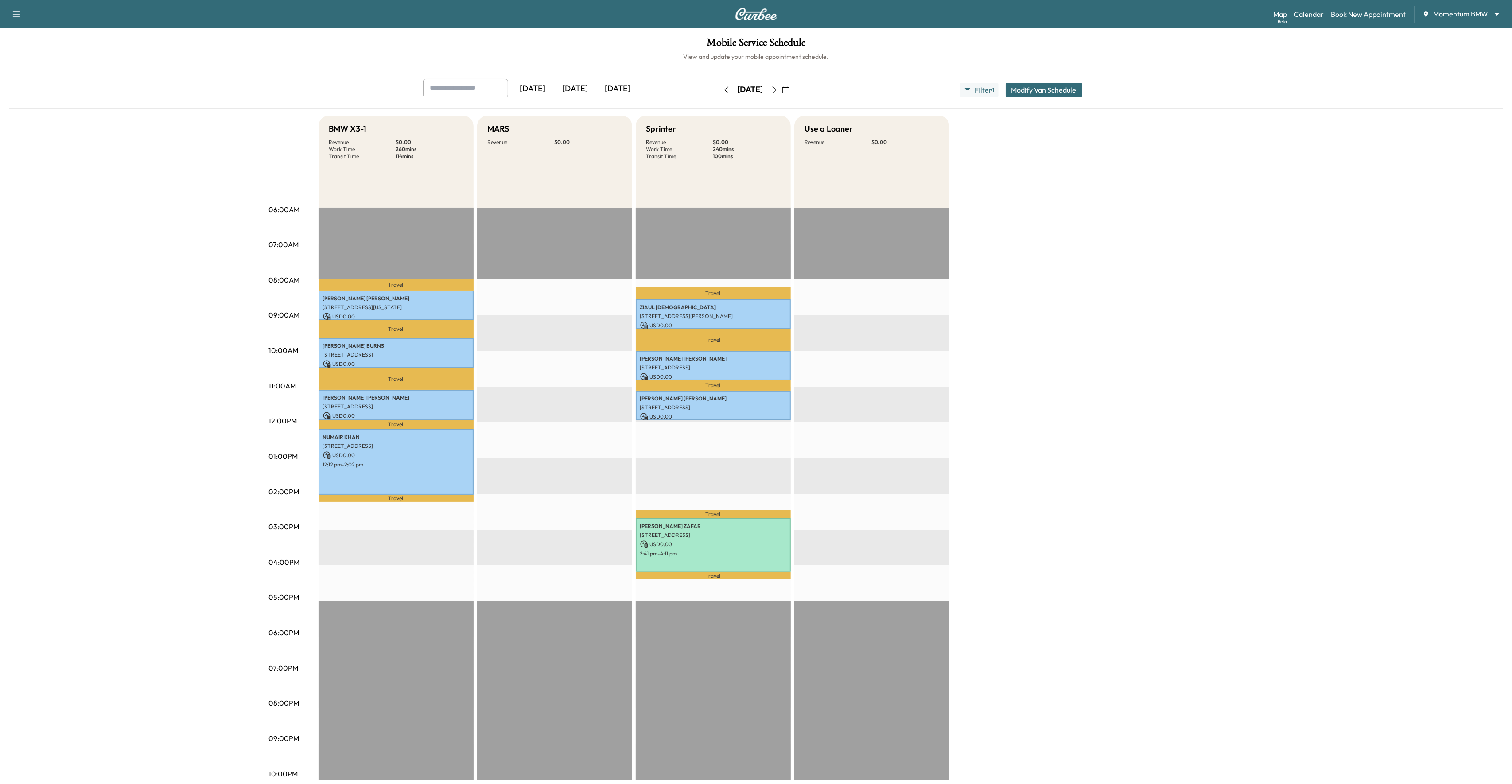
click at [778, 90] on icon "button" at bounding box center [774, 89] width 7 height 7
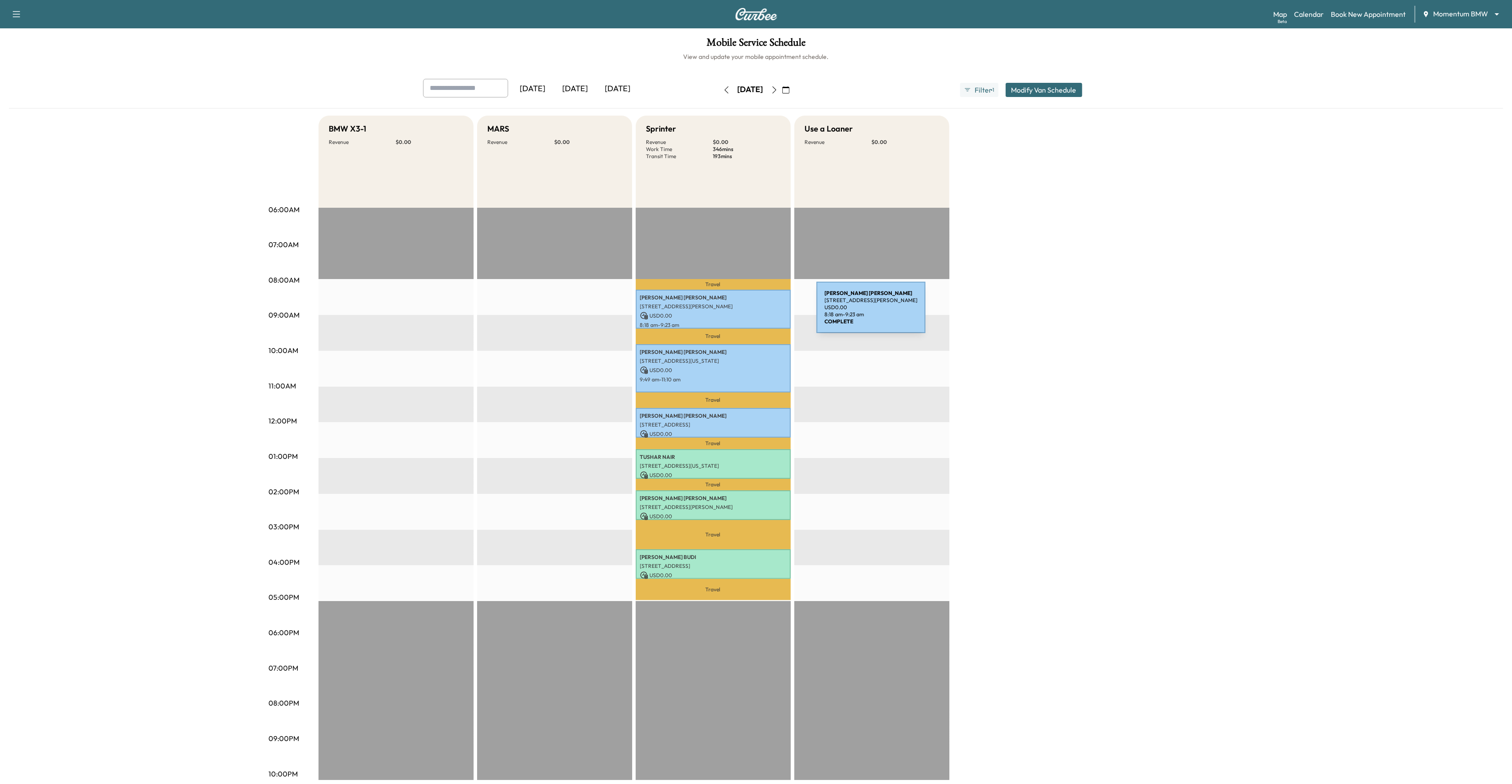
click at [750, 312] on p "USD 0.00" at bounding box center [713, 315] width 146 height 8
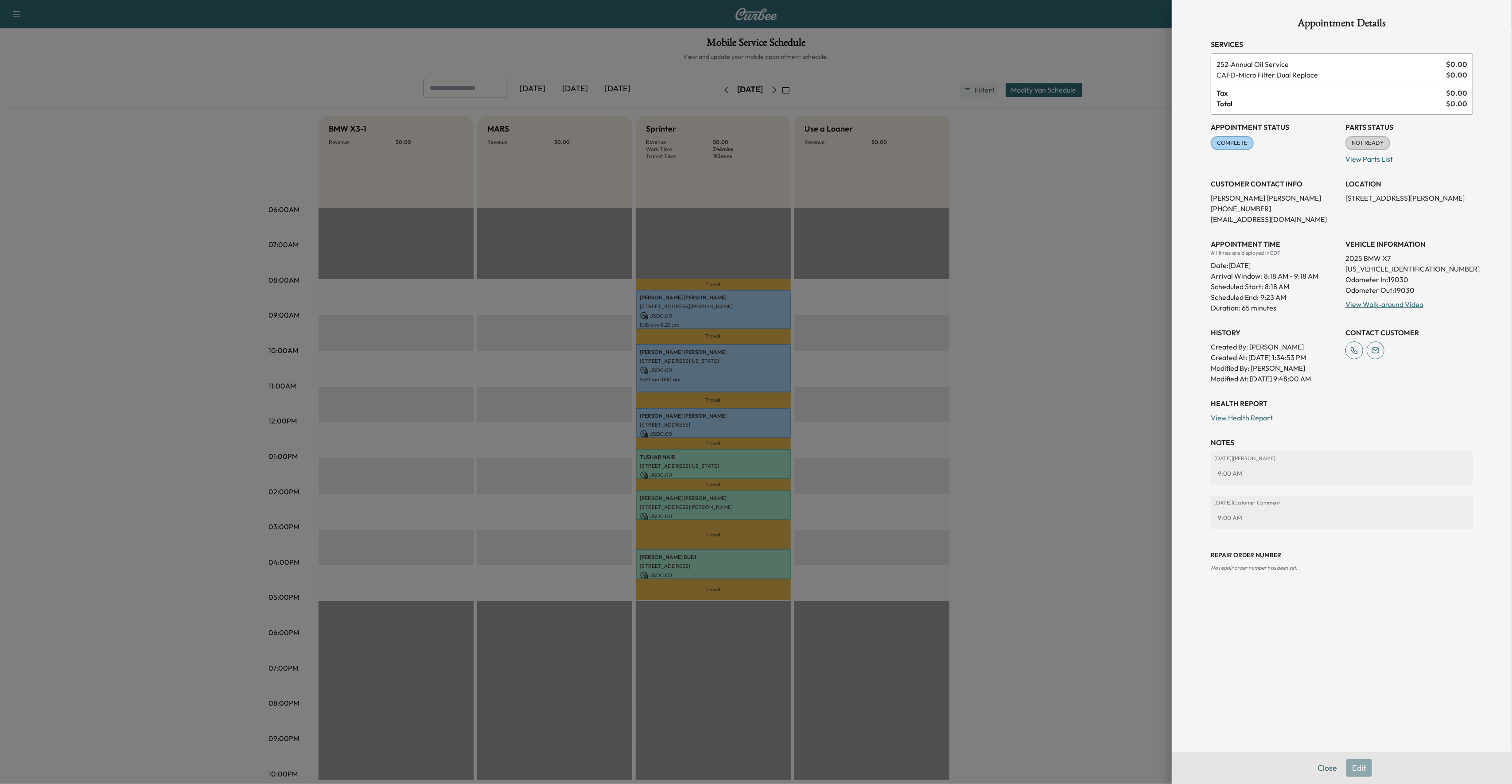
click at [753, 364] on div at bounding box center [756, 392] width 1512 height 784
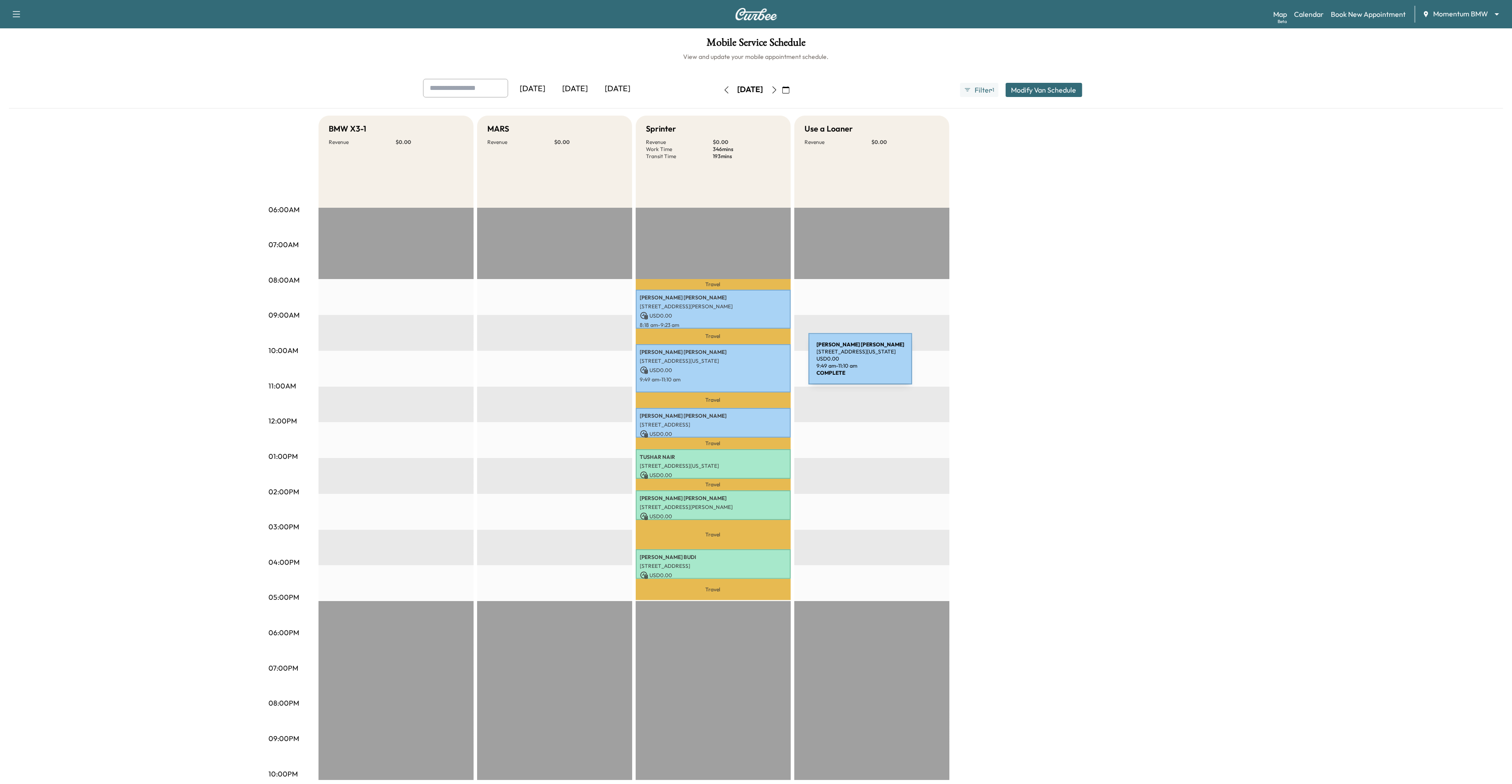
click at [742, 364] on p "[STREET_ADDRESS][US_STATE]" at bounding box center [713, 360] width 146 height 7
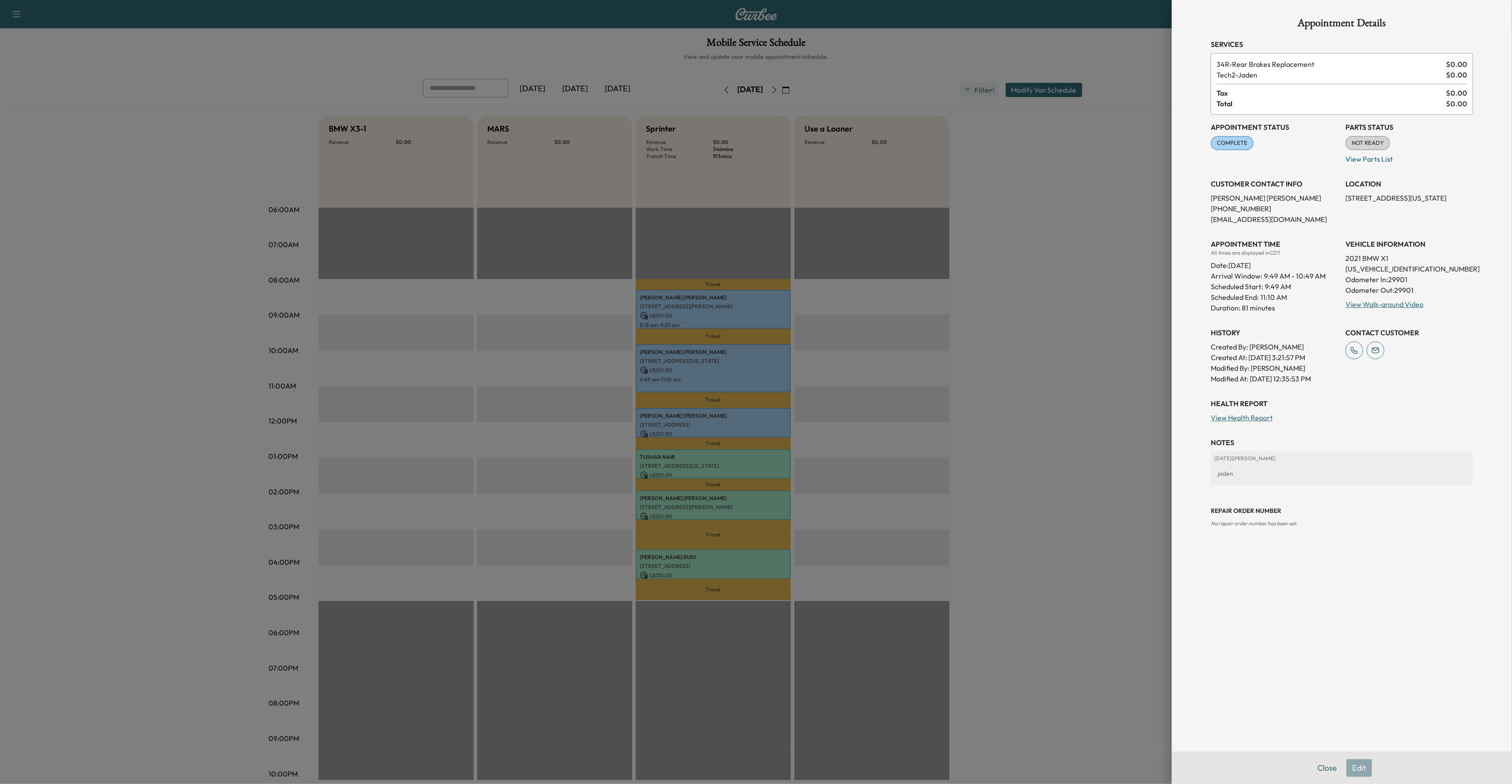
click at [744, 412] on div at bounding box center [756, 392] width 1512 height 784
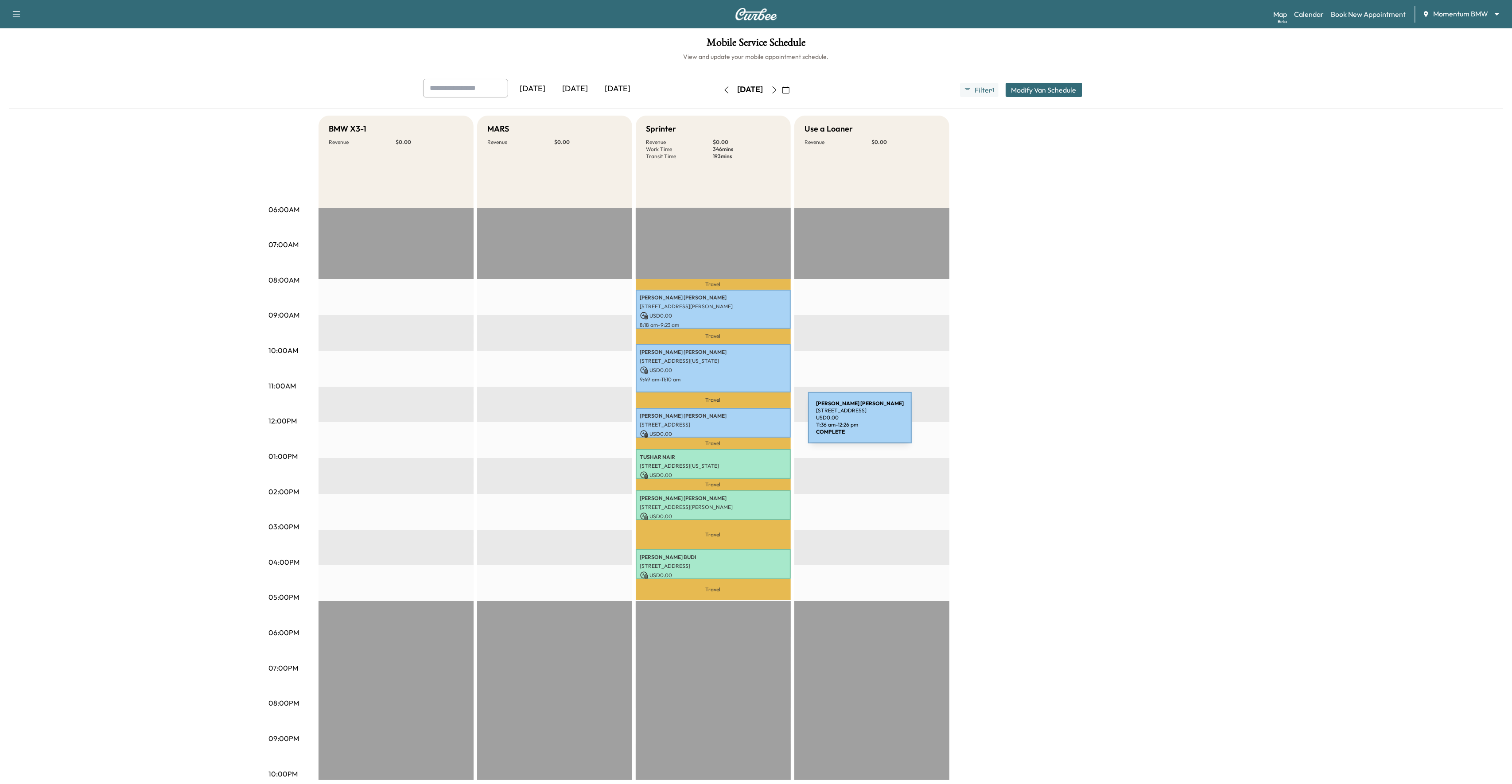
click at [742, 423] on p "[STREET_ADDRESS]" at bounding box center [713, 424] width 146 height 7
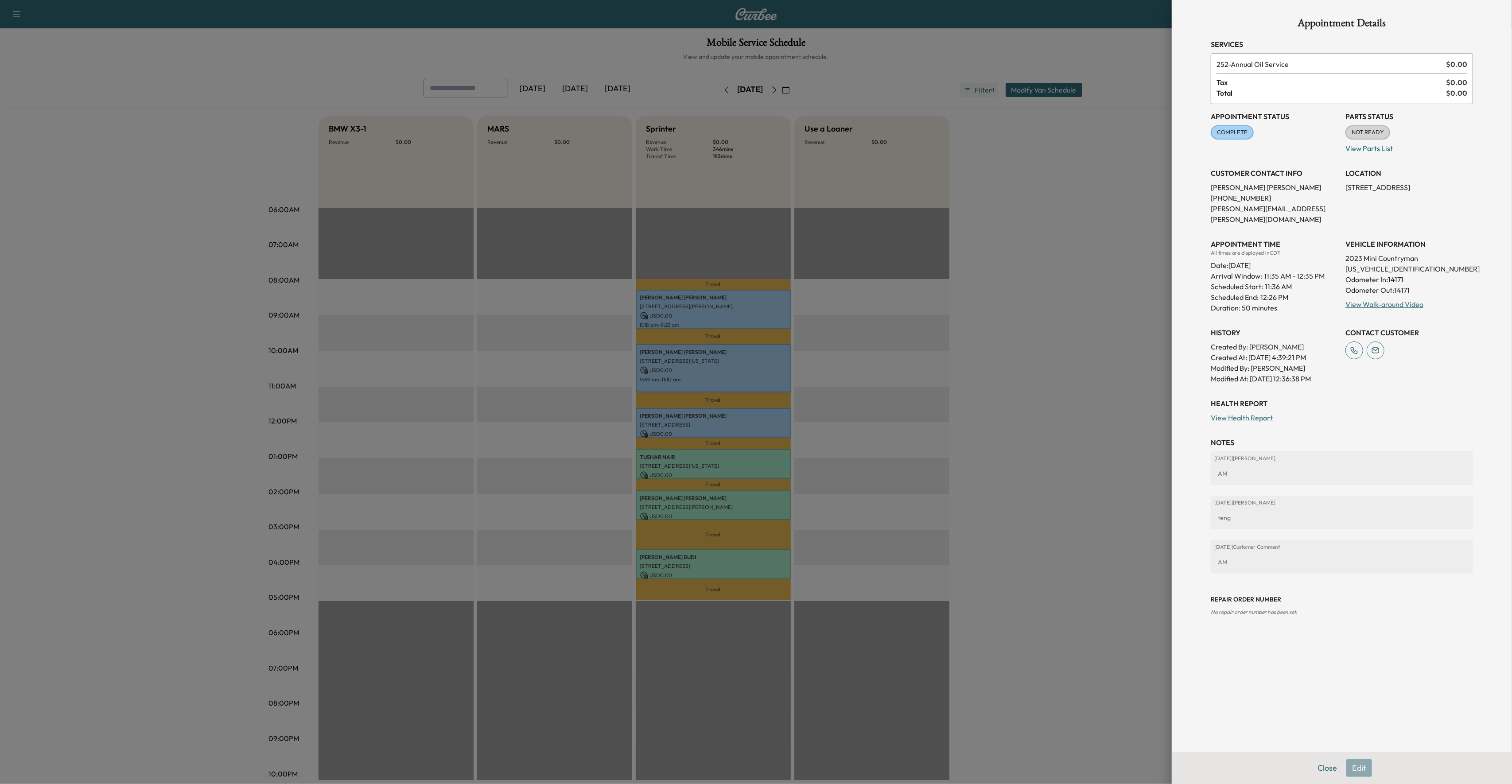
click at [845, 430] on div at bounding box center [756, 392] width 1512 height 784
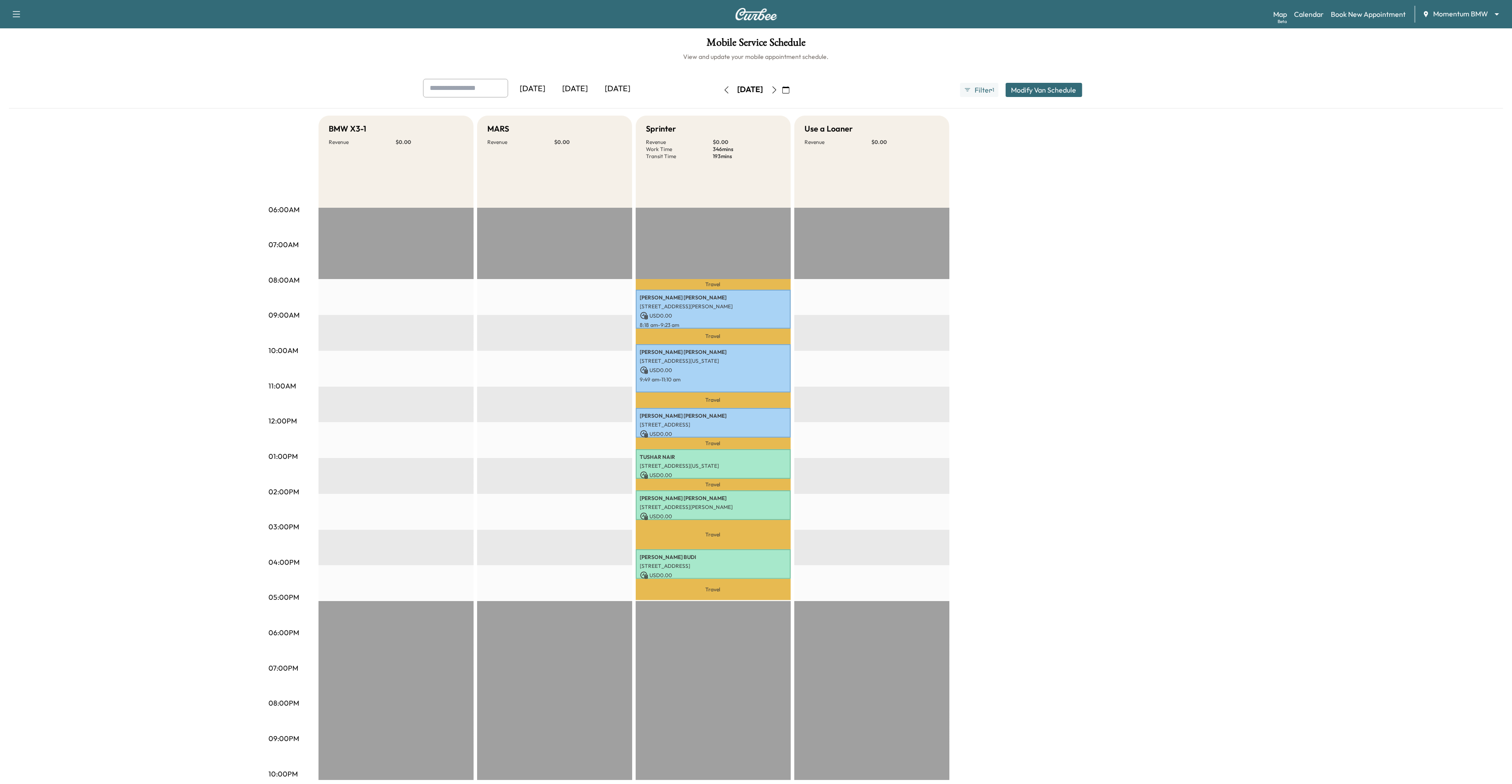
click at [776, 89] on icon "button" at bounding box center [774, 89] width 4 height 7
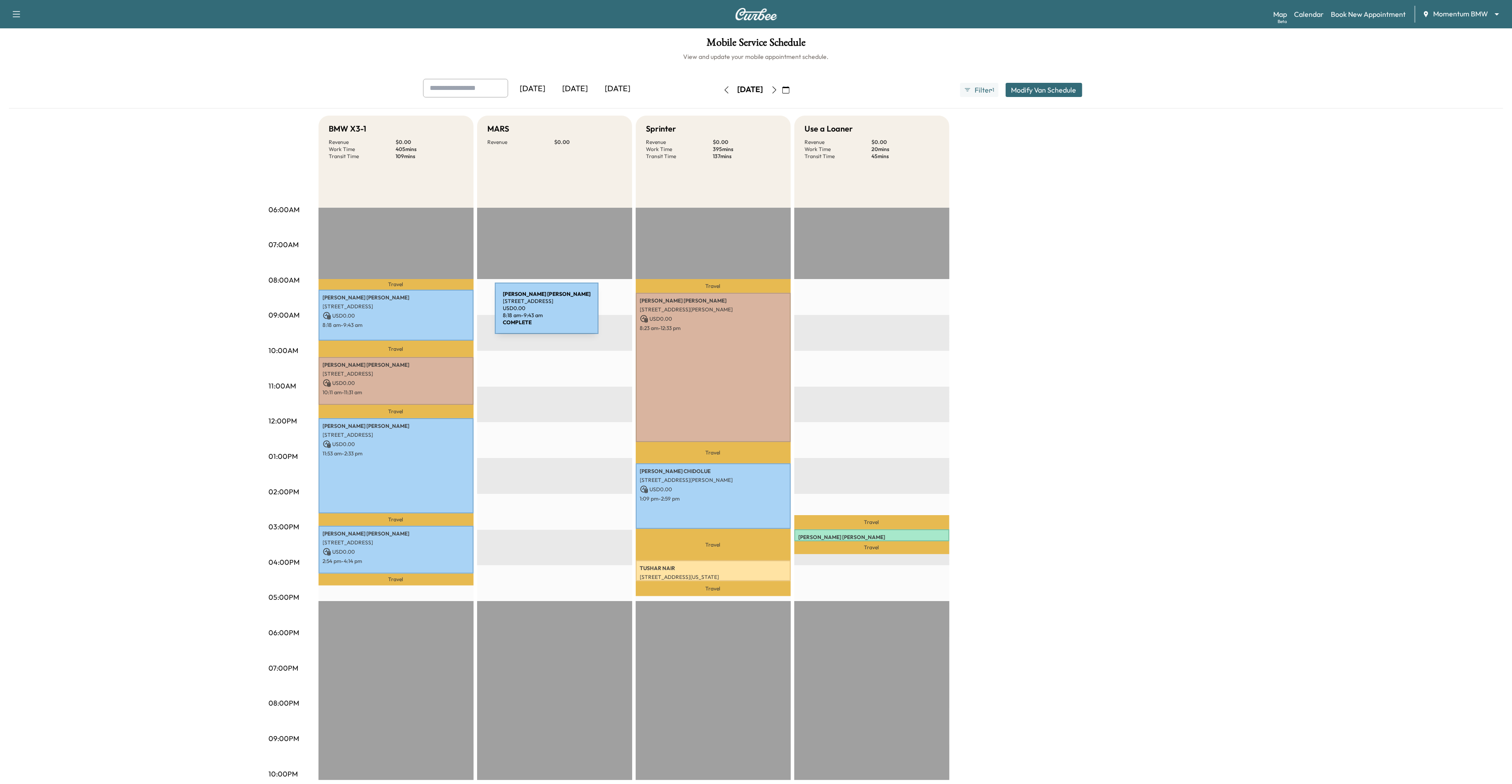
click at [428, 313] on p "USD 0.00" at bounding box center [396, 315] width 146 height 8
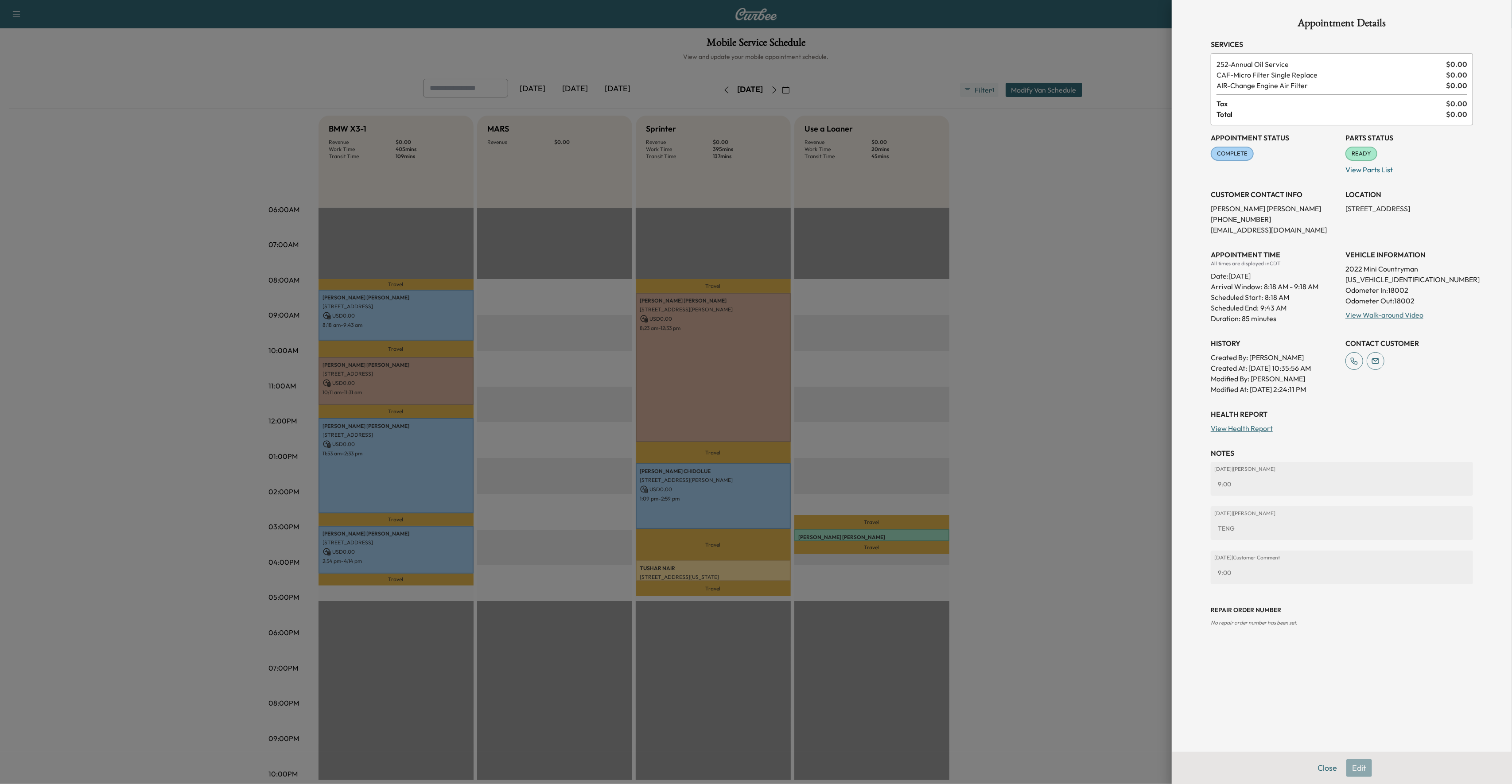
click at [402, 486] on div at bounding box center [756, 392] width 1512 height 784
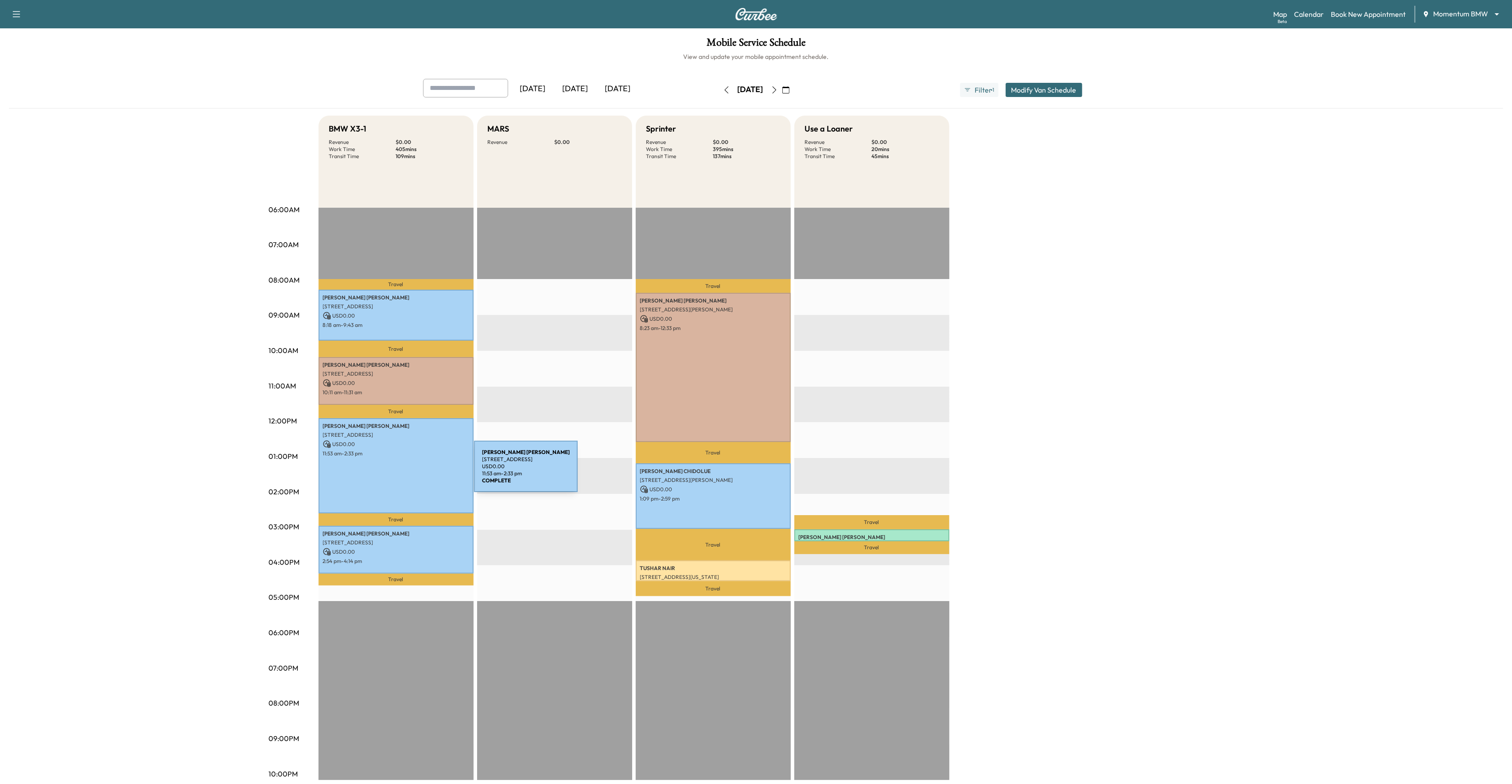
click at [407, 472] on div "[PERSON_NAME] [STREET_ADDRESS] USD 0.00 11:53 am - 2:33 pm" at bounding box center [396, 465] width 155 height 96
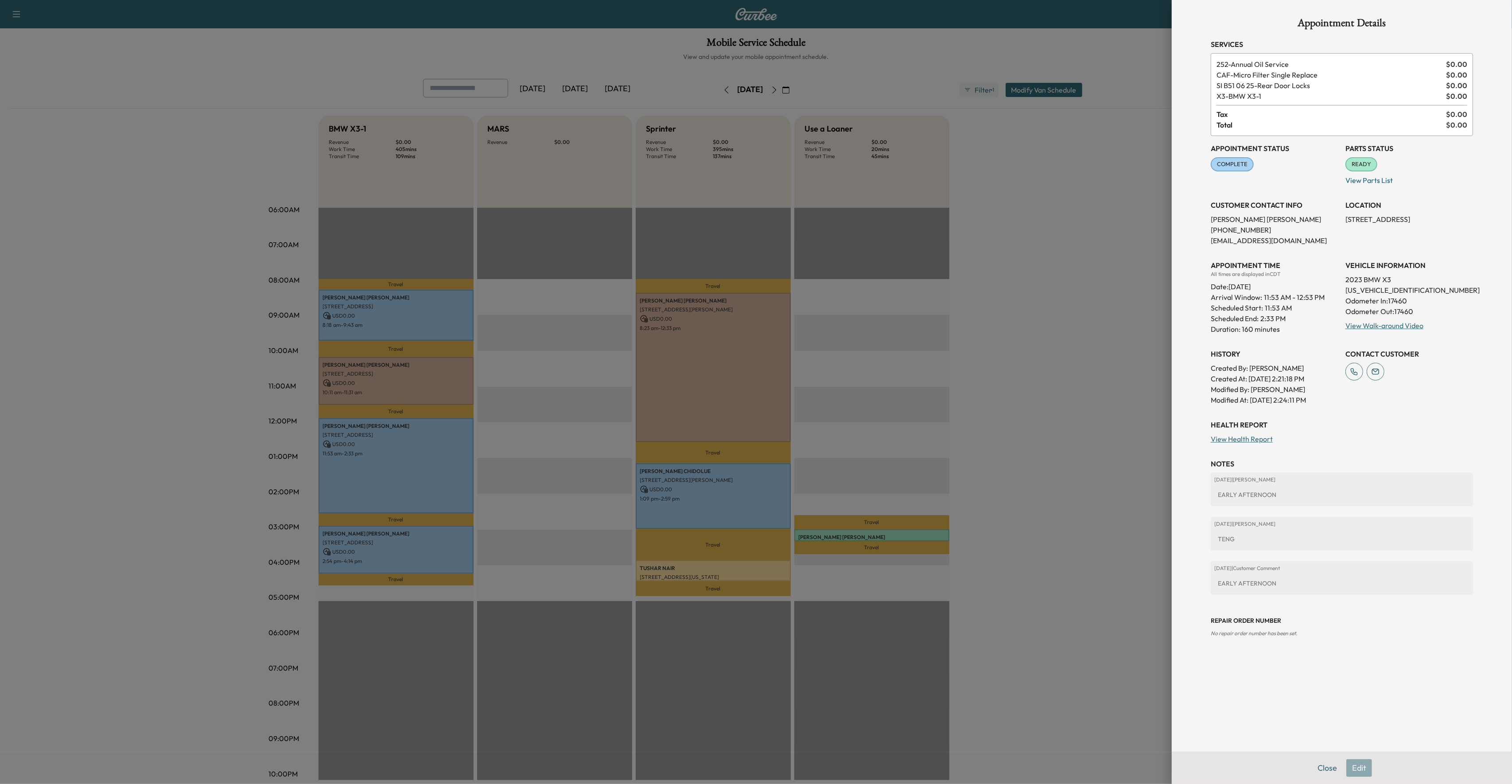
click at [404, 531] on div at bounding box center [756, 392] width 1512 height 784
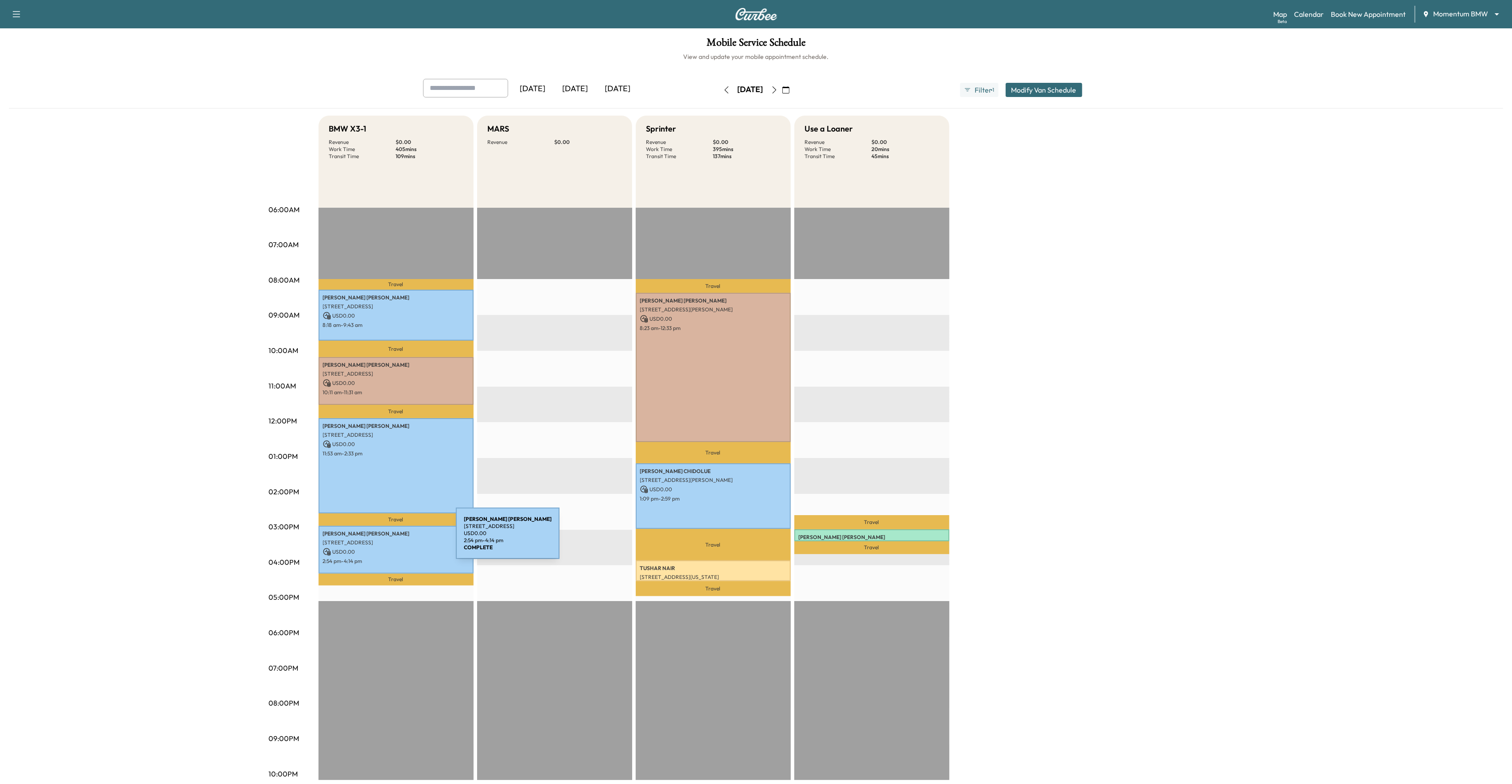
click at [389, 539] on p "[STREET_ADDRESS]" at bounding box center [396, 542] width 146 height 7
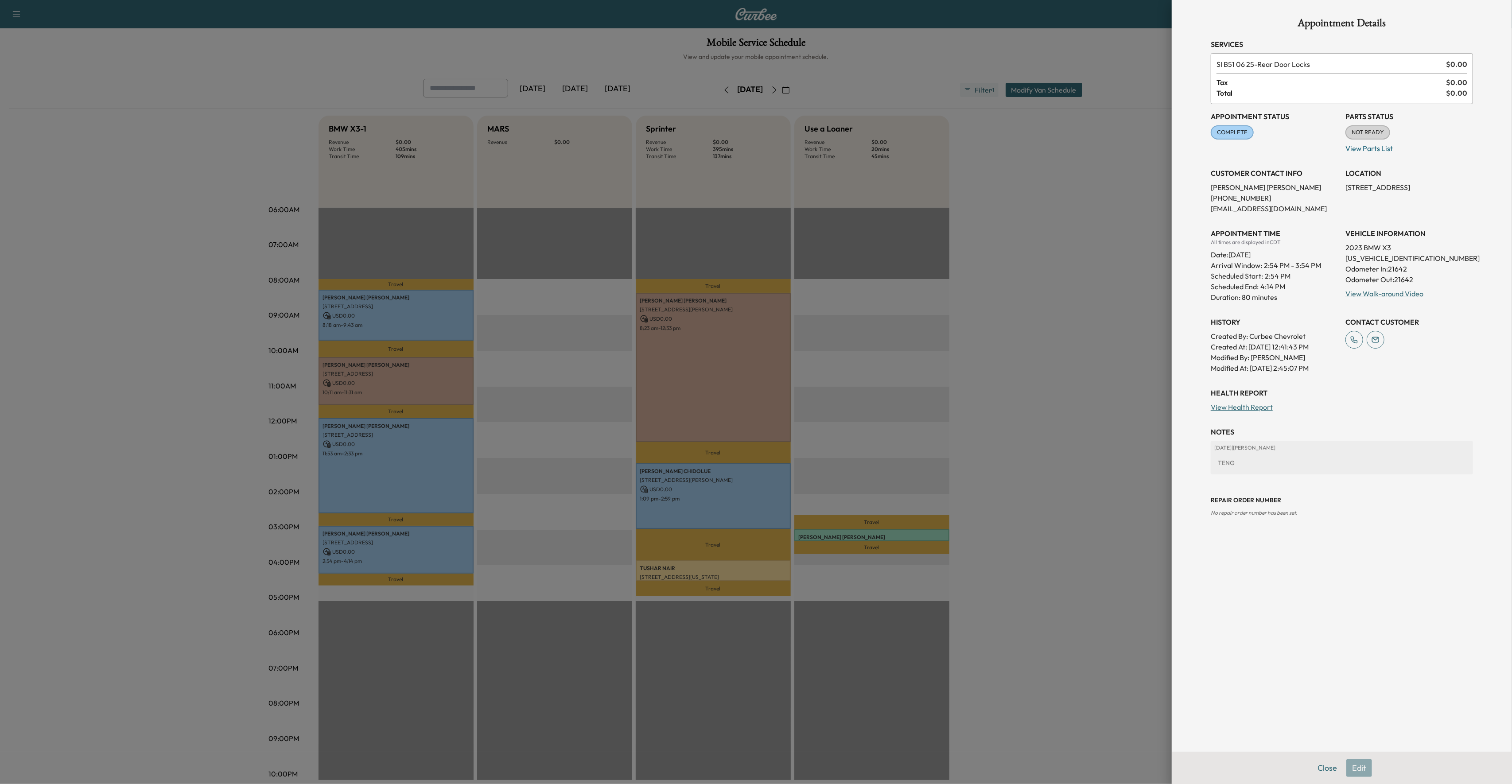
click at [569, 485] on div at bounding box center [756, 392] width 1512 height 784
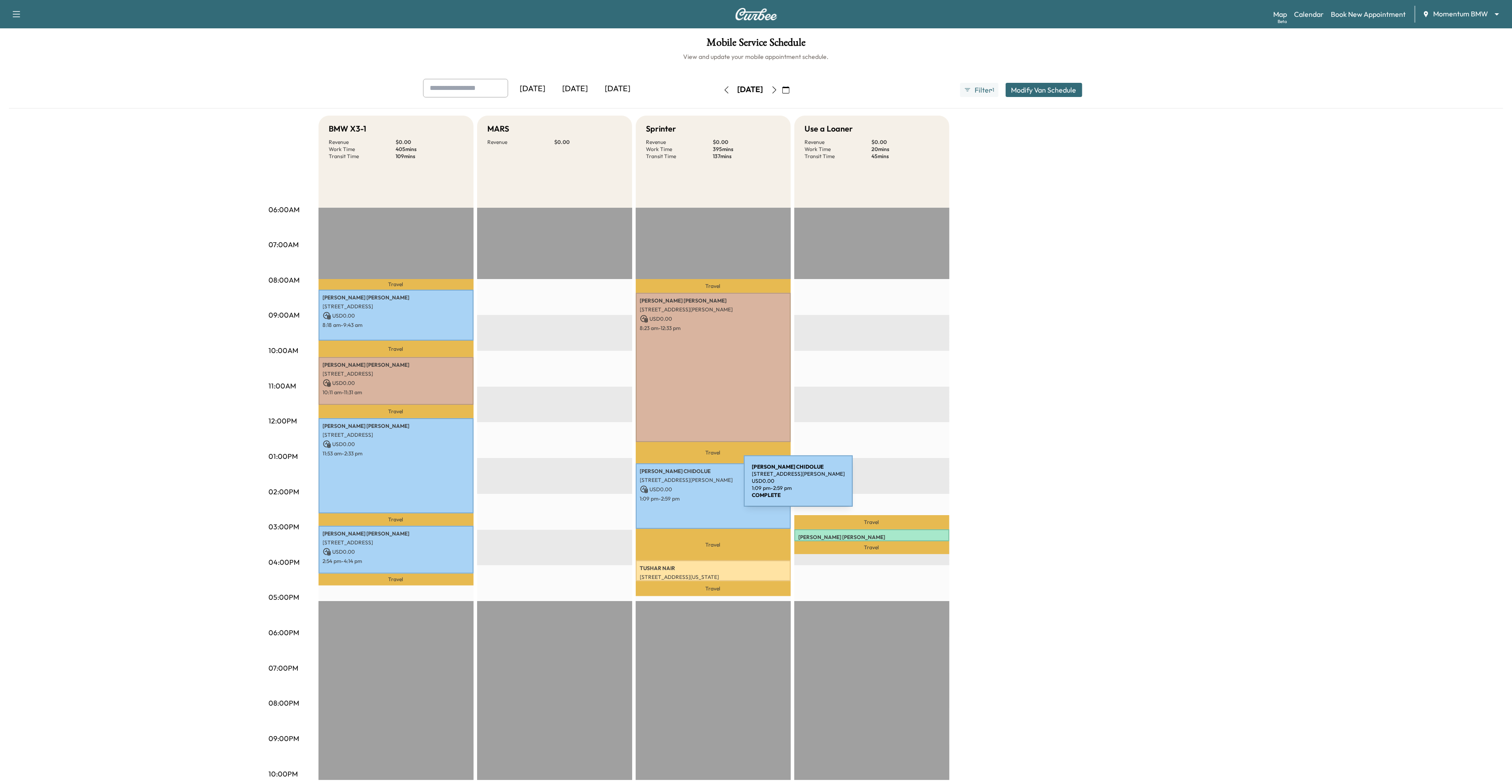
click at [677, 486] on p "USD 0.00" at bounding box center [713, 490] width 146 height 8
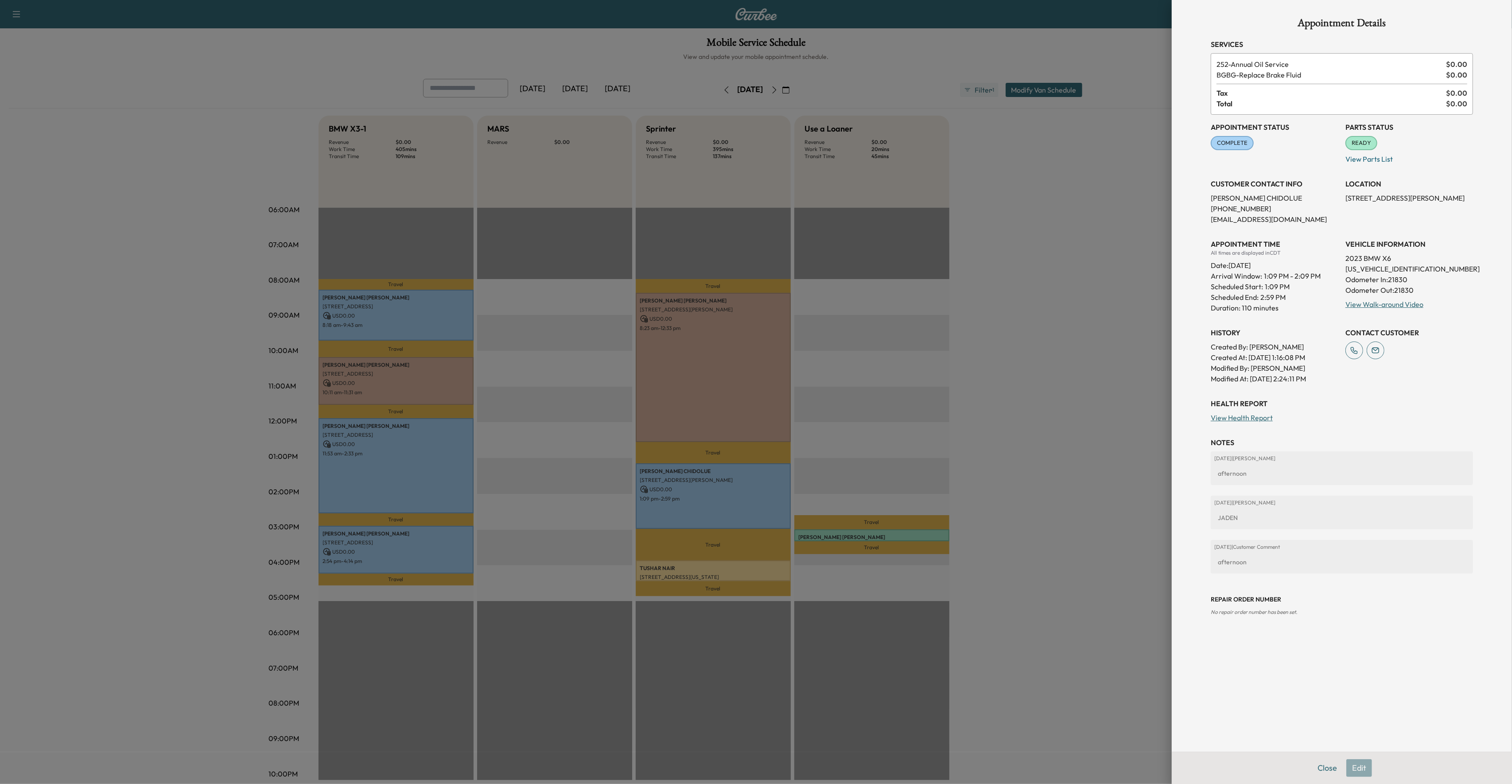
click at [636, 520] on div at bounding box center [756, 392] width 1512 height 784
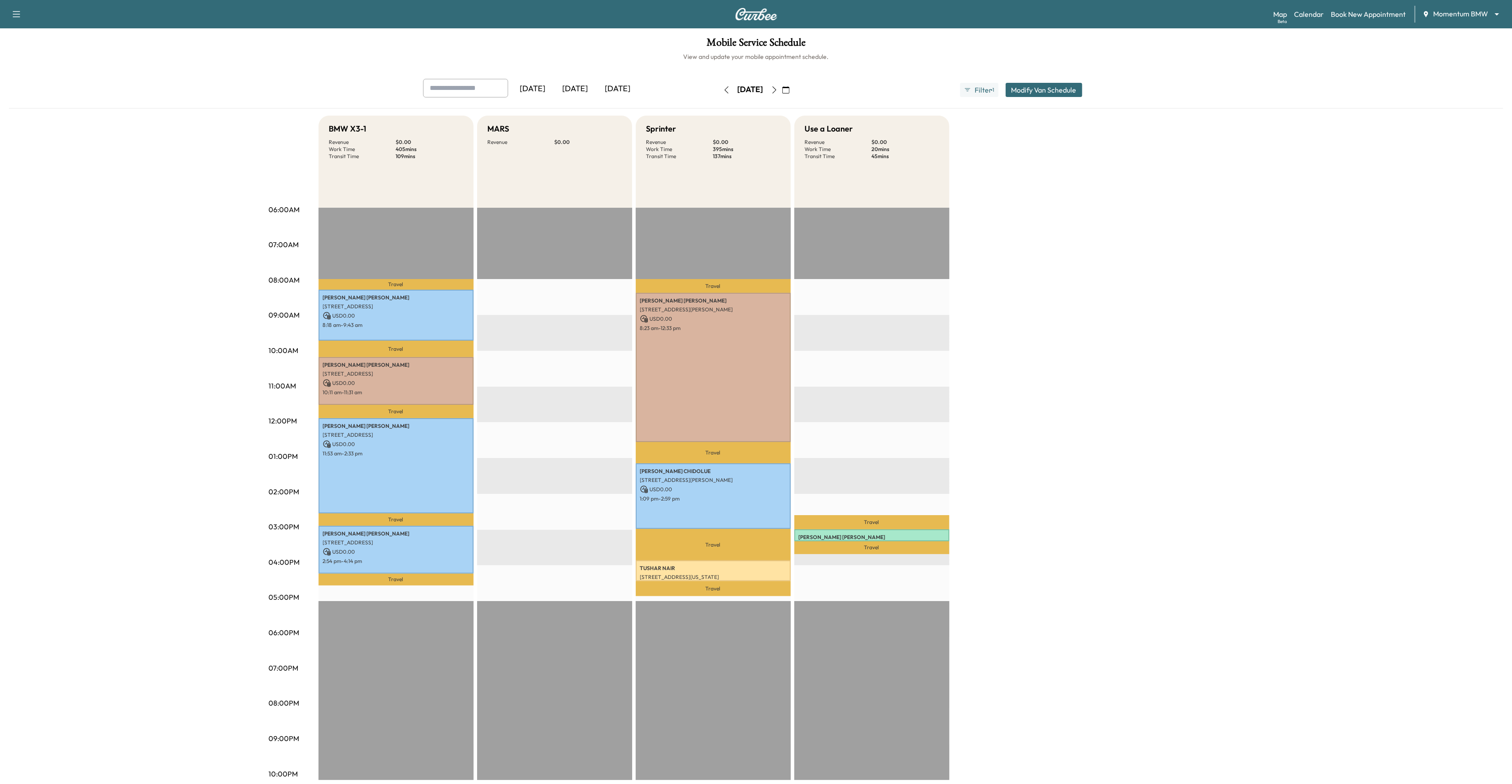
click at [776, 90] on icon "button" at bounding box center [774, 89] width 4 height 7
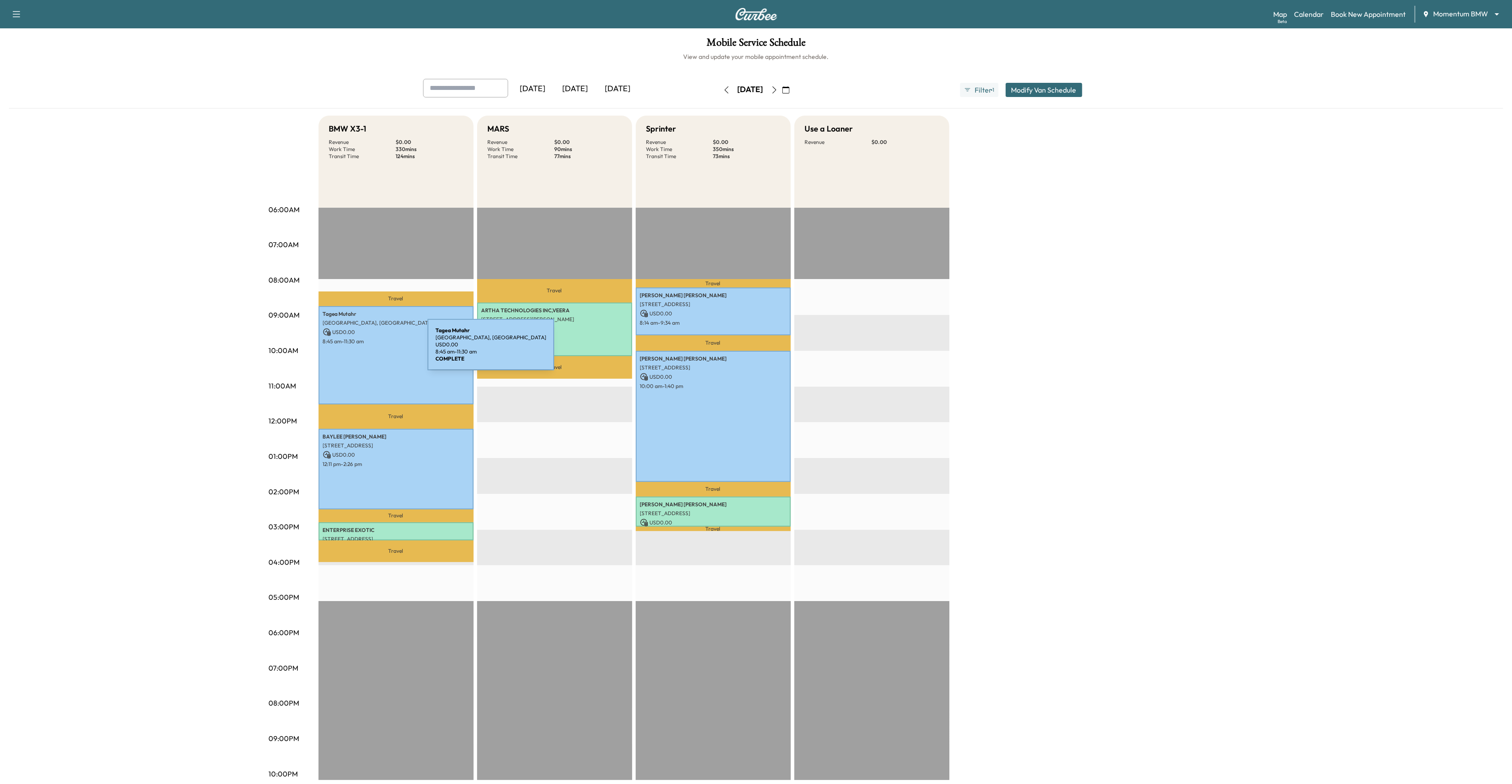
click at [361, 349] on div "[PERSON_NAME][GEOGRAPHIC_DATA], [GEOGRAPHIC_DATA] USD 0.00 8:45 am - 11:30 am" at bounding box center [396, 355] width 155 height 98
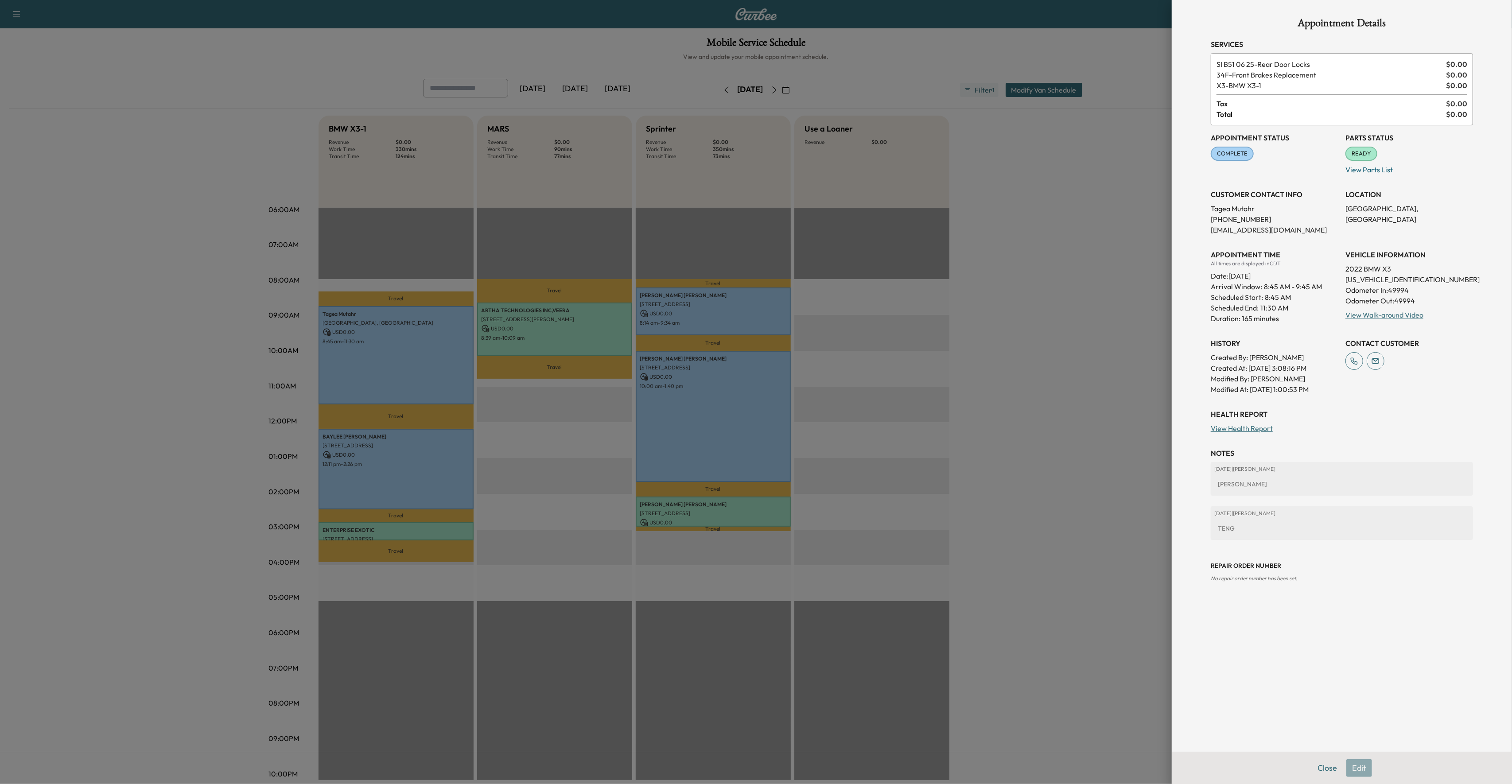
click at [376, 463] on div at bounding box center [756, 392] width 1512 height 784
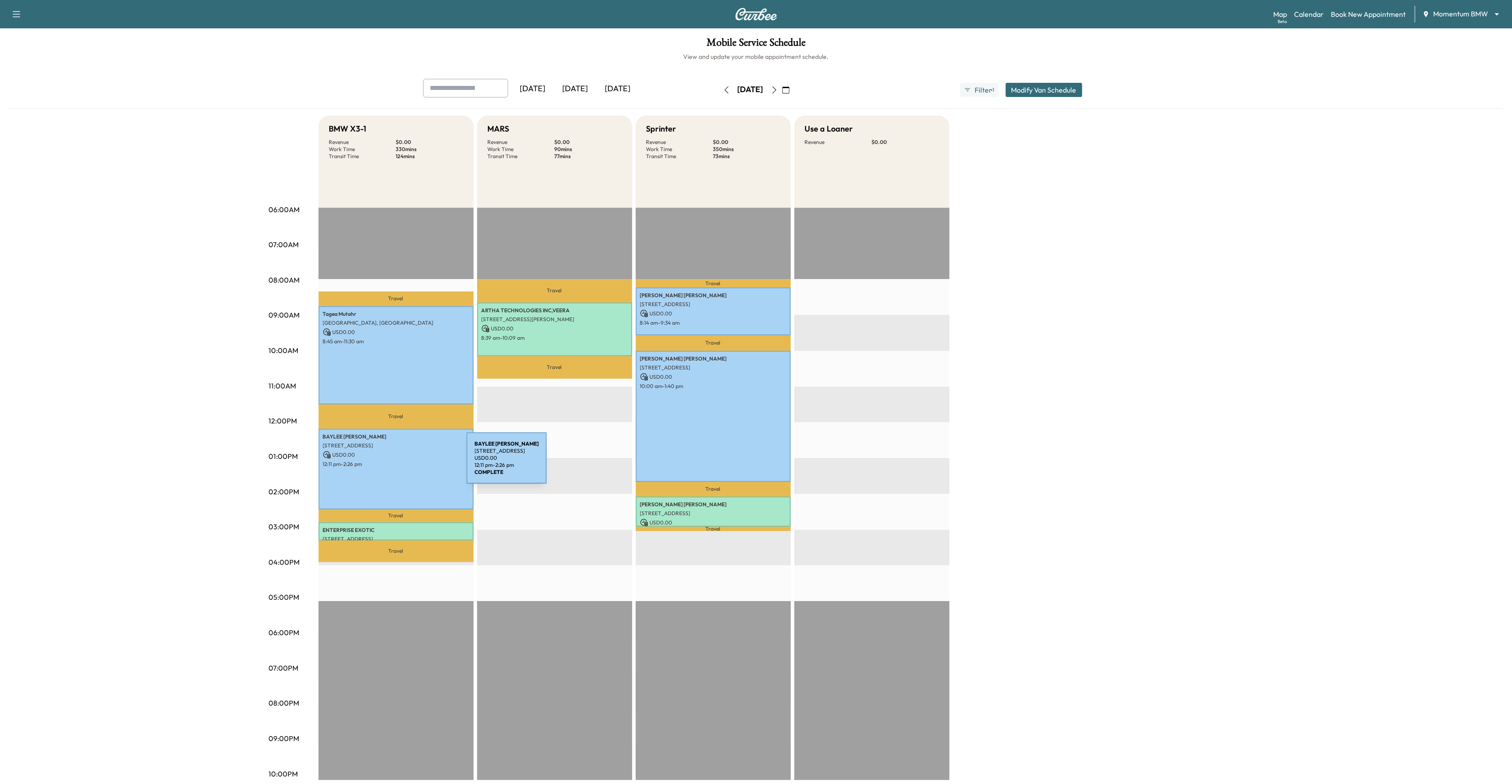
click at [400, 463] on p "12:11 pm - 2:26 pm" at bounding box center [396, 463] width 146 height 7
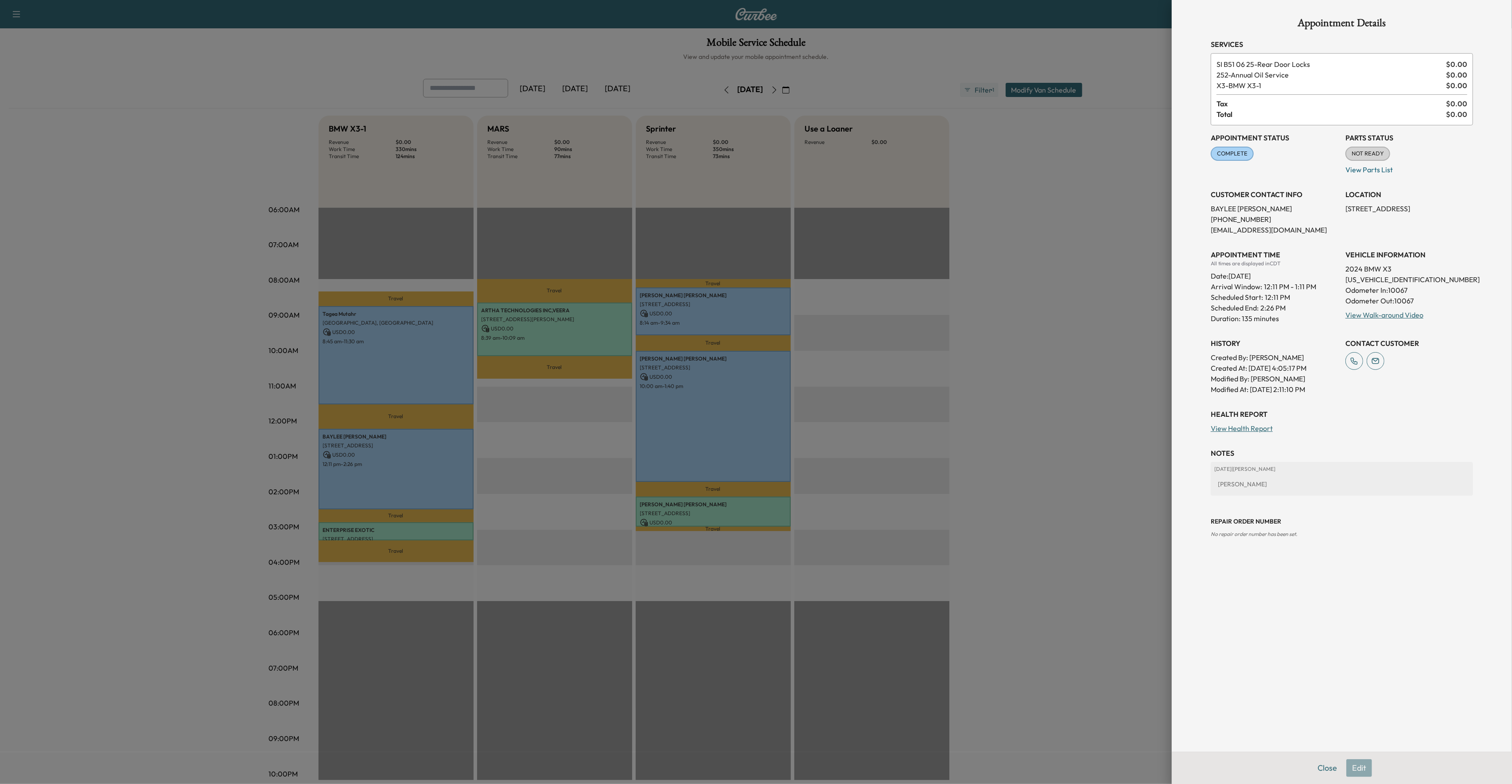
click at [482, 489] on div at bounding box center [756, 392] width 1512 height 784
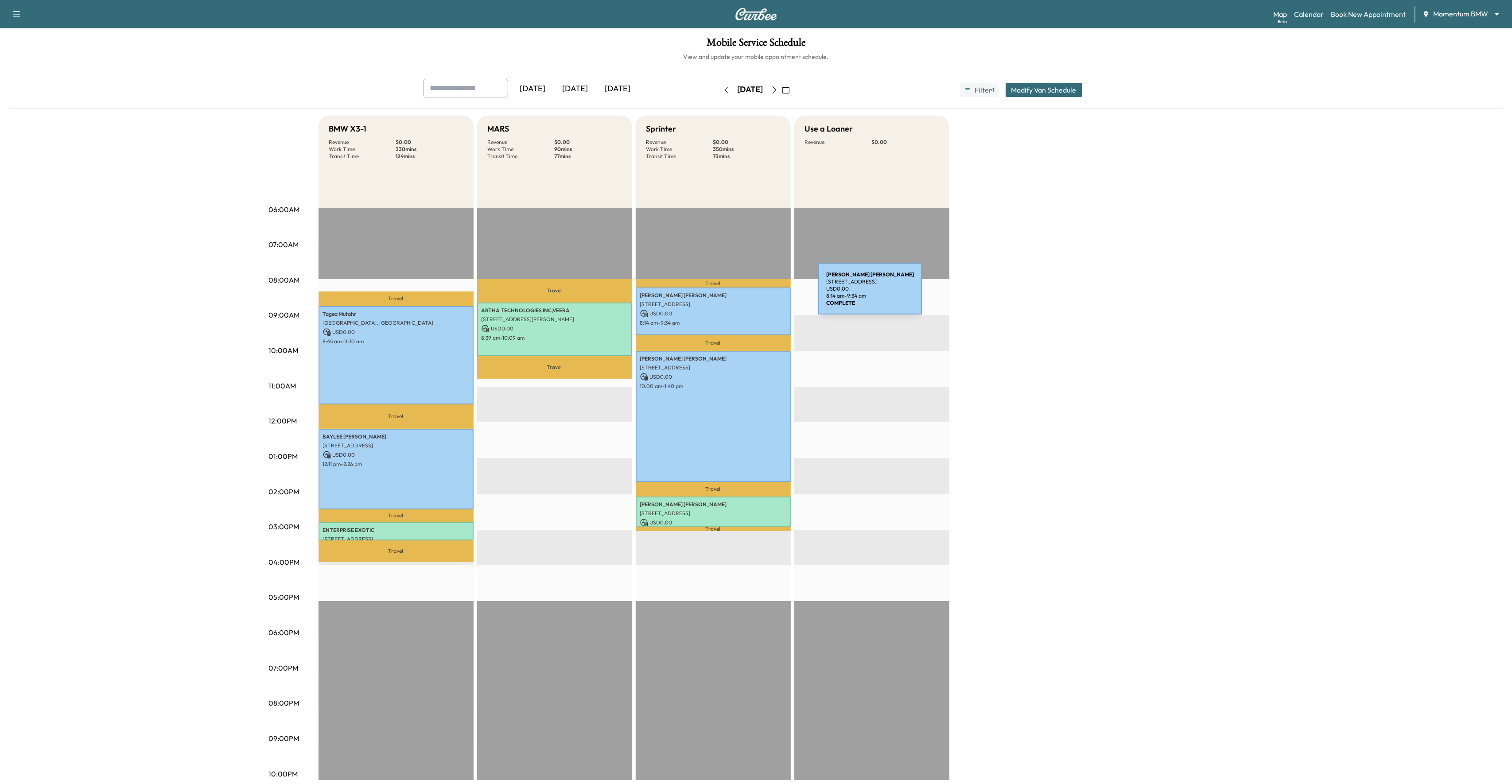
click at [752, 294] on p "[PERSON_NAME]" at bounding box center [713, 294] width 146 height 7
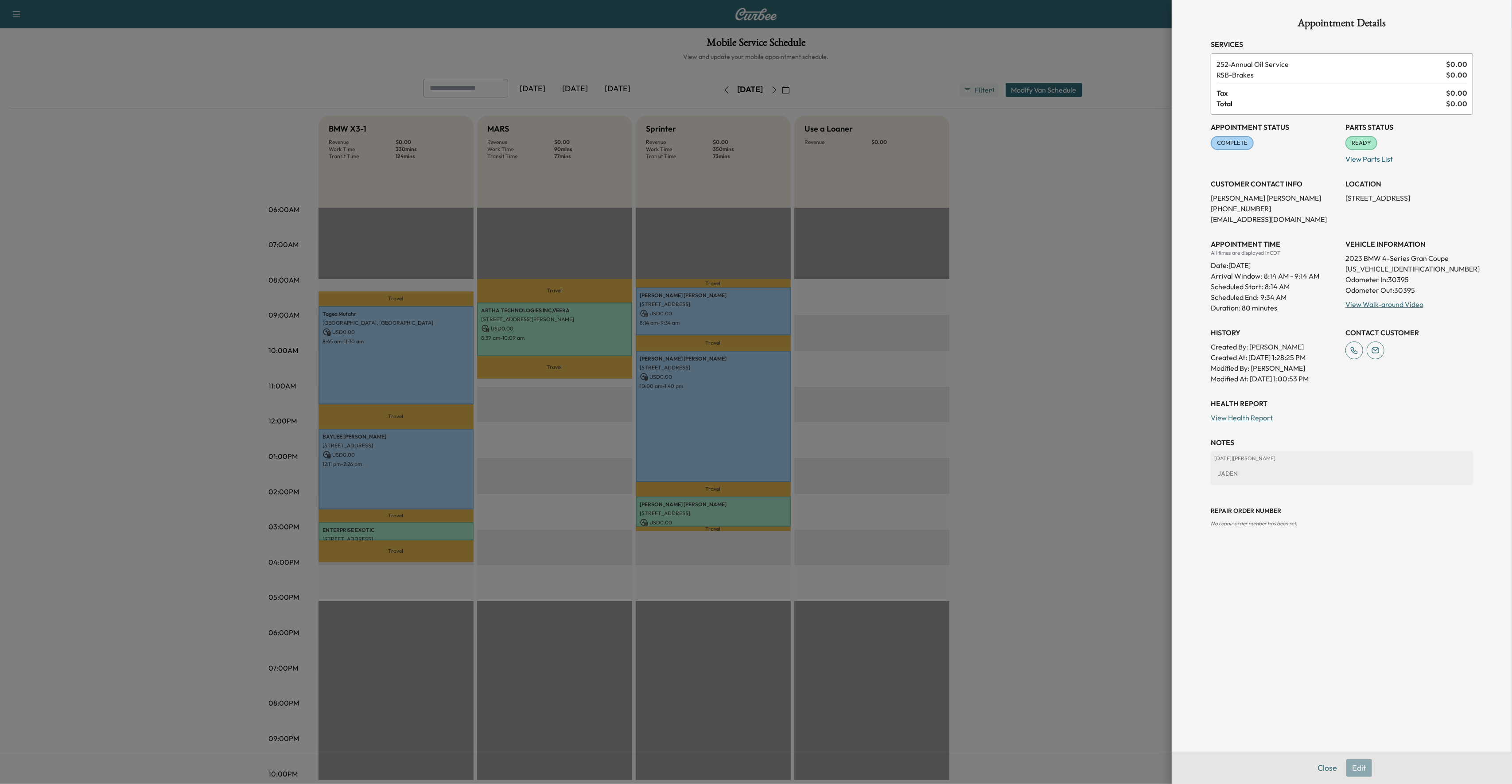
click at [729, 424] on div at bounding box center [756, 392] width 1512 height 784
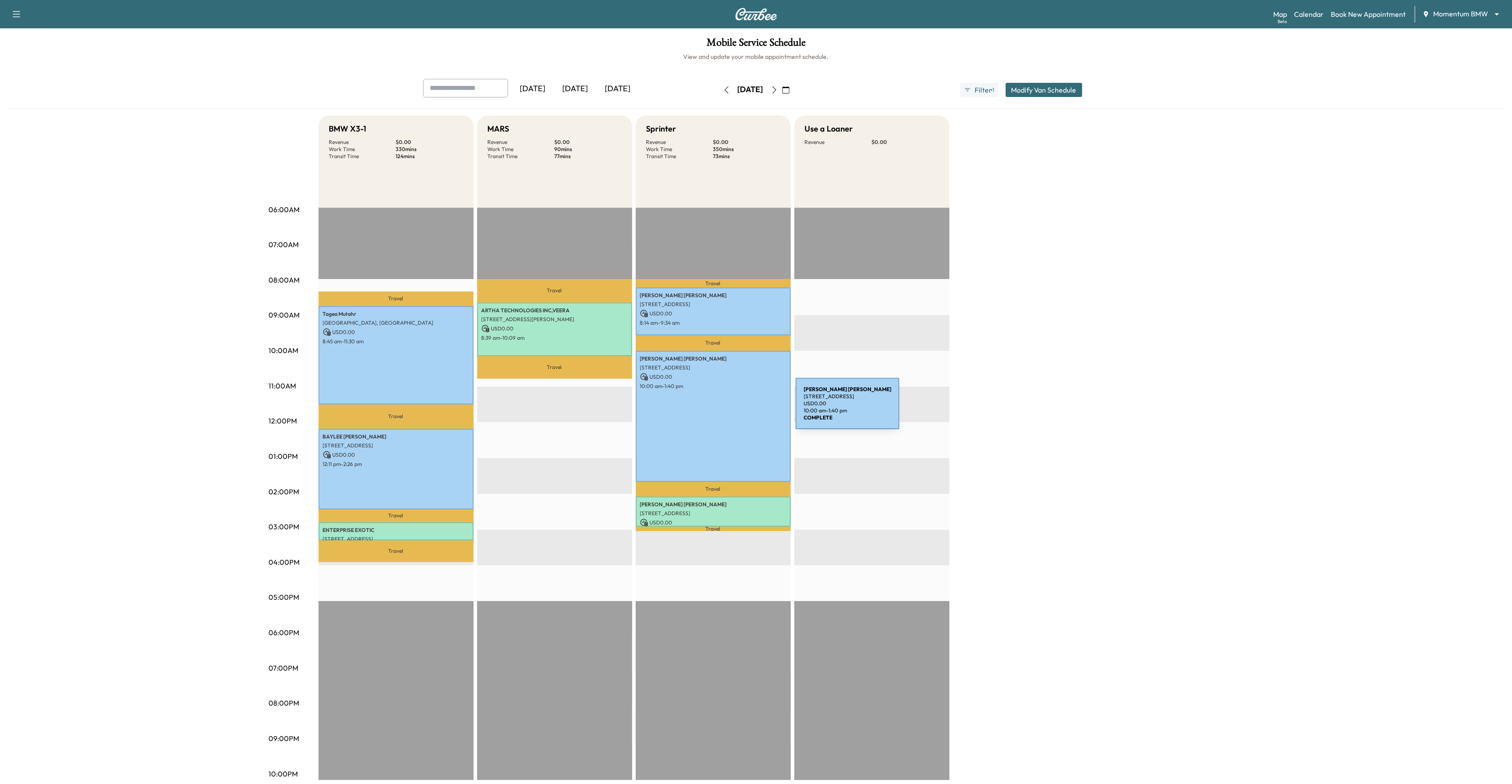
click at [729, 409] on div "[PERSON_NAME] [STREET_ADDRESS] USD 0.00 10:00 am - 1:40 pm" at bounding box center [713, 416] width 155 height 131
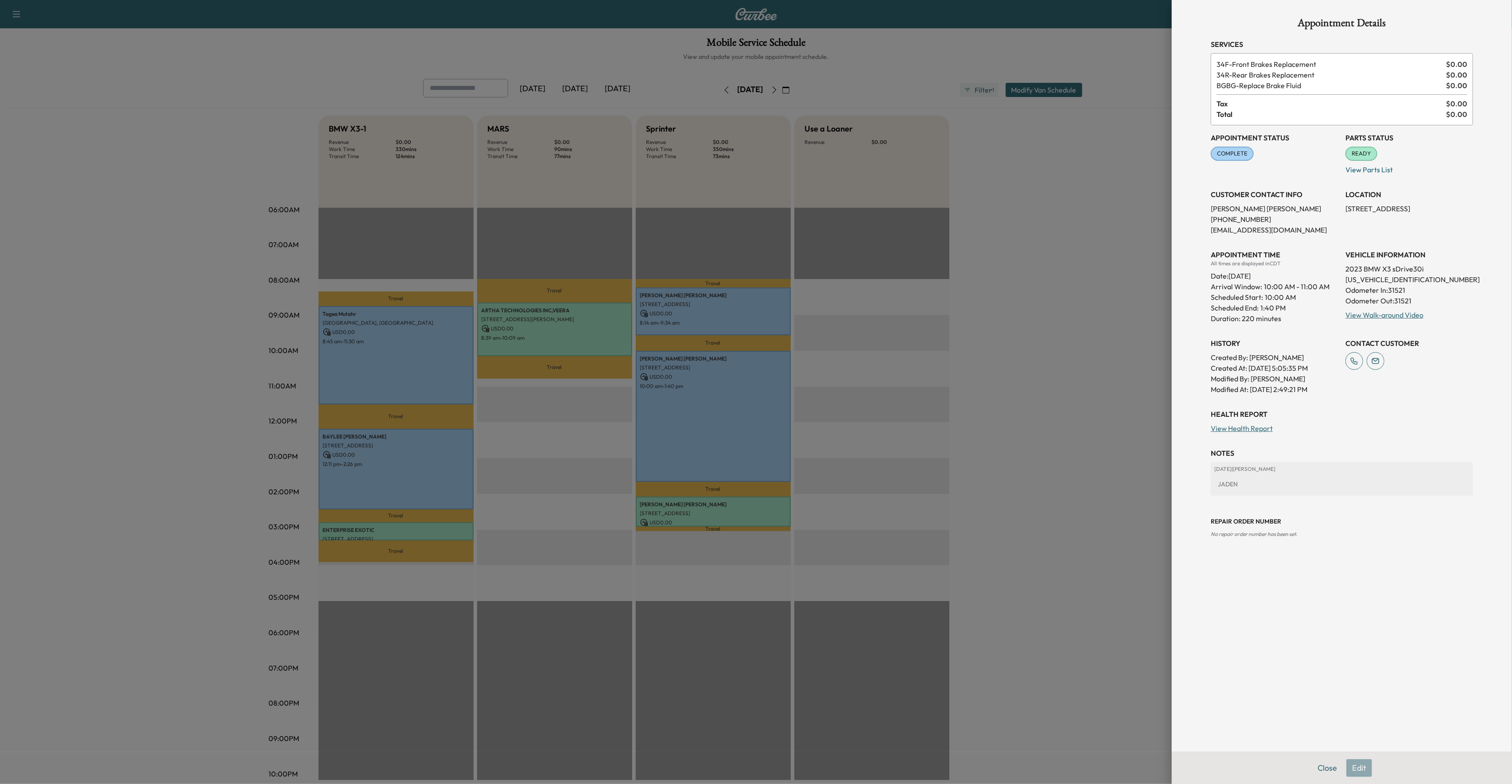
click at [861, 410] on div at bounding box center [756, 392] width 1512 height 784
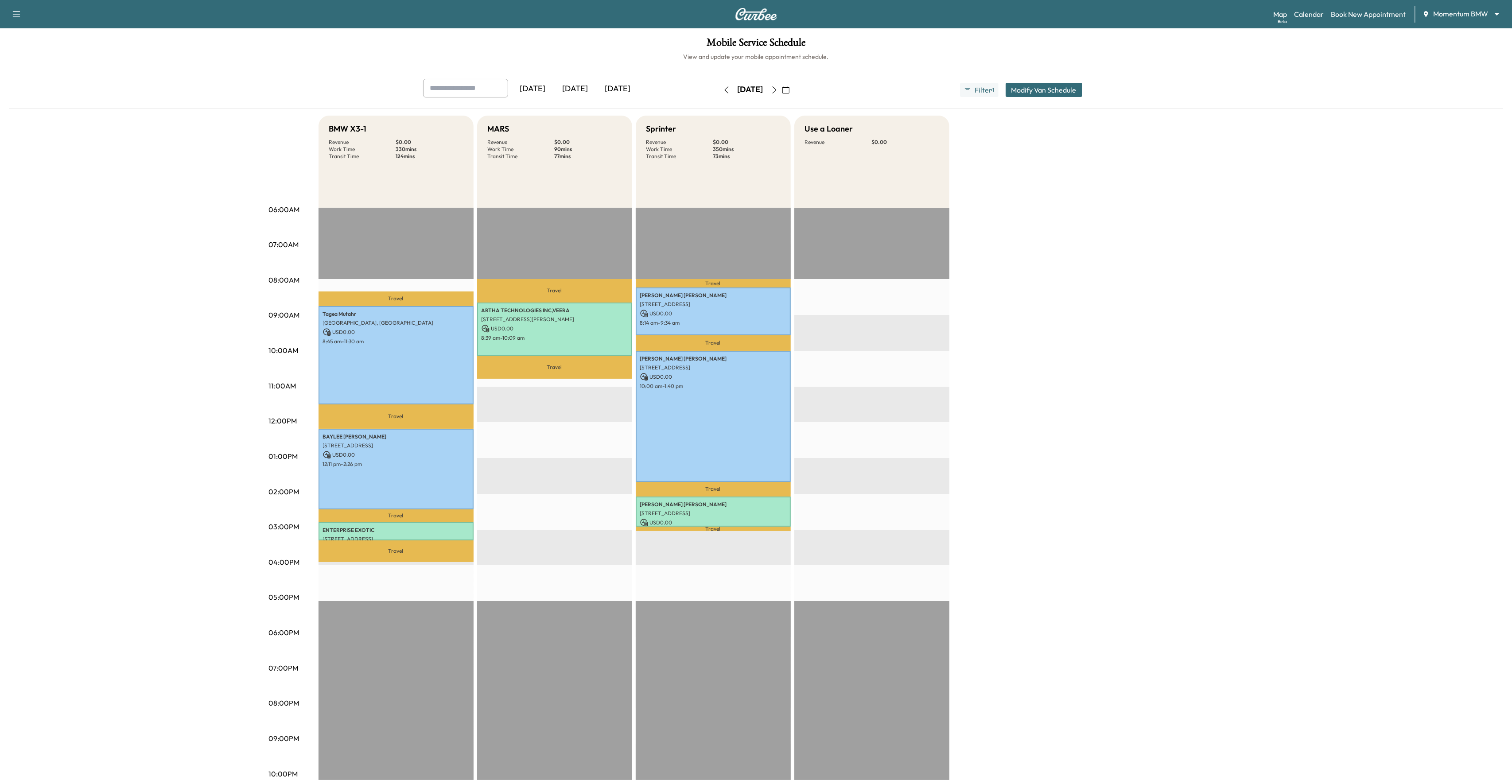
click at [778, 87] on icon "button" at bounding box center [774, 89] width 7 height 7
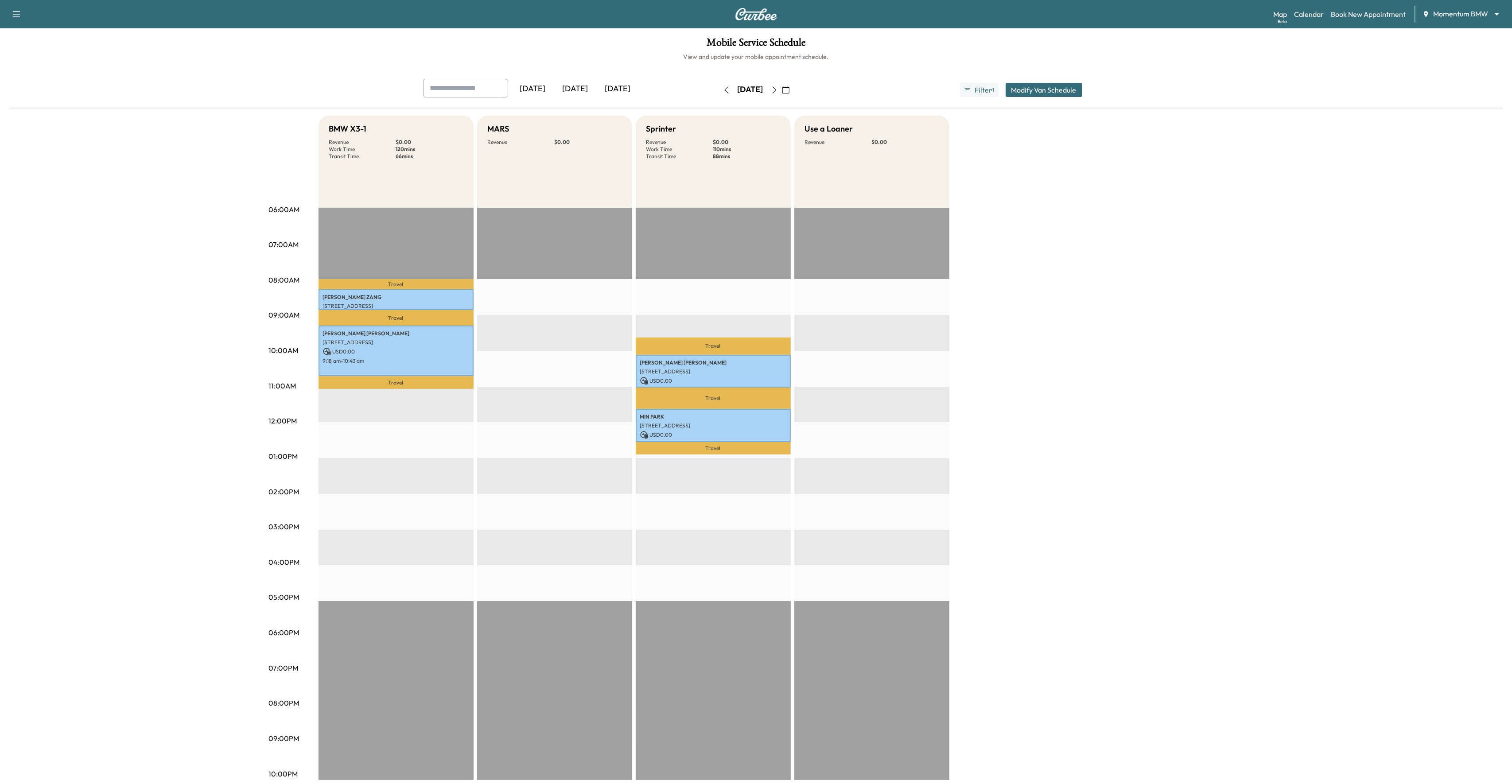
click at [778, 91] on icon "button" at bounding box center [774, 89] width 7 height 7
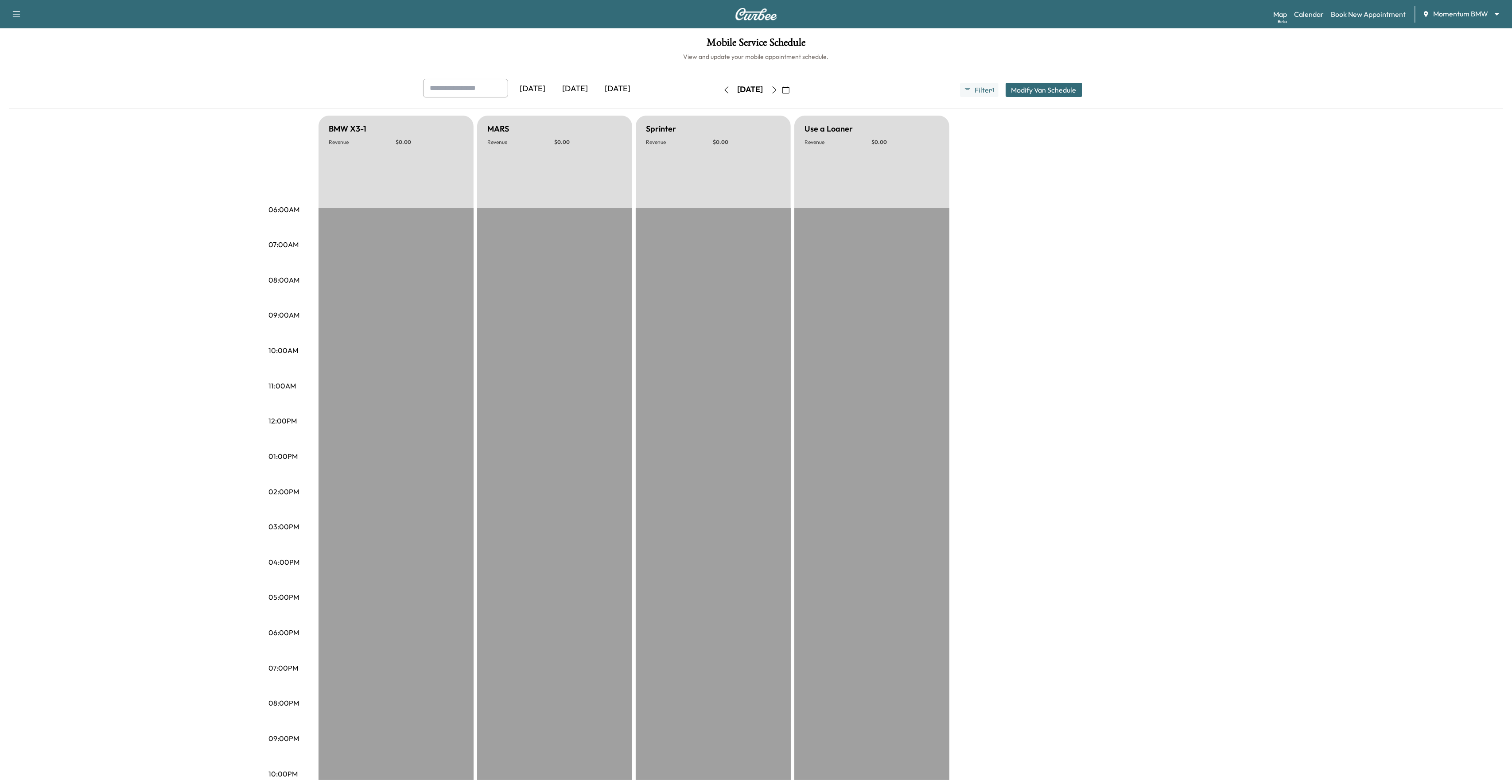
click at [782, 91] on button "button" at bounding box center [775, 89] width 15 height 14
click at [778, 91] on icon "button" at bounding box center [774, 89] width 7 height 7
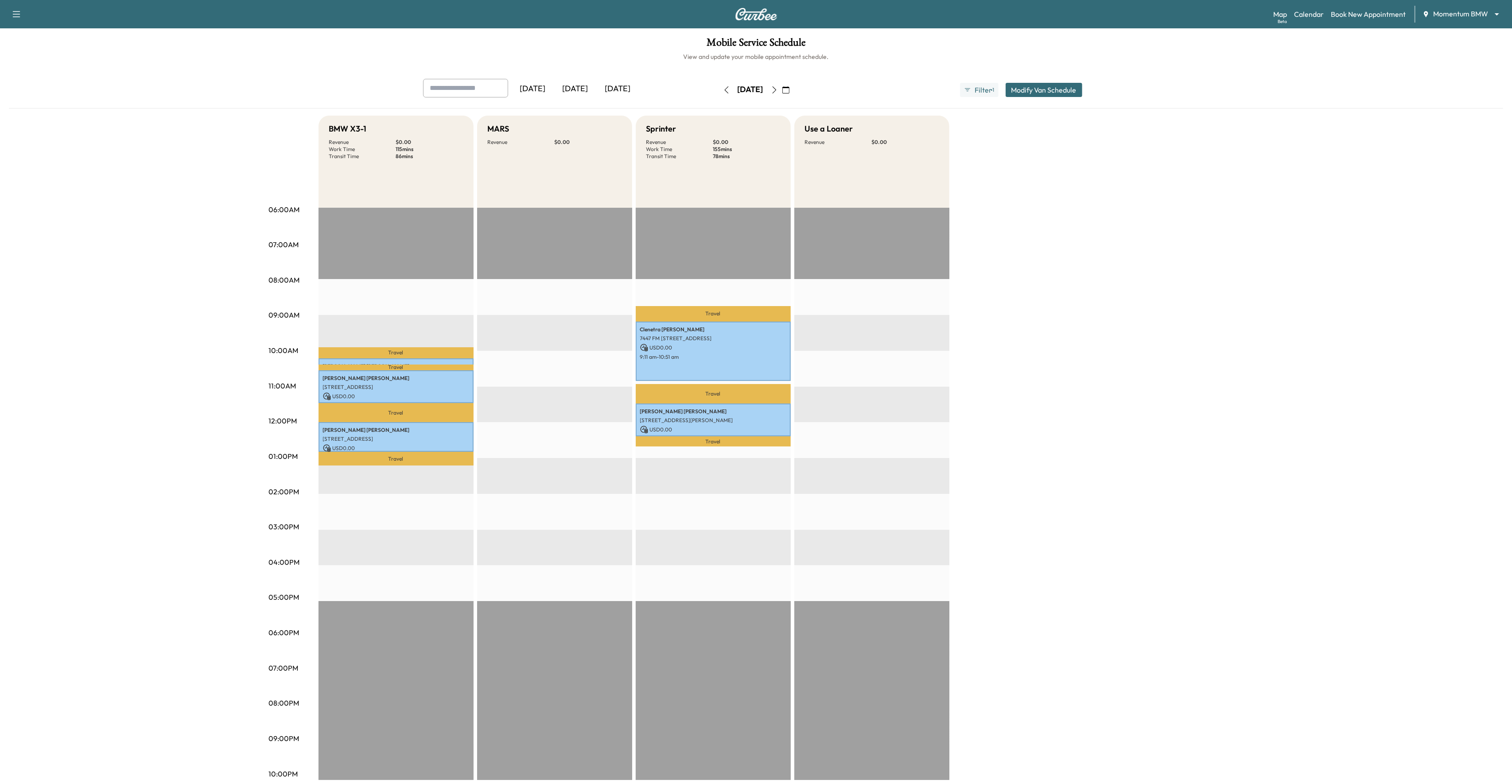
click at [782, 94] on button "button" at bounding box center [775, 89] width 15 height 14
